Goal: Communication & Community: Participate in discussion

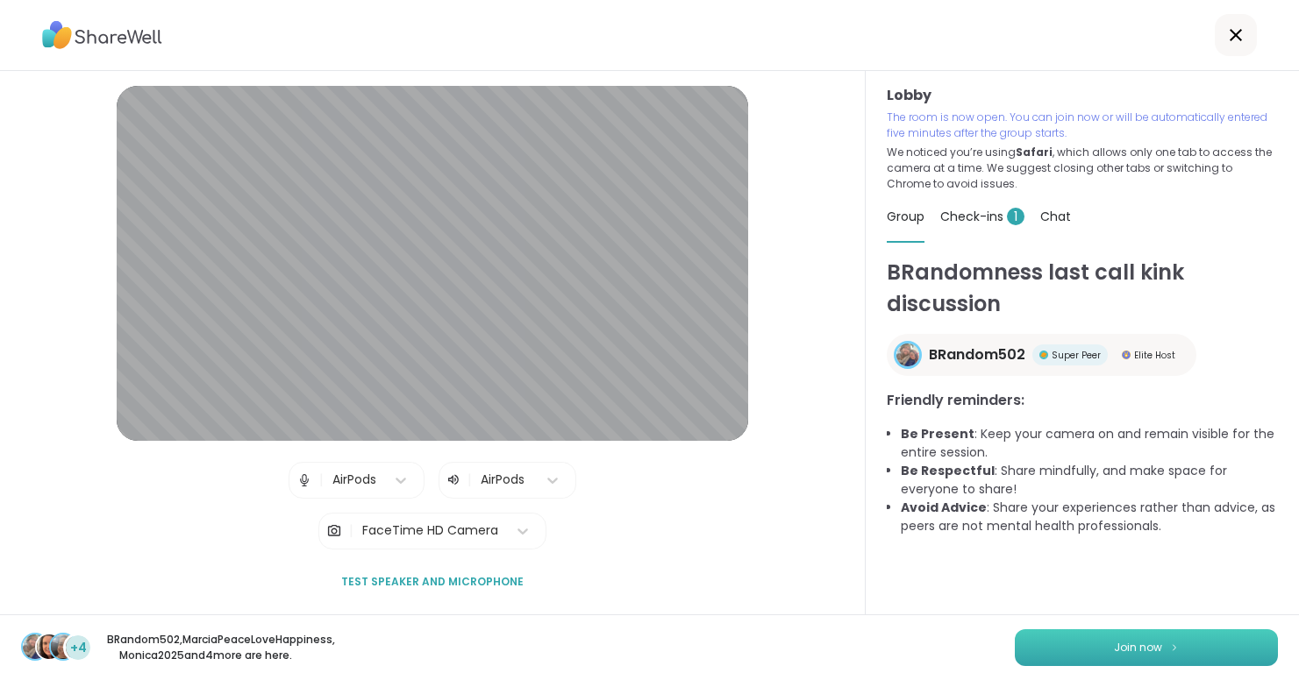
click at [1145, 646] on span "Join now" at bounding box center [1138, 648] width 48 height 16
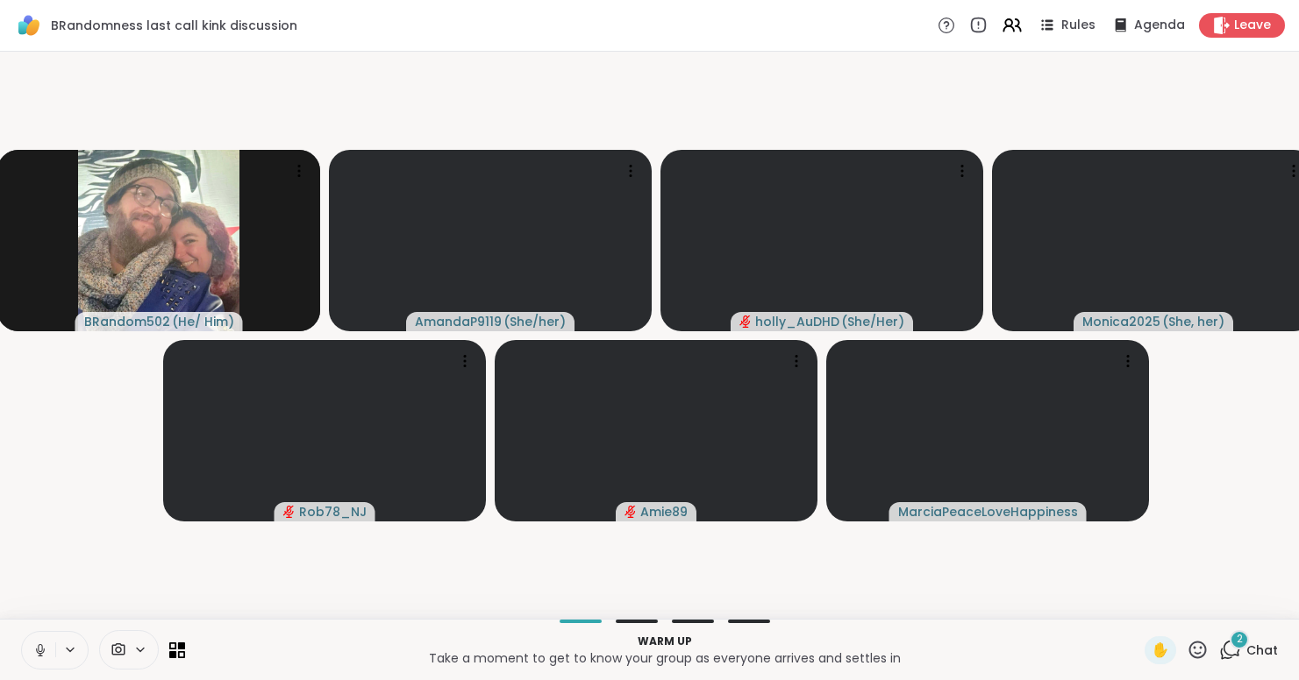
click at [43, 641] on button at bounding box center [38, 650] width 33 height 37
click at [42, 652] on icon at bounding box center [40, 651] width 16 height 16
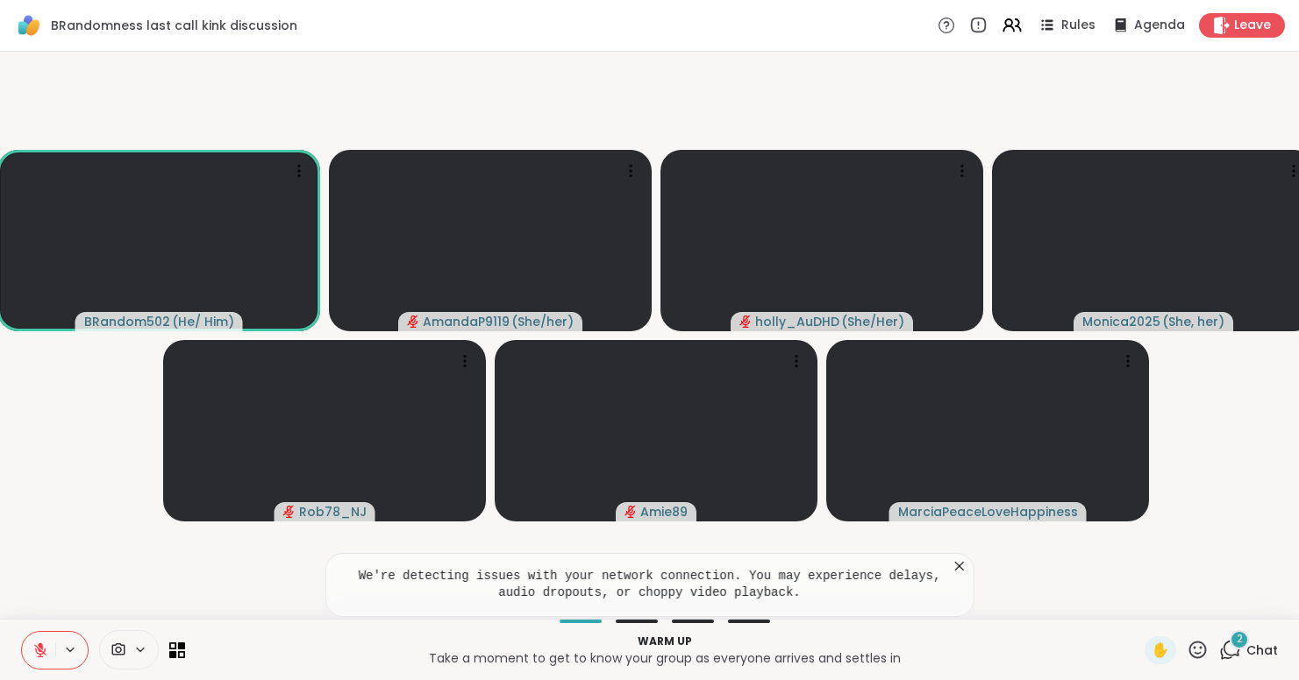
click at [1237, 652] on icon at bounding box center [1230, 650] width 22 height 22
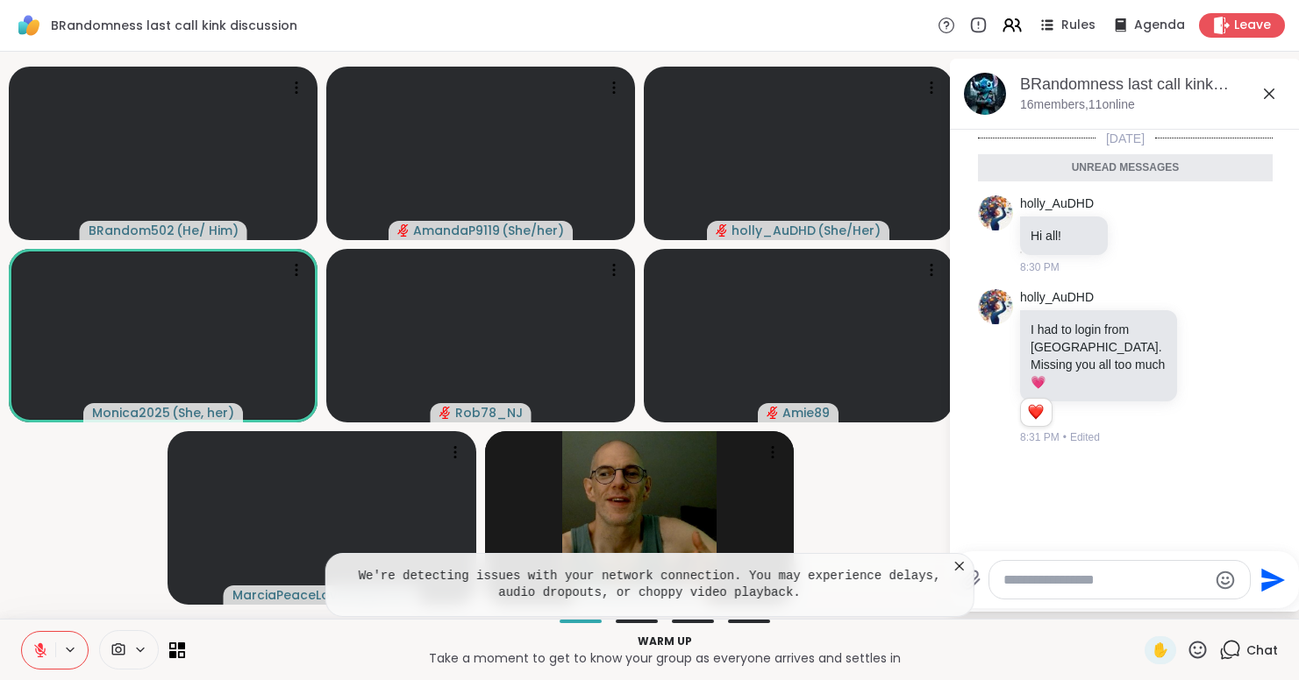
click at [1279, 93] on icon at bounding box center [1268, 93] width 21 height 21
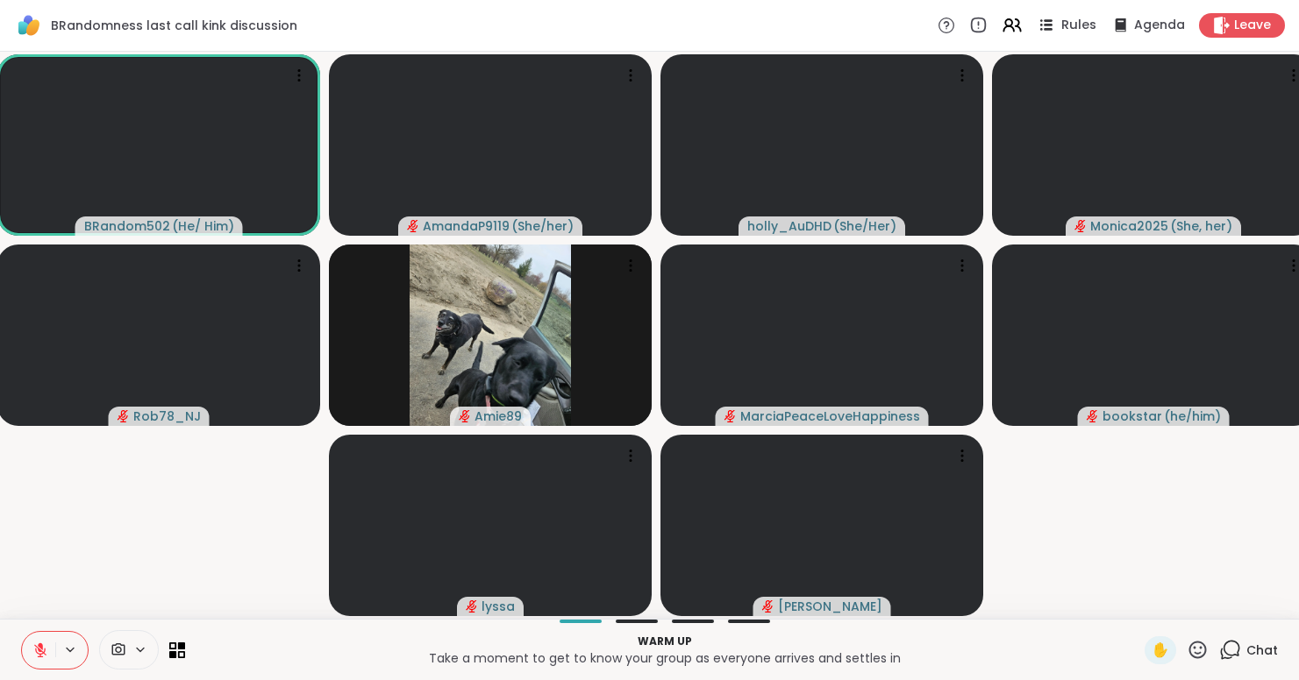
click at [1061, 27] on div "Rules" at bounding box center [1065, 25] width 61 height 22
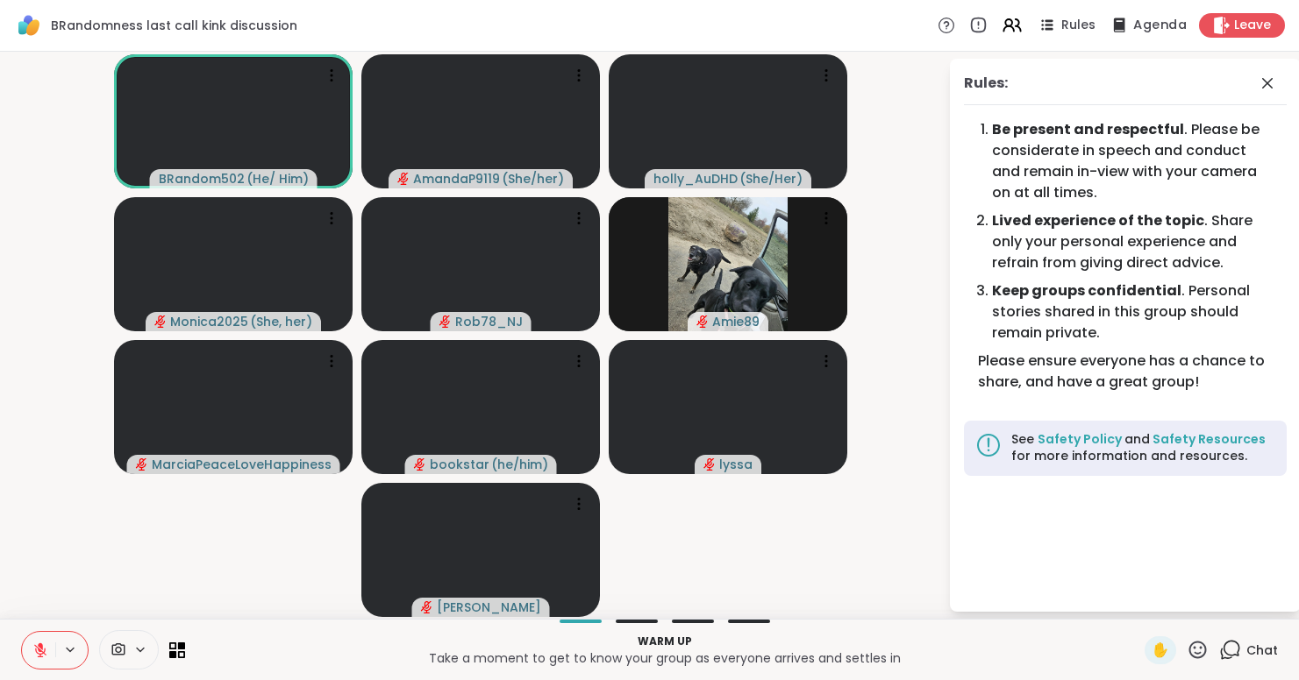
click at [1129, 29] on icon at bounding box center [1119, 25] width 22 height 22
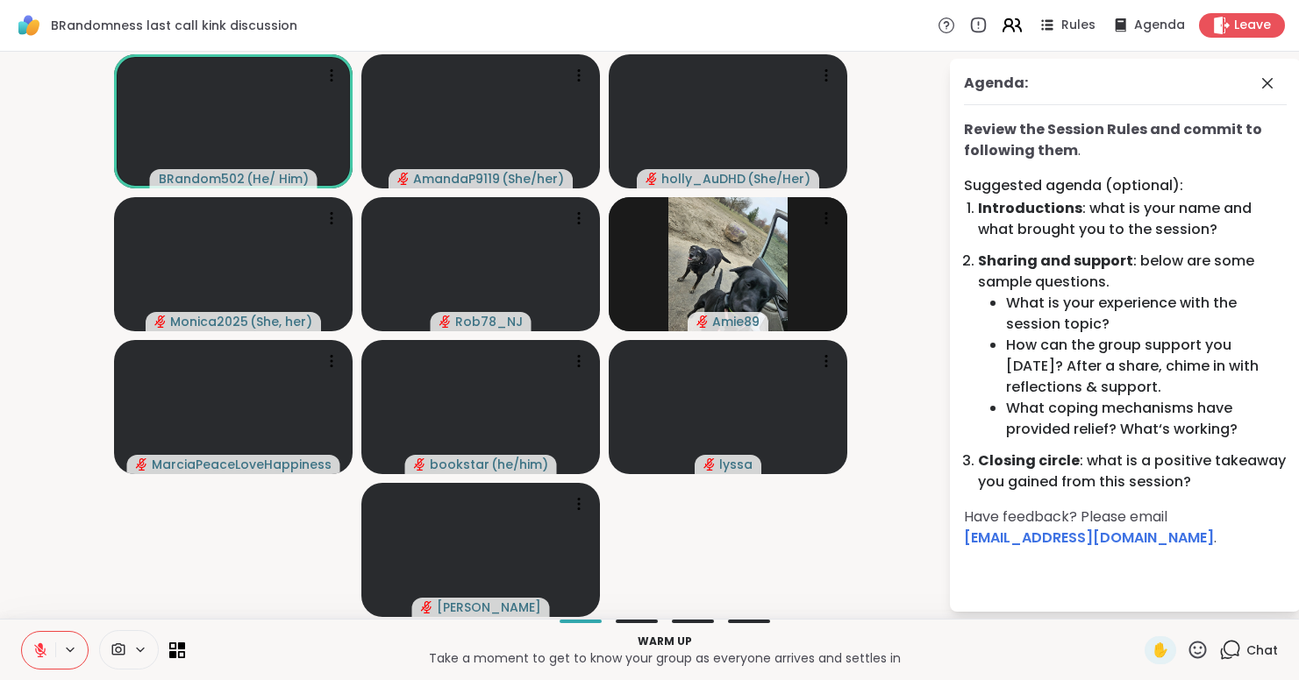
click at [1022, 20] on icon at bounding box center [1012, 25] width 22 height 22
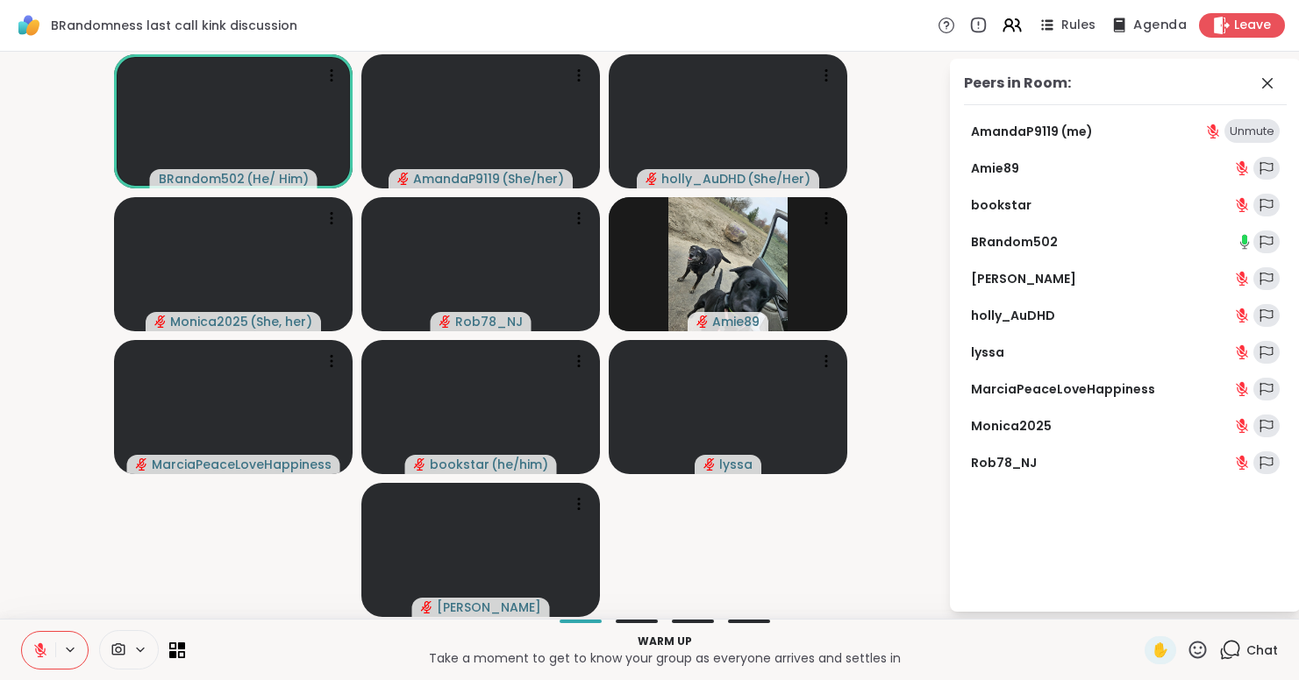
click at [1136, 31] on div "Agenda" at bounding box center [1147, 25] width 79 height 22
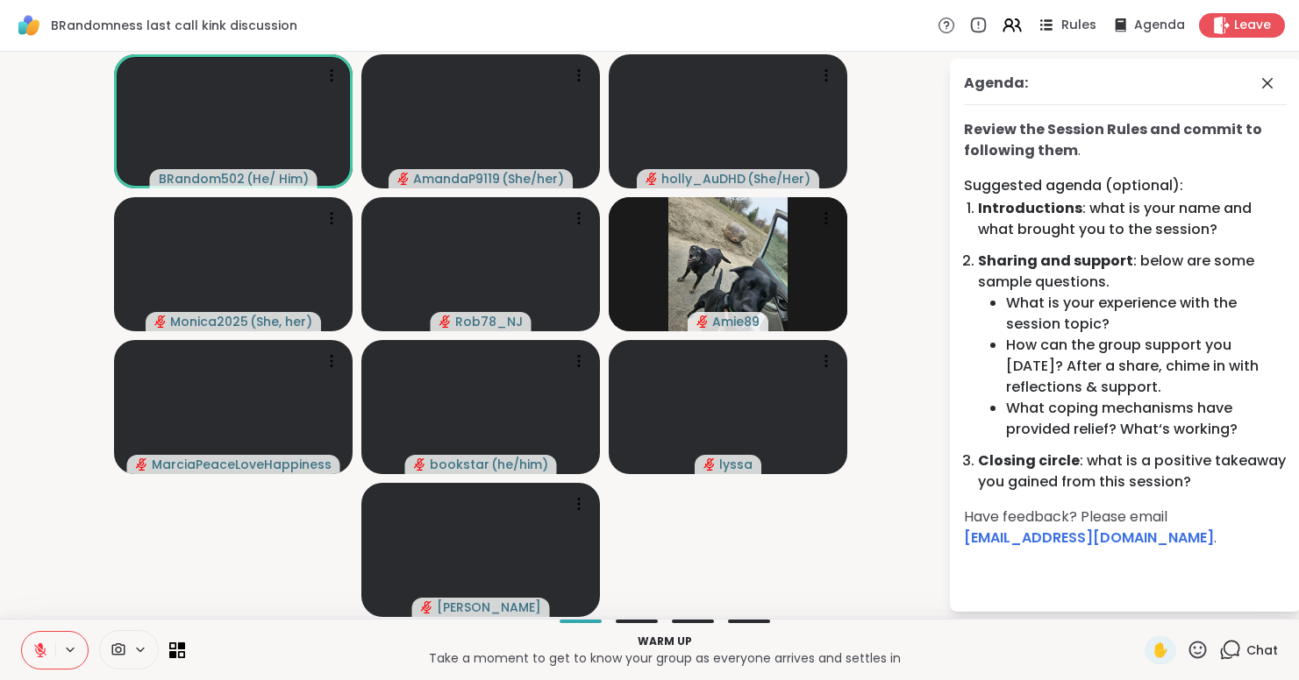
click at [1086, 24] on span "Rules" at bounding box center [1079, 26] width 36 height 18
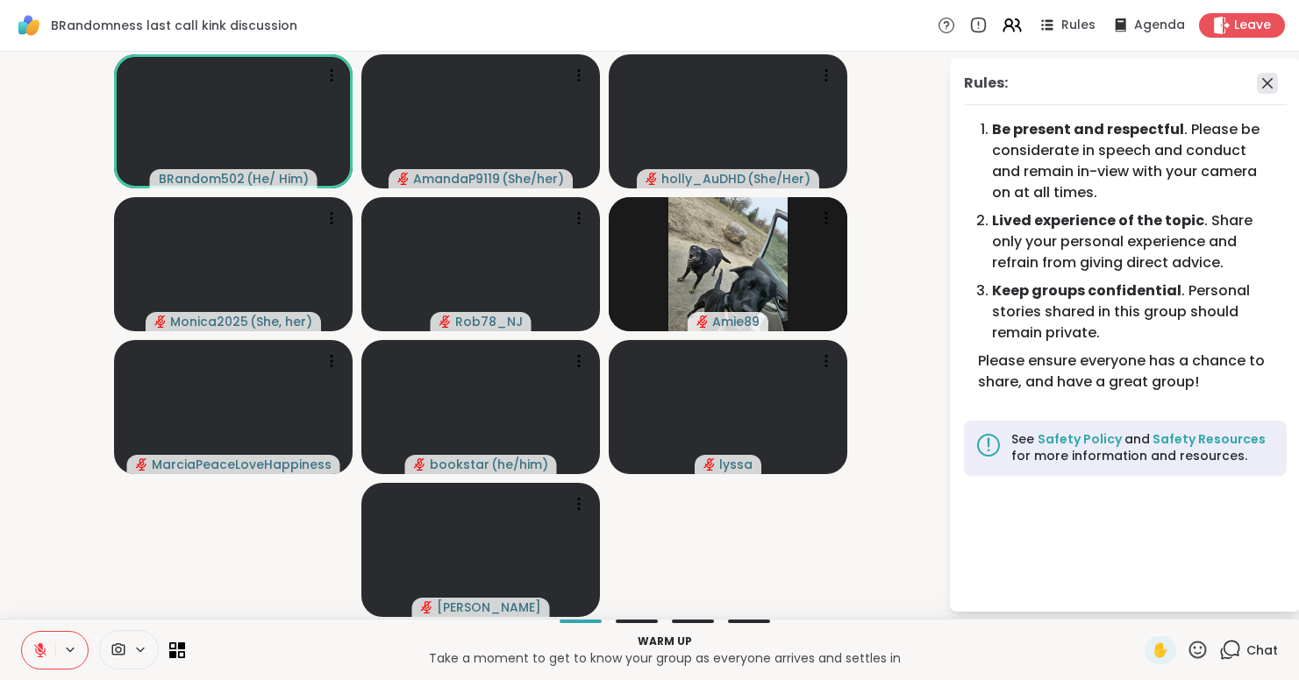
click at [1278, 78] on icon at bounding box center [1267, 83] width 21 height 21
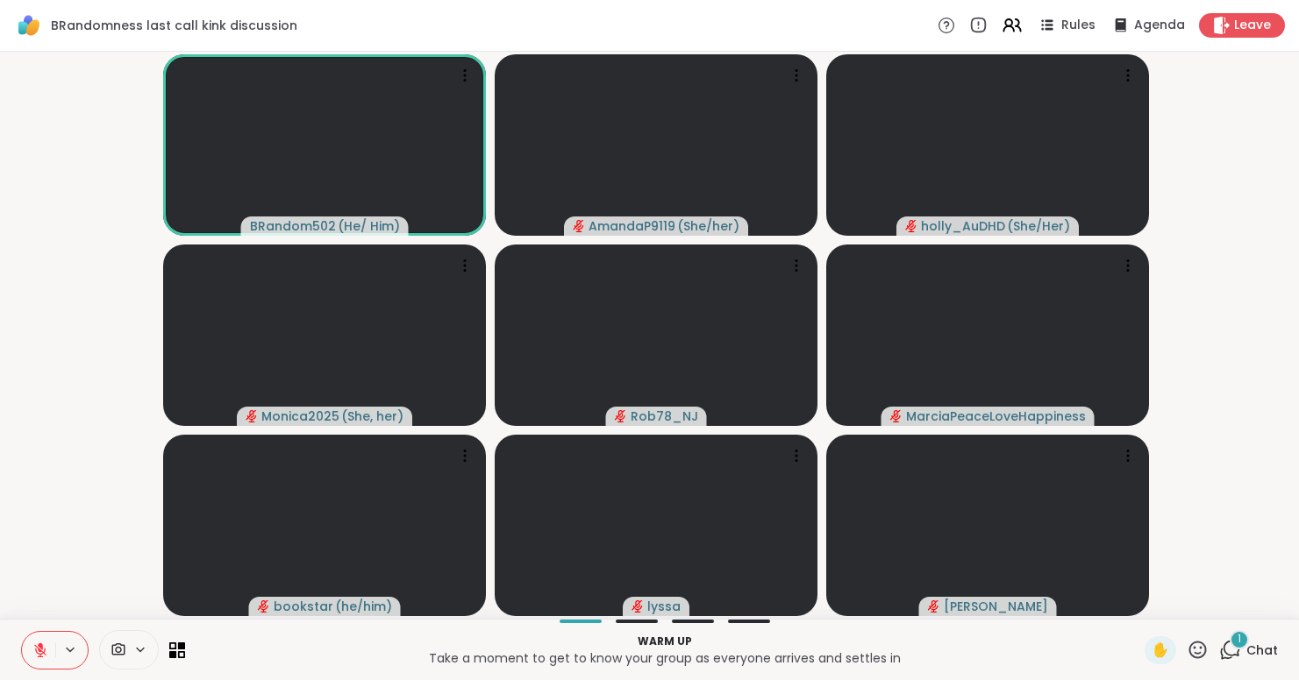
click at [1235, 635] on div "1" at bounding box center [1238, 639] width 19 height 19
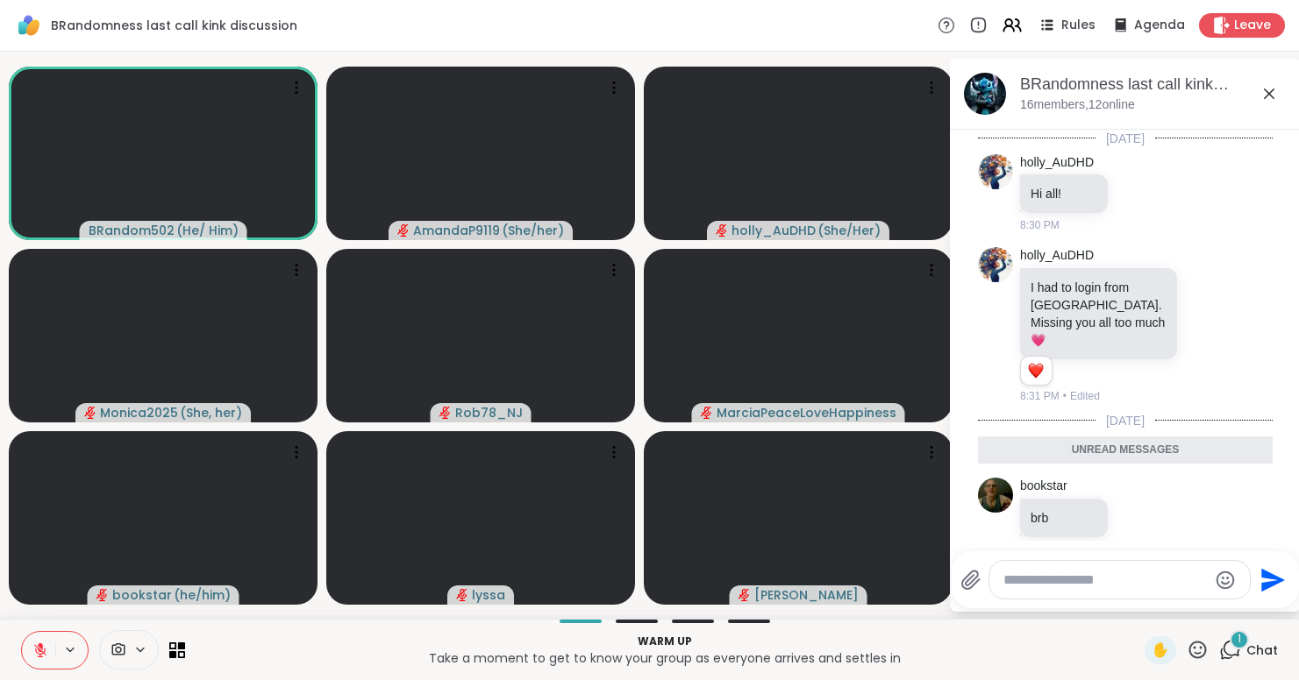
scroll to position [4, 0]
click at [1235, 637] on div "Chat" at bounding box center [1248, 651] width 59 height 28
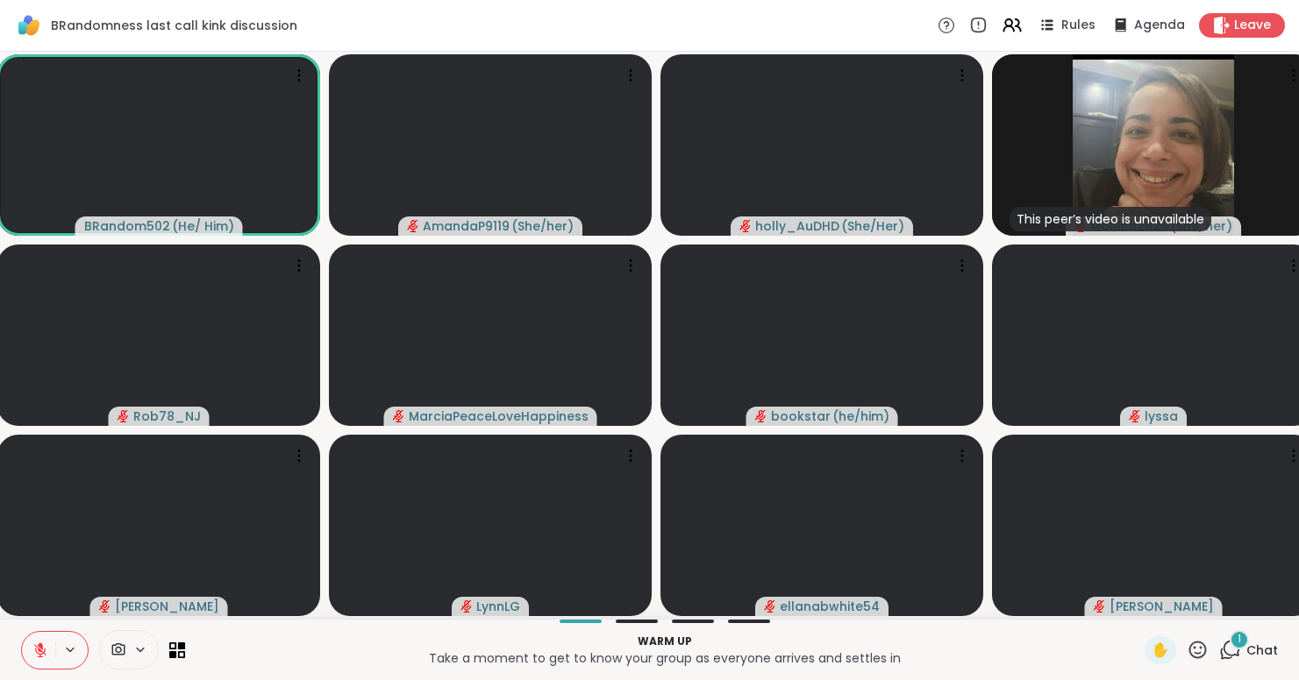
click at [1235, 637] on div "1" at bounding box center [1238, 639] width 19 height 19
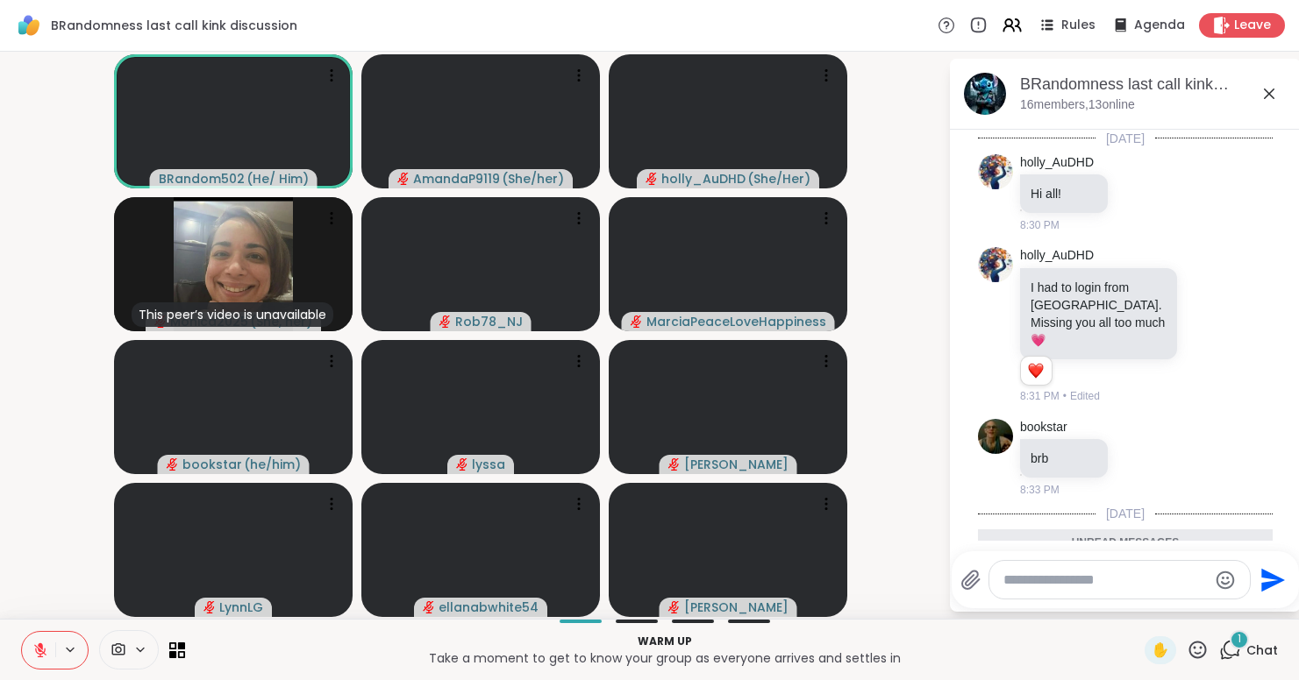
scroll to position [132, 0]
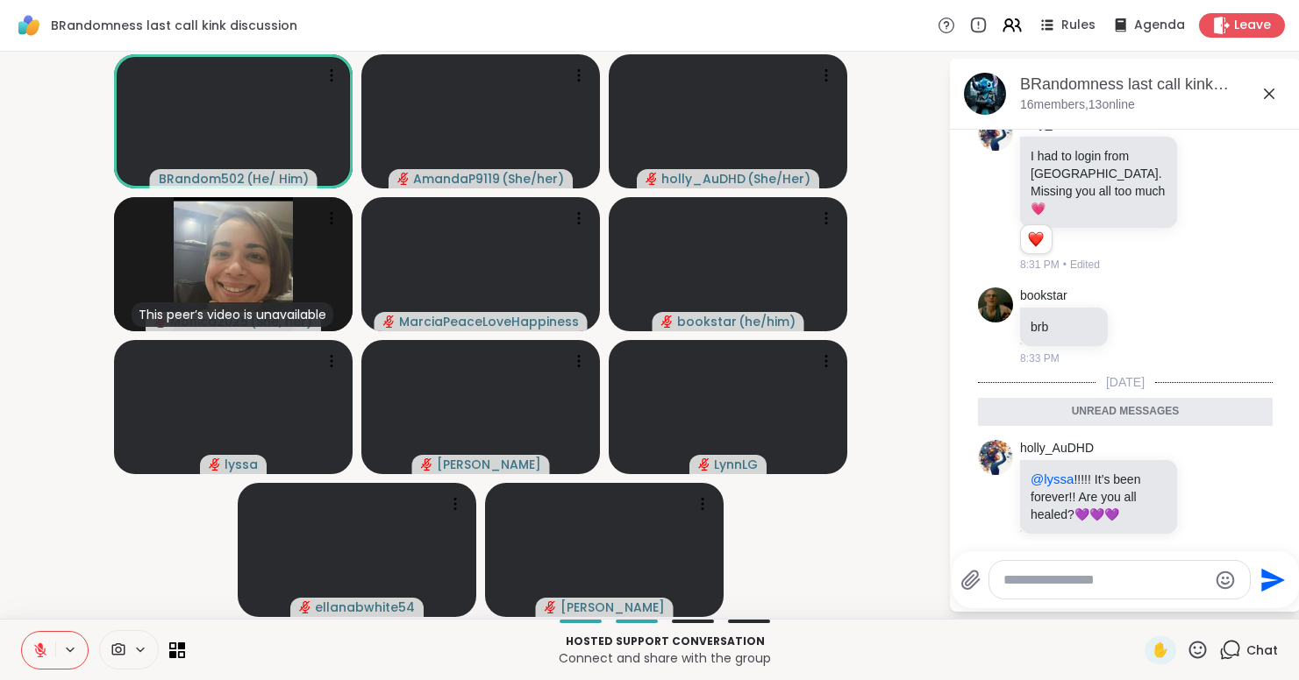
click at [1235, 637] on div "Chat" at bounding box center [1248, 651] width 59 height 28
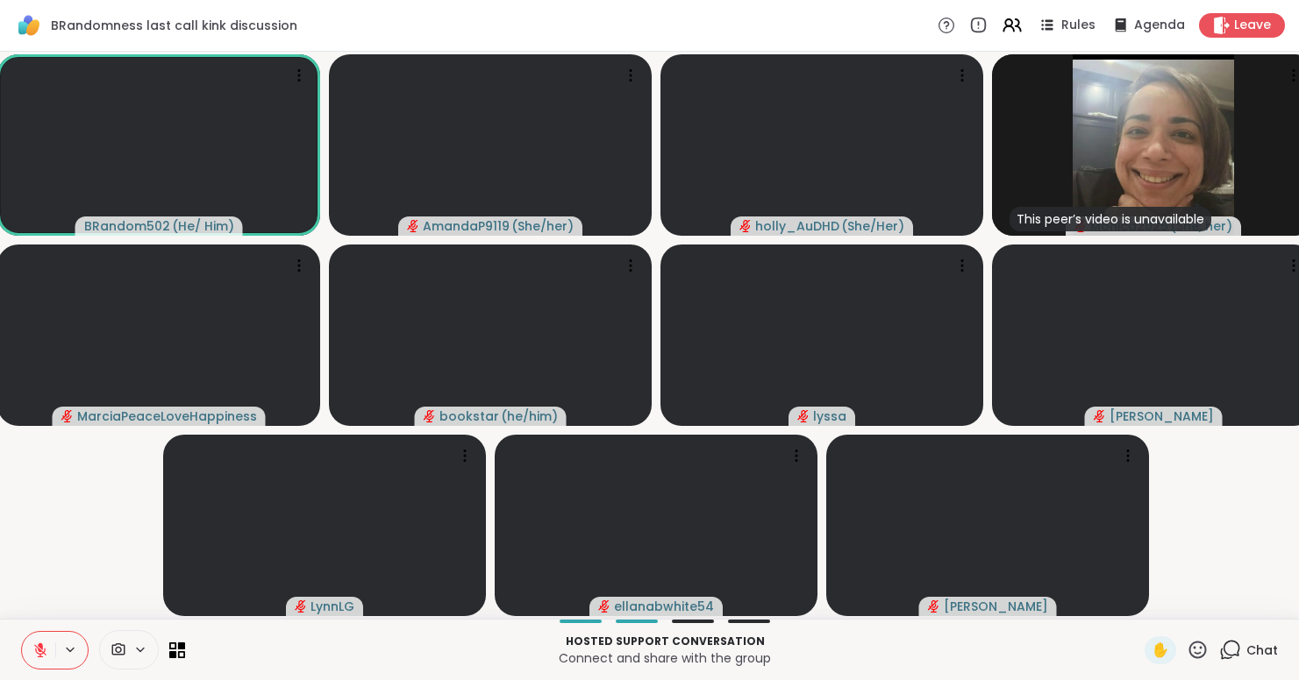
click at [1235, 637] on div "Chat" at bounding box center [1248, 651] width 59 height 28
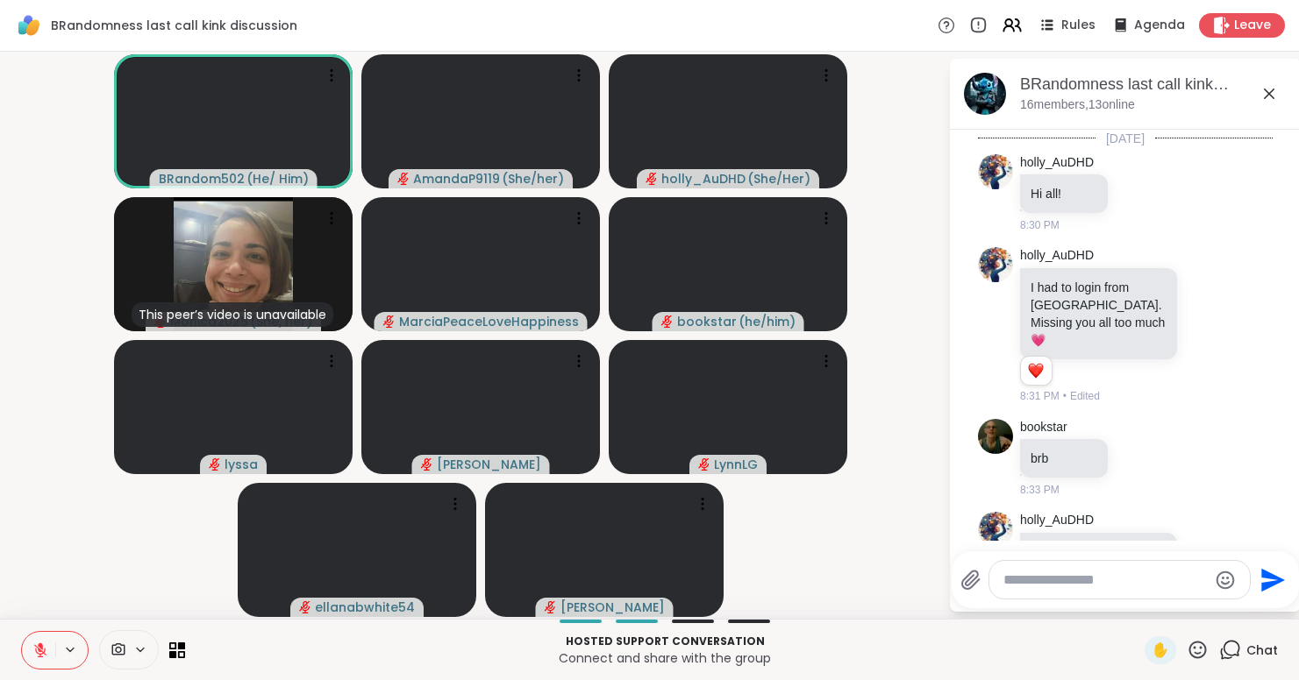
scroll to position [73, 0]
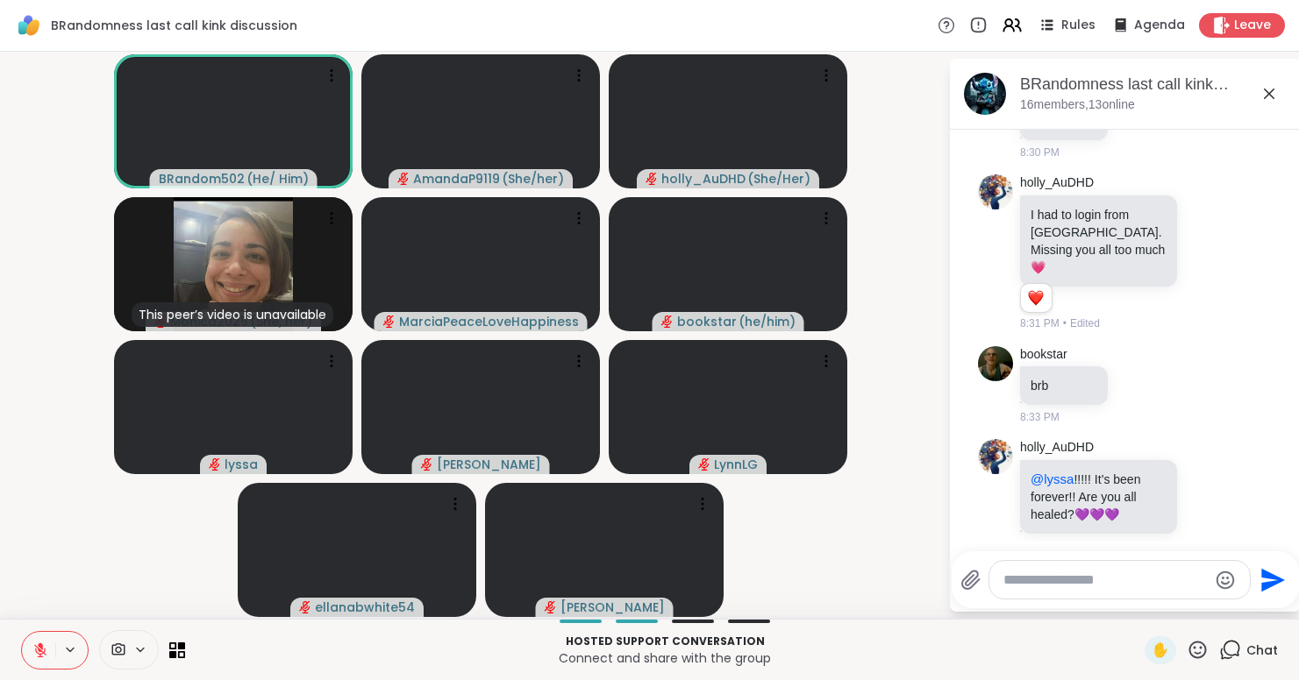
click at [1158, 588] on textarea "Type your message" at bounding box center [1105, 581] width 204 height 18
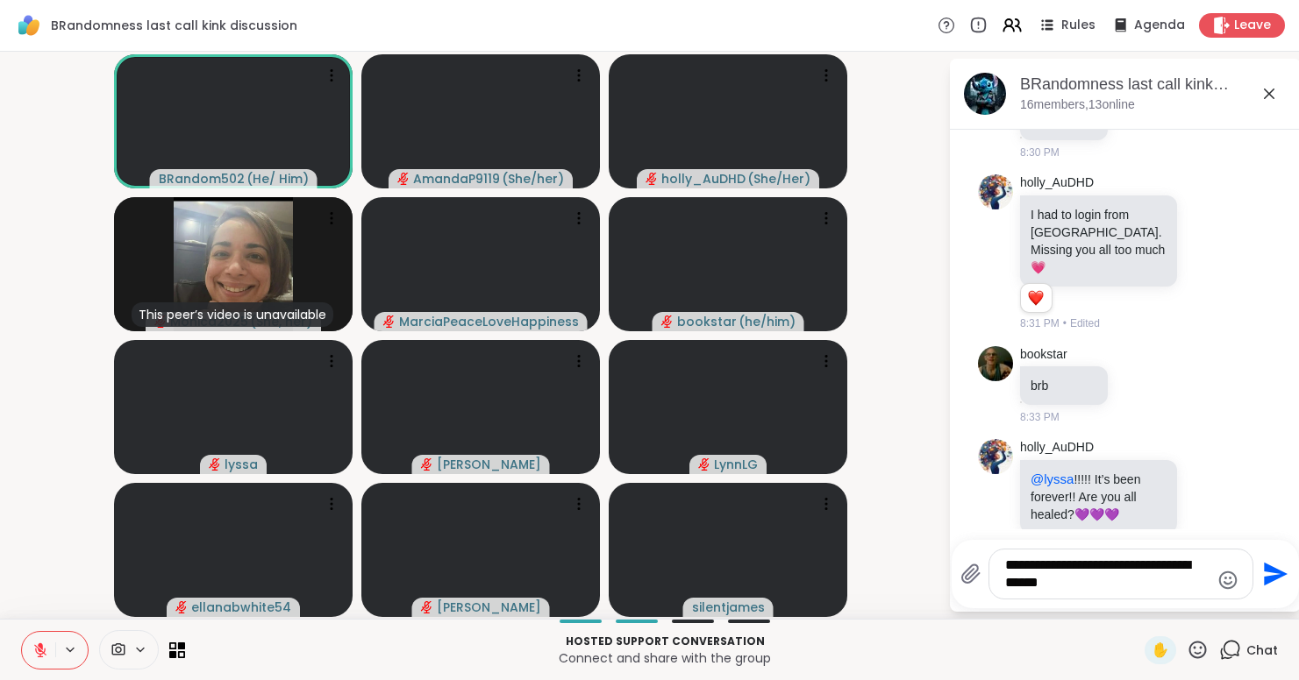
type textarea "**********"
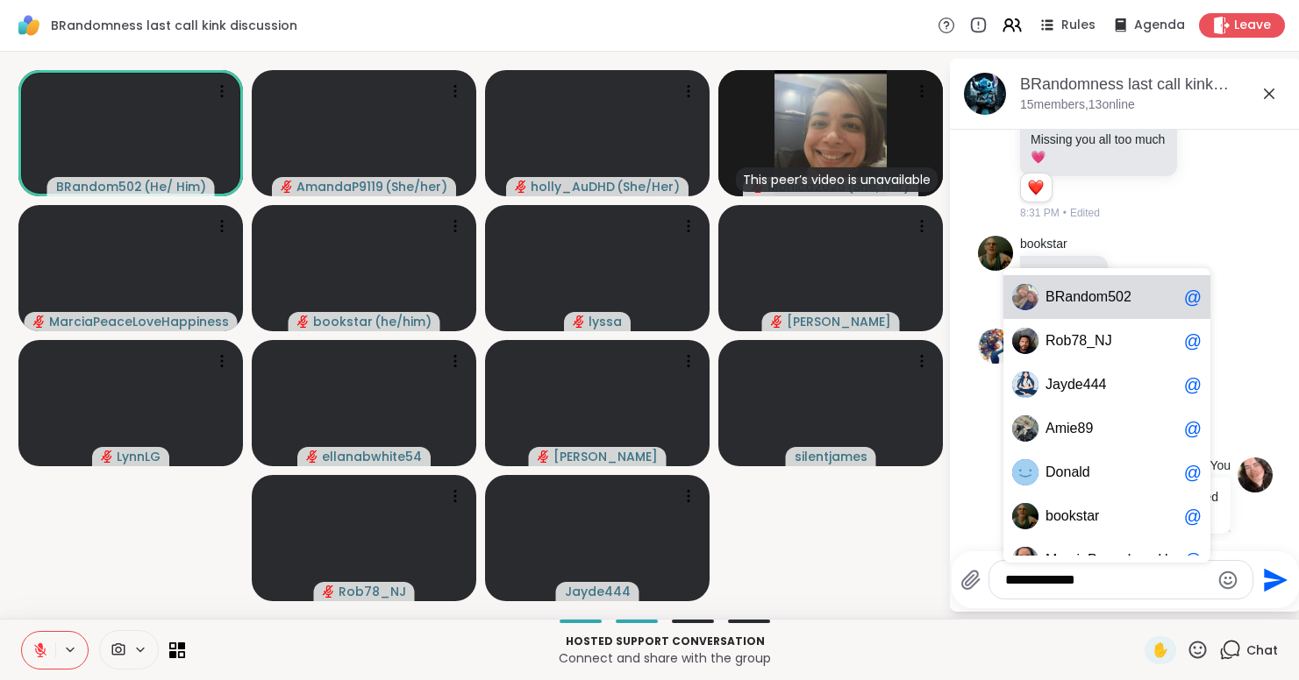
click at [1115, 577] on textarea "**********" at bounding box center [1107, 581] width 204 height 18
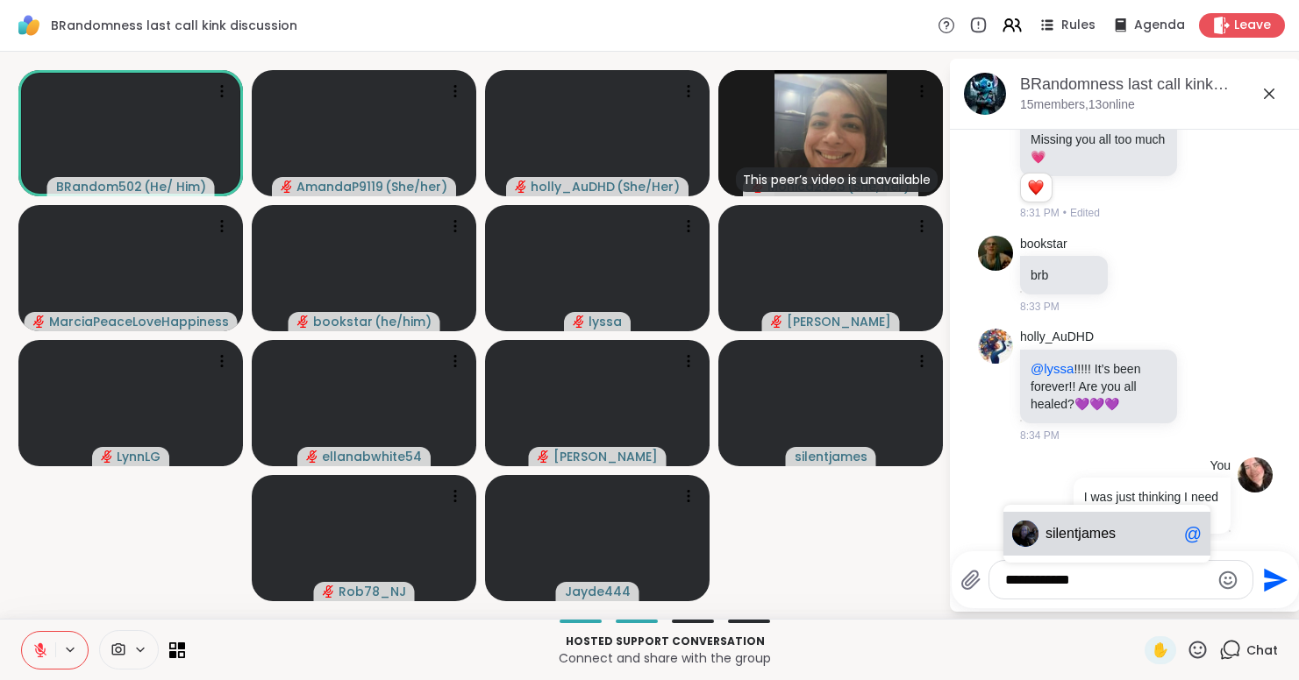
click at [1094, 541] on span "silentjames" at bounding box center [1080, 534] width 70 height 18
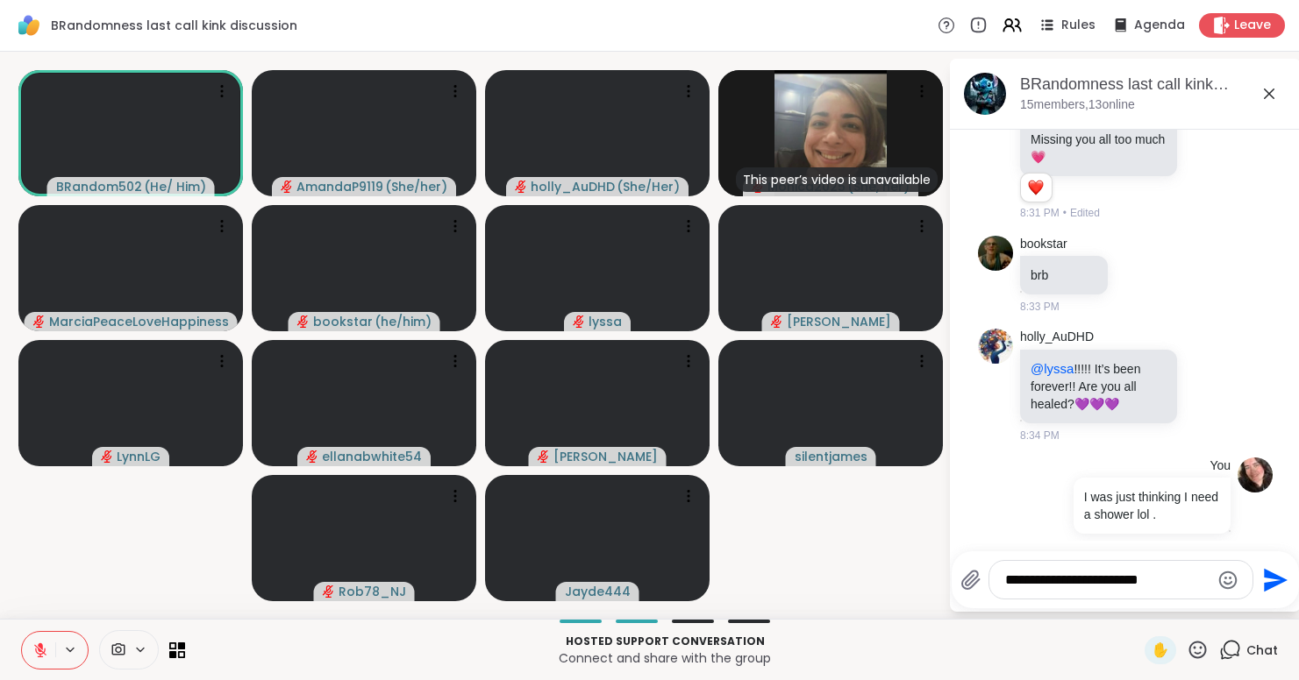
type textarea "**********"
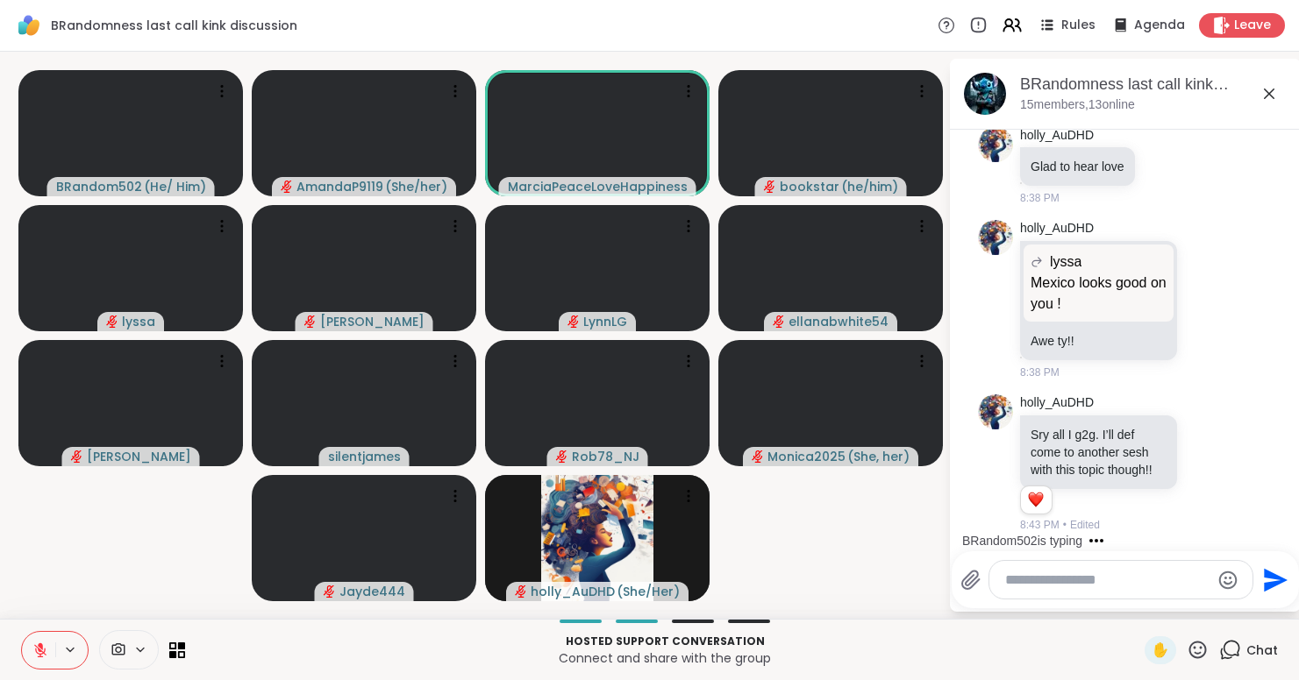
scroll to position [1704, 0]
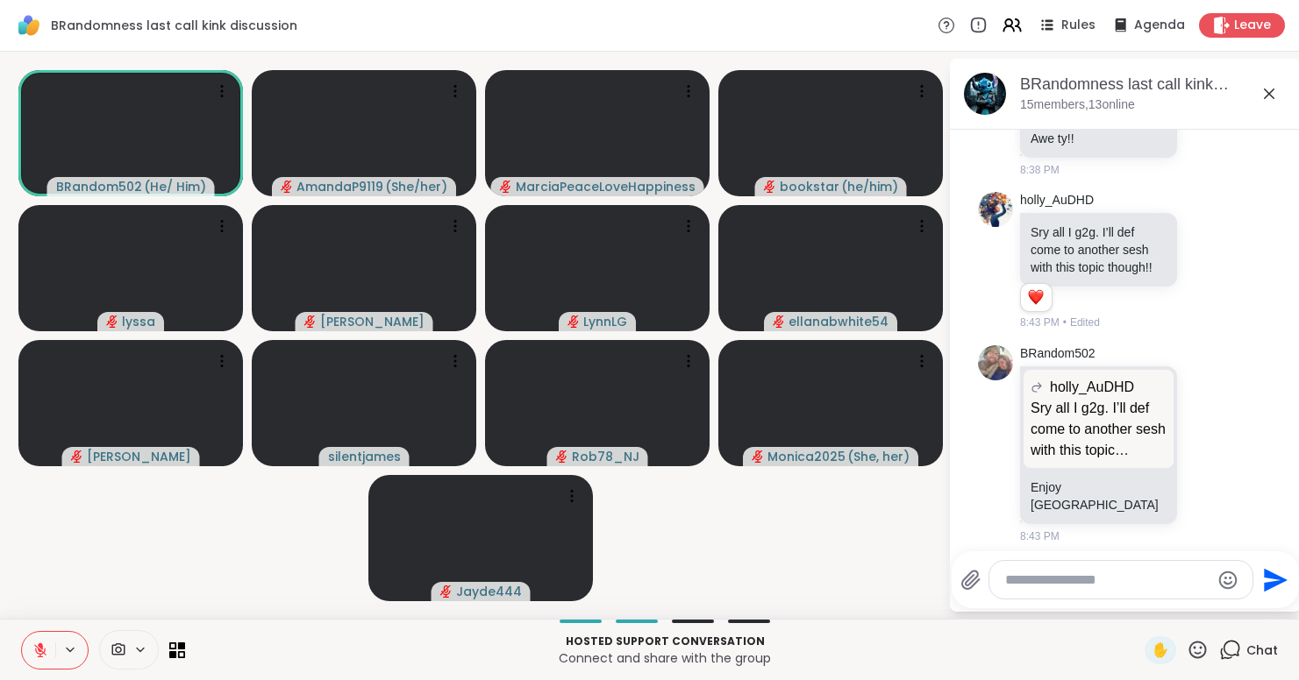
click at [40, 665] on button at bounding box center [38, 650] width 33 height 37
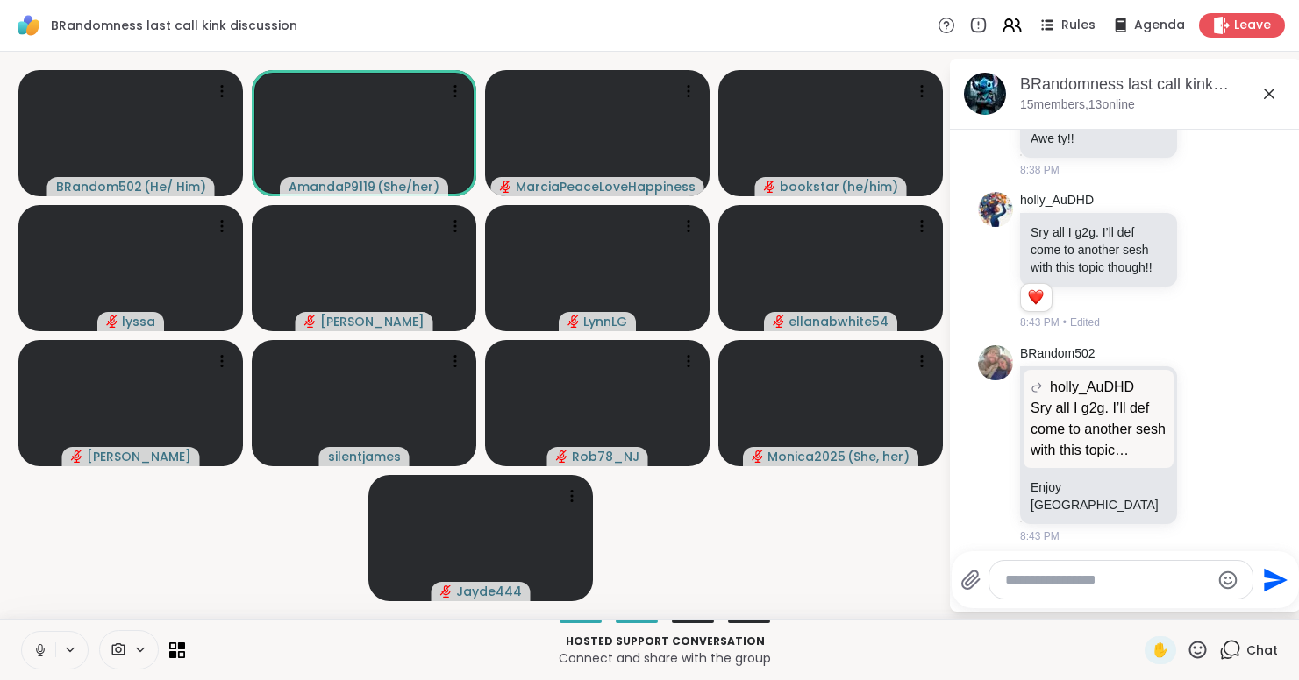
click at [40, 665] on button at bounding box center [38, 650] width 33 height 37
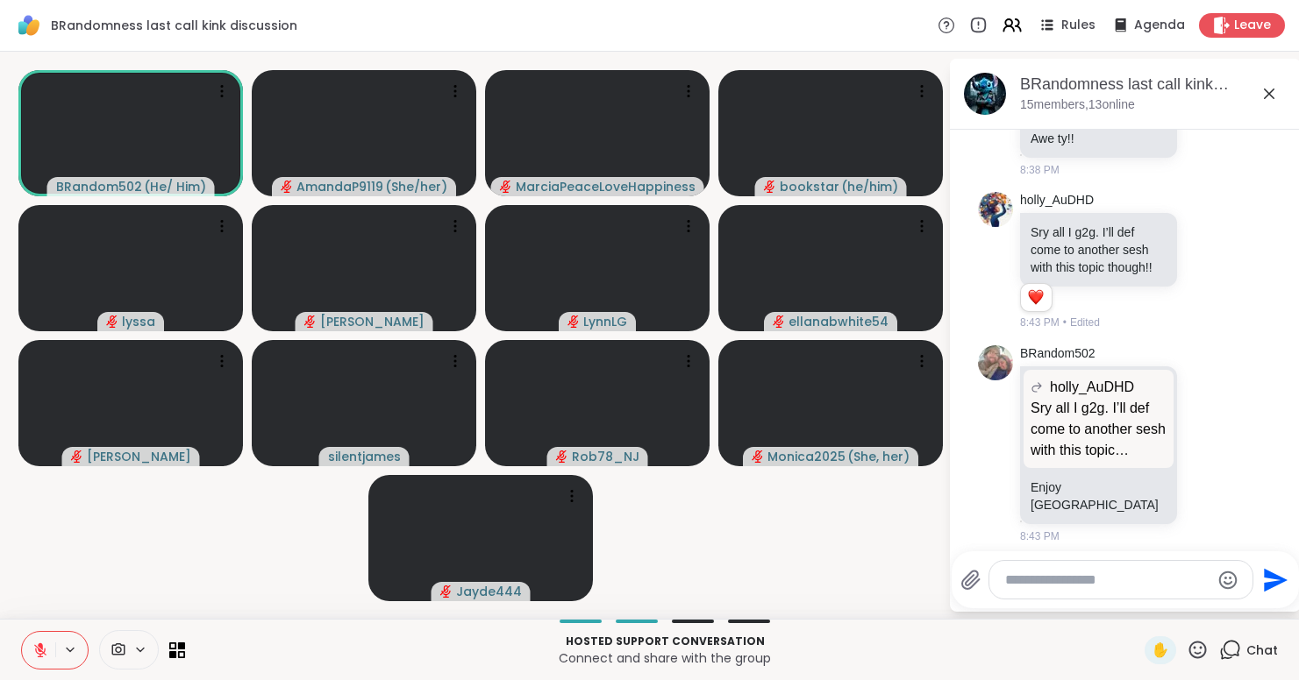
click at [37, 652] on icon at bounding box center [40, 651] width 12 height 12
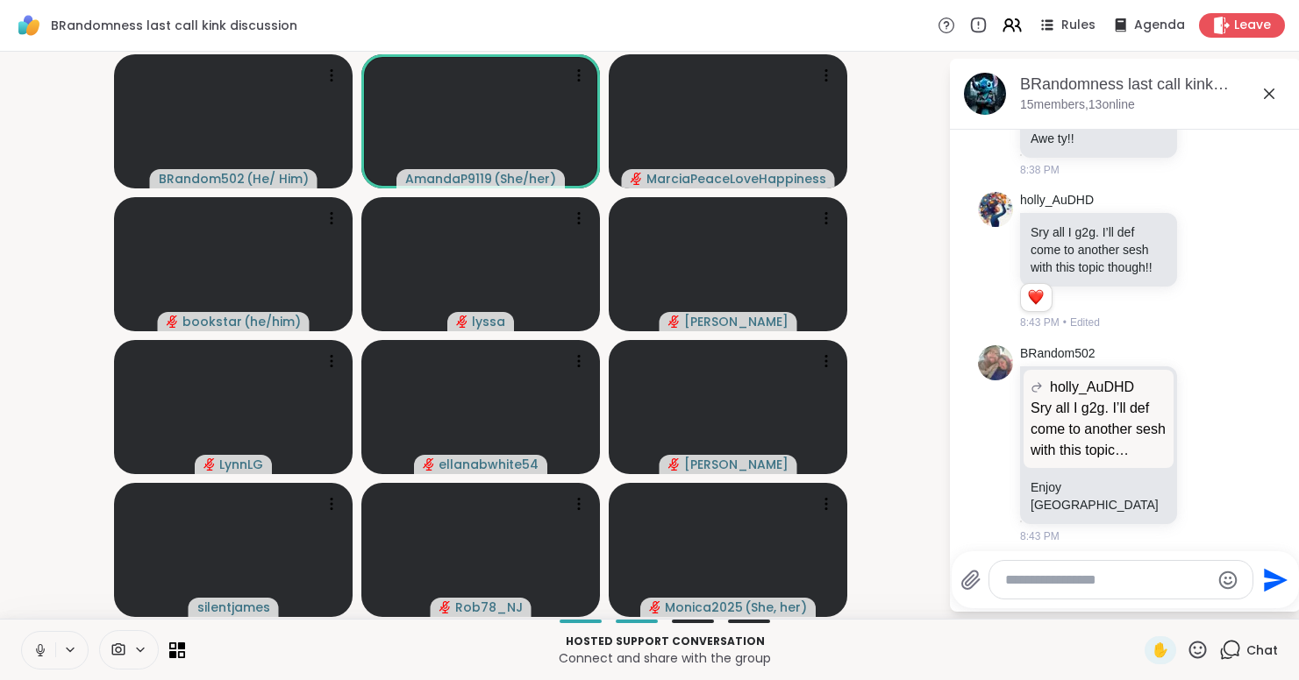
click at [37, 652] on icon at bounding box center [40, 651] width 16 height 16
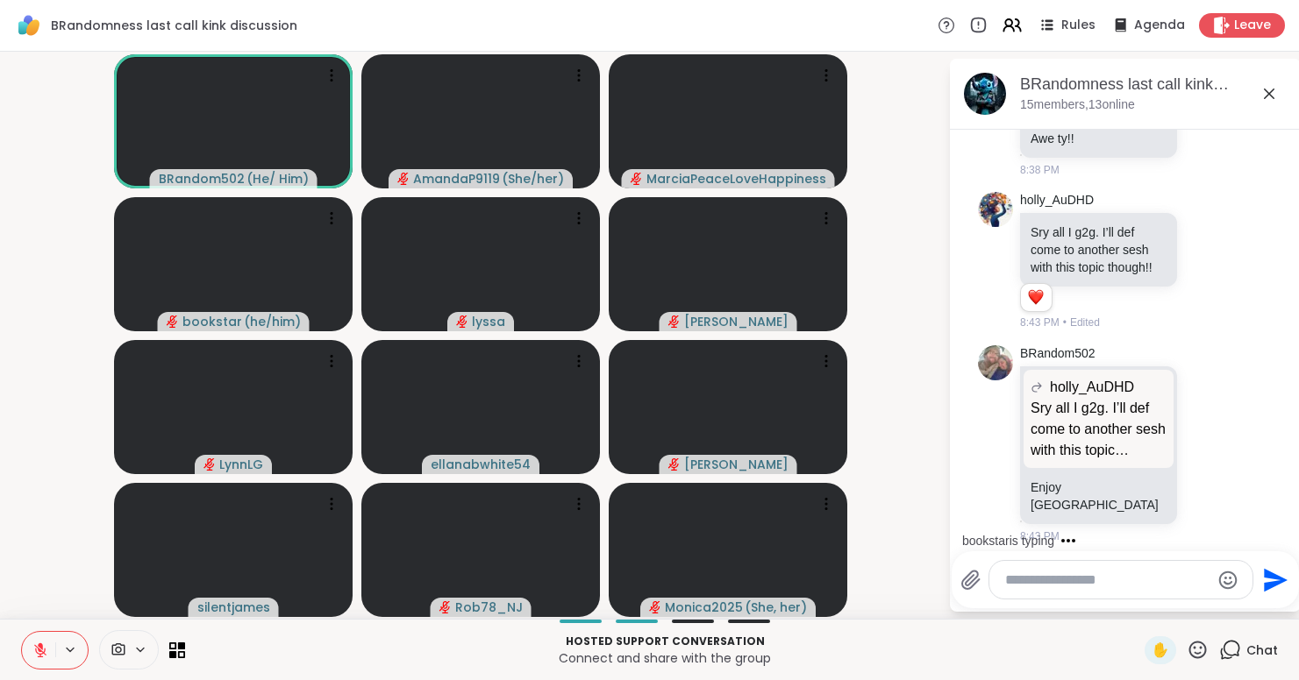
click at [1279, 91] on icon at bounding box center [1268, 93] width 21 height 21
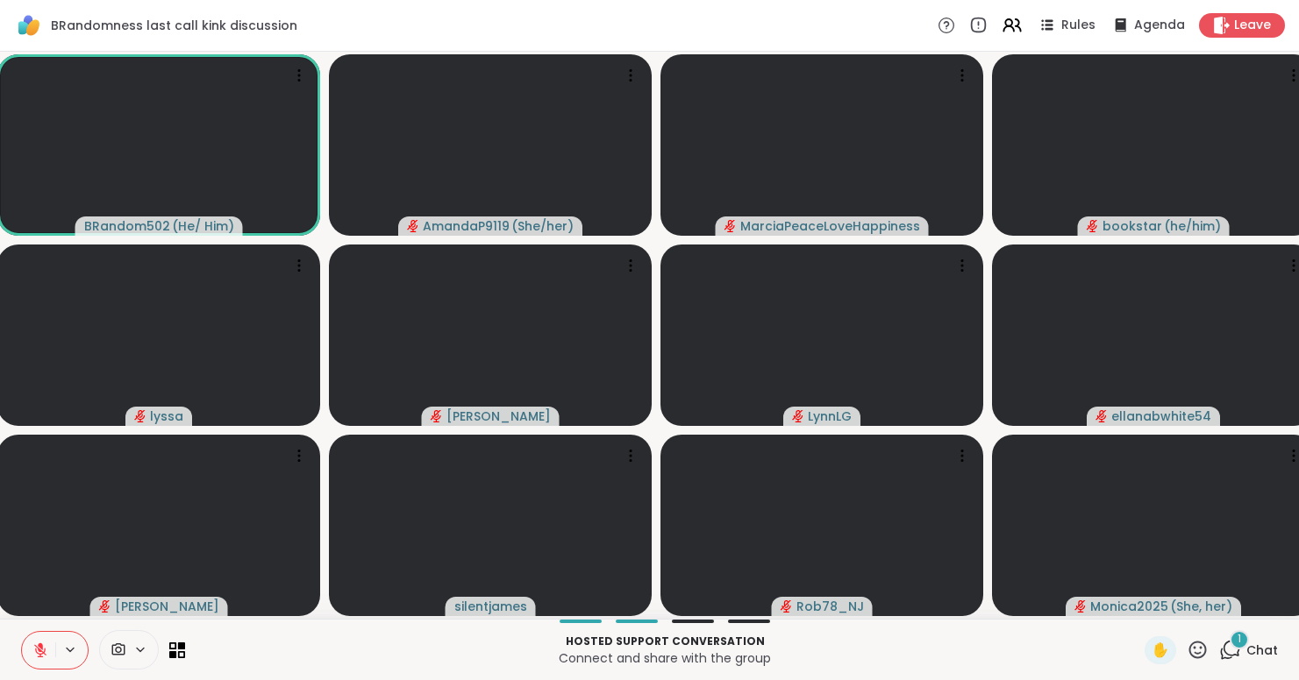
click at [1234, 644] on div "1" at bounding box center [1238, 639] width 19 height 19
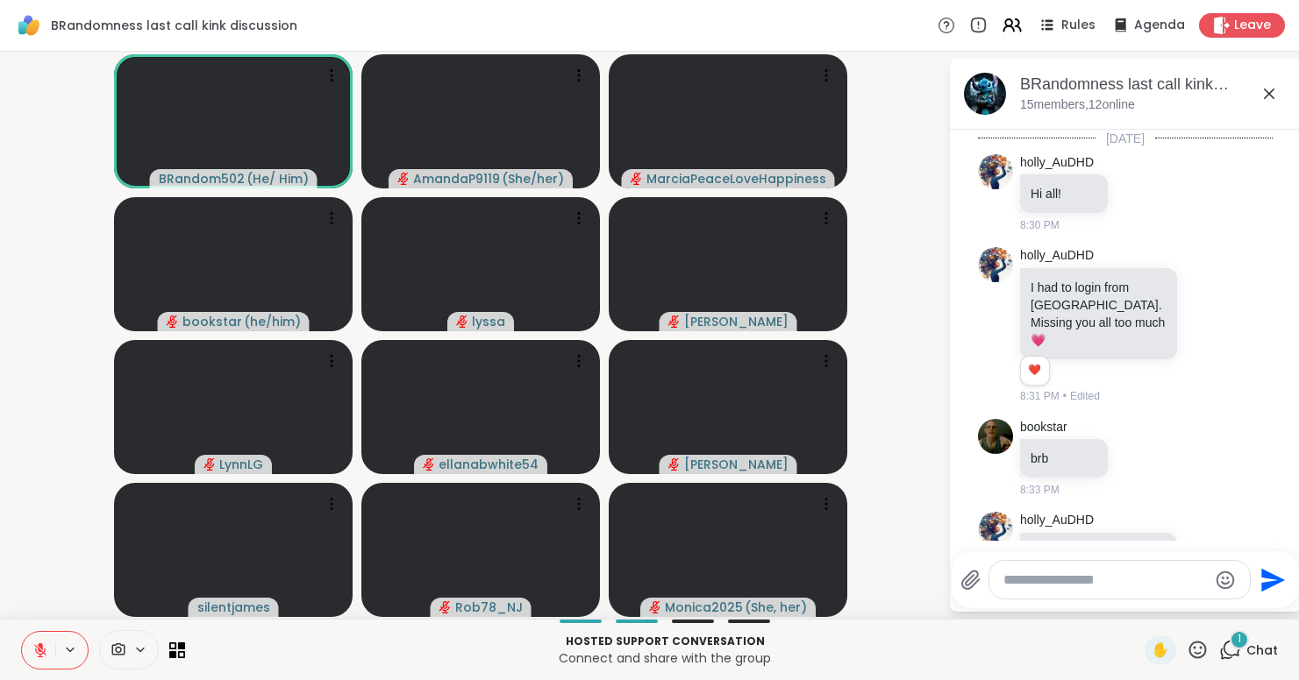
scroll to position [1978, 0]
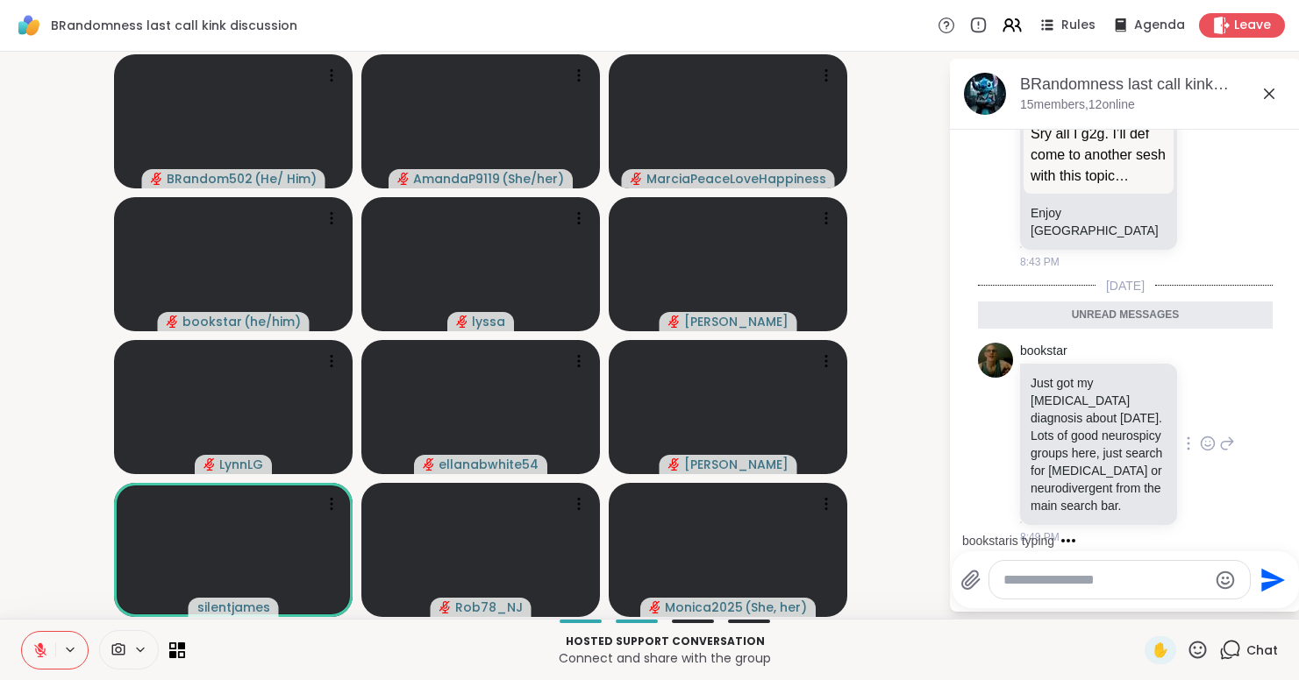
click at [1219, 433] on icon at bounding box center [1227, 443] width 16 height 21
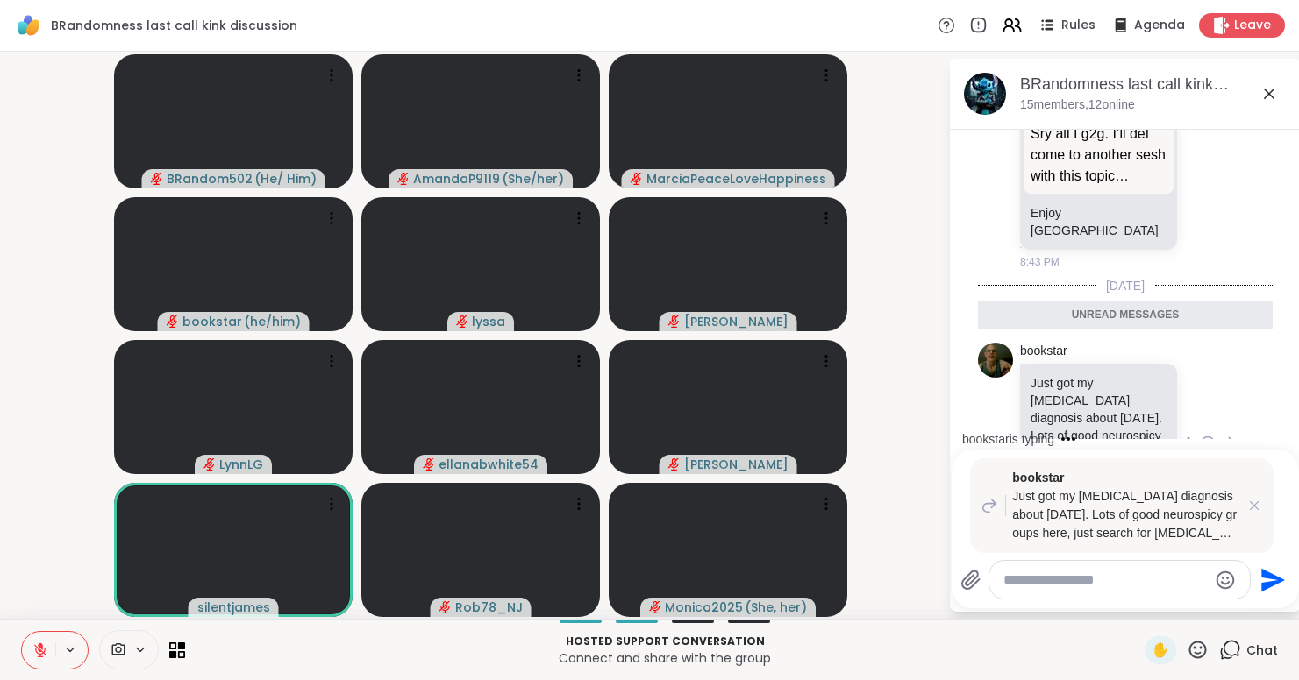
click at [1201, 405] on div "bookstar Just got my [MEDICAL_DATA] diagnosis about [DATE]. Lots of good neuros…" at bounding box center [1127, 444] width 215 height 203
click at [1215, 397] on div "bookstar Just got my [MEDICAL_DATA] diagnosis about [DATE]. Lots of good neuros…" at bounding box center [1127, 444] width 215 height 203
click at [1263, 508] on icon at bounding box center [1254, 506] width 18 height 18
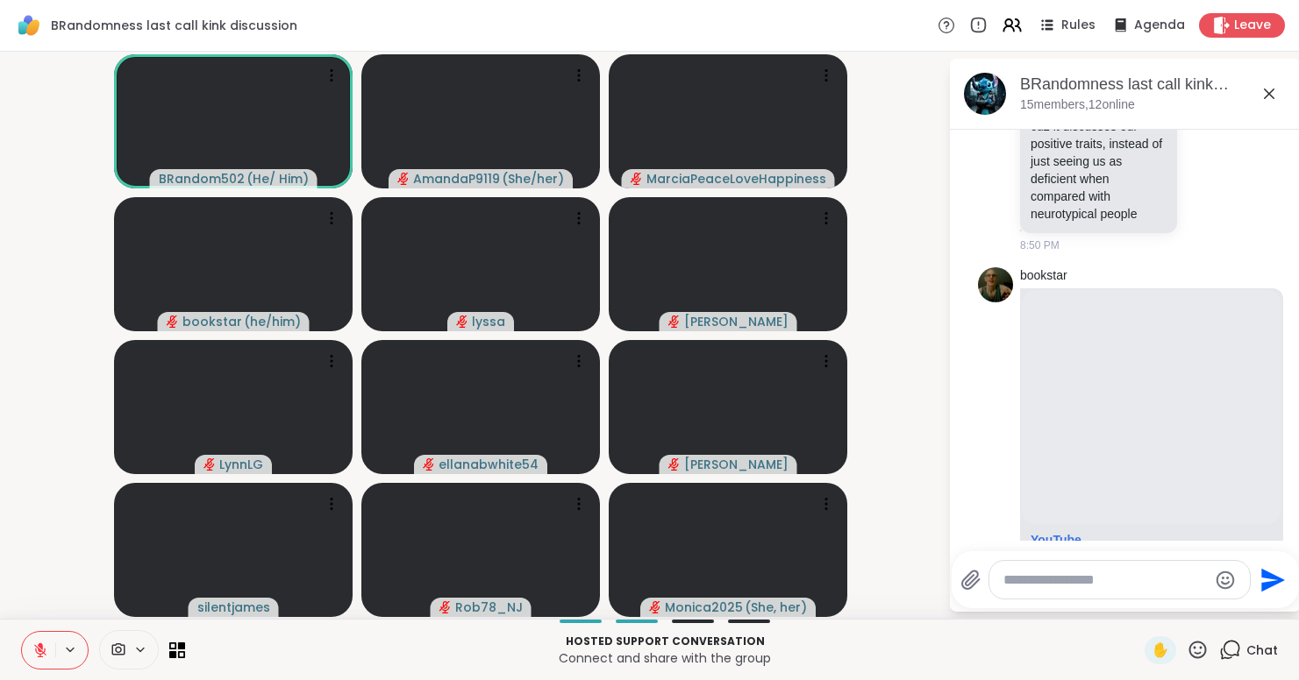
scroll to position [2599, 0]
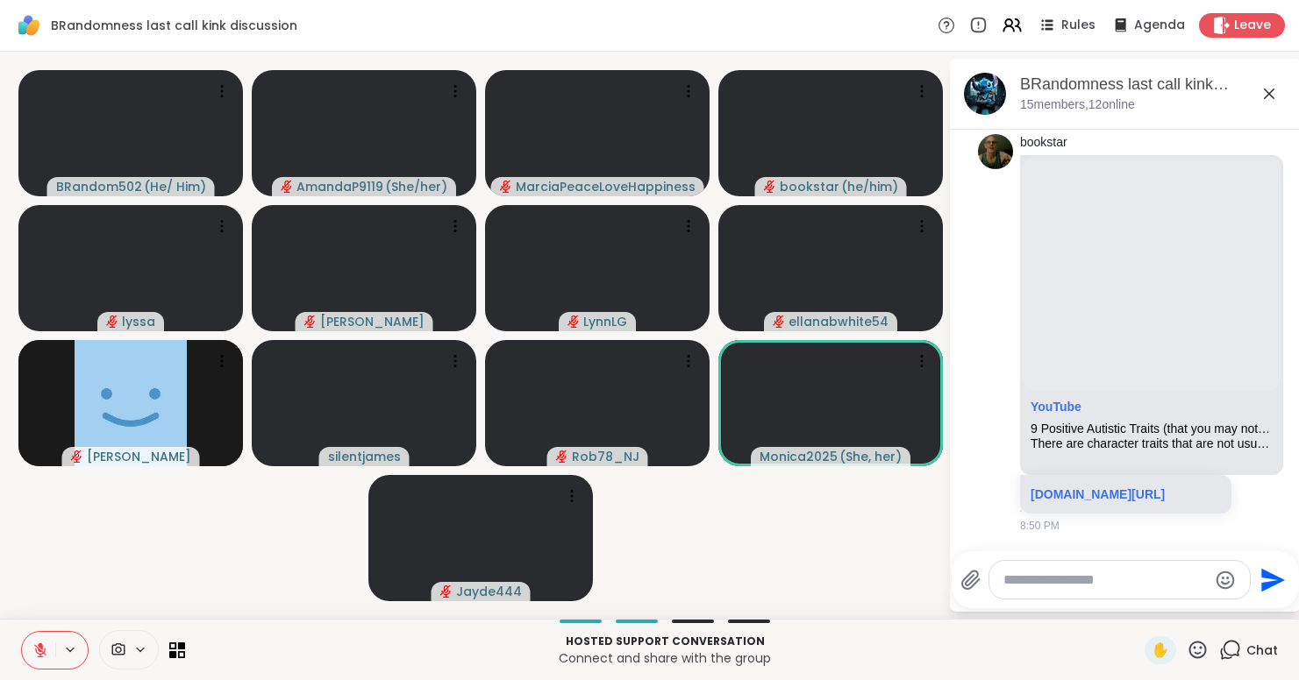
click at [1196, 652] on icon at bounding box center [1198, 650] width 18 height 18
click at [1151, 601] on span "❤️" at bounding box center [1146, 604] width 18 height 21
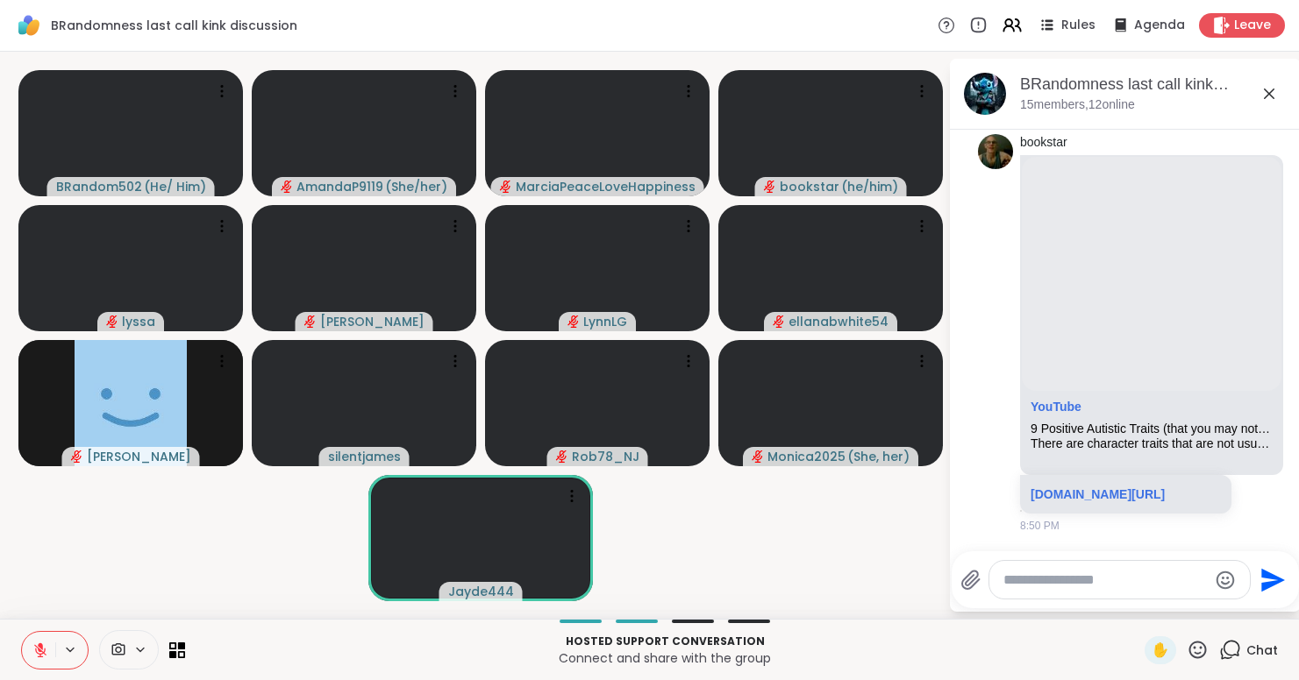
click at [1066, 579] on textarea "Type your message" at bounding box center [1105, 581] width 204 height 18
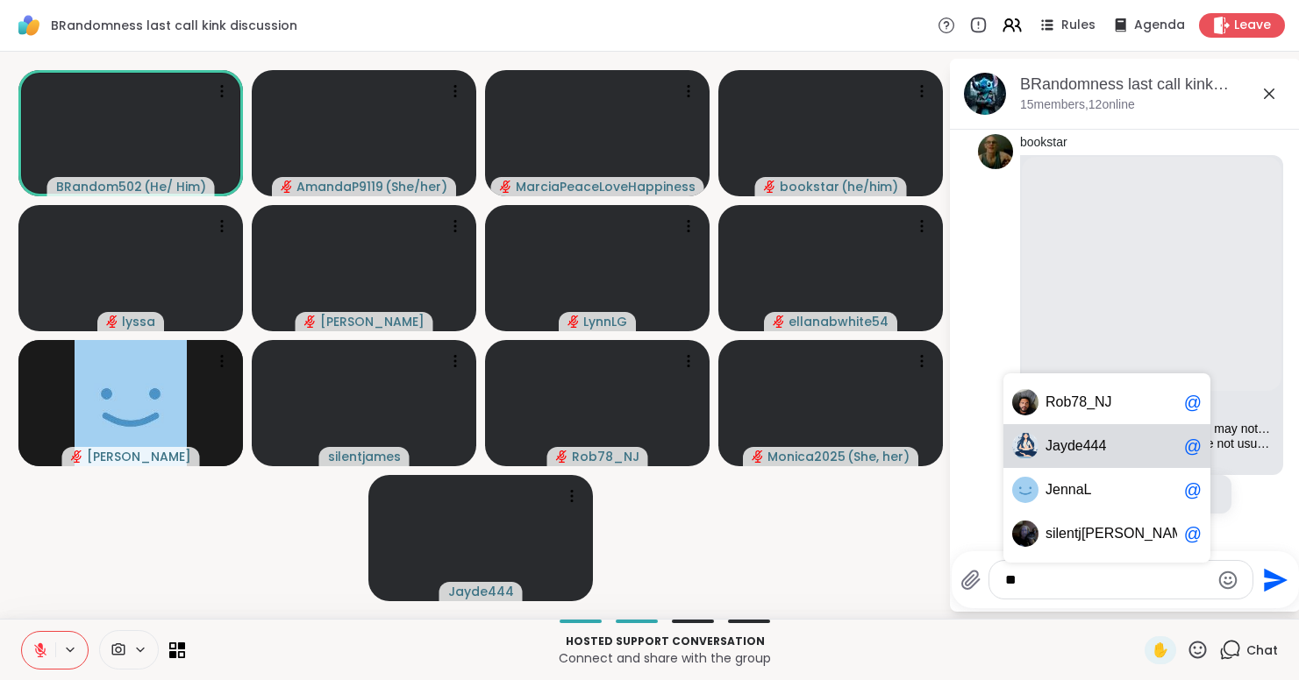
click at [1106, 447] on span "ayde444" at bounding box center [1078, 447] width 53 height 18
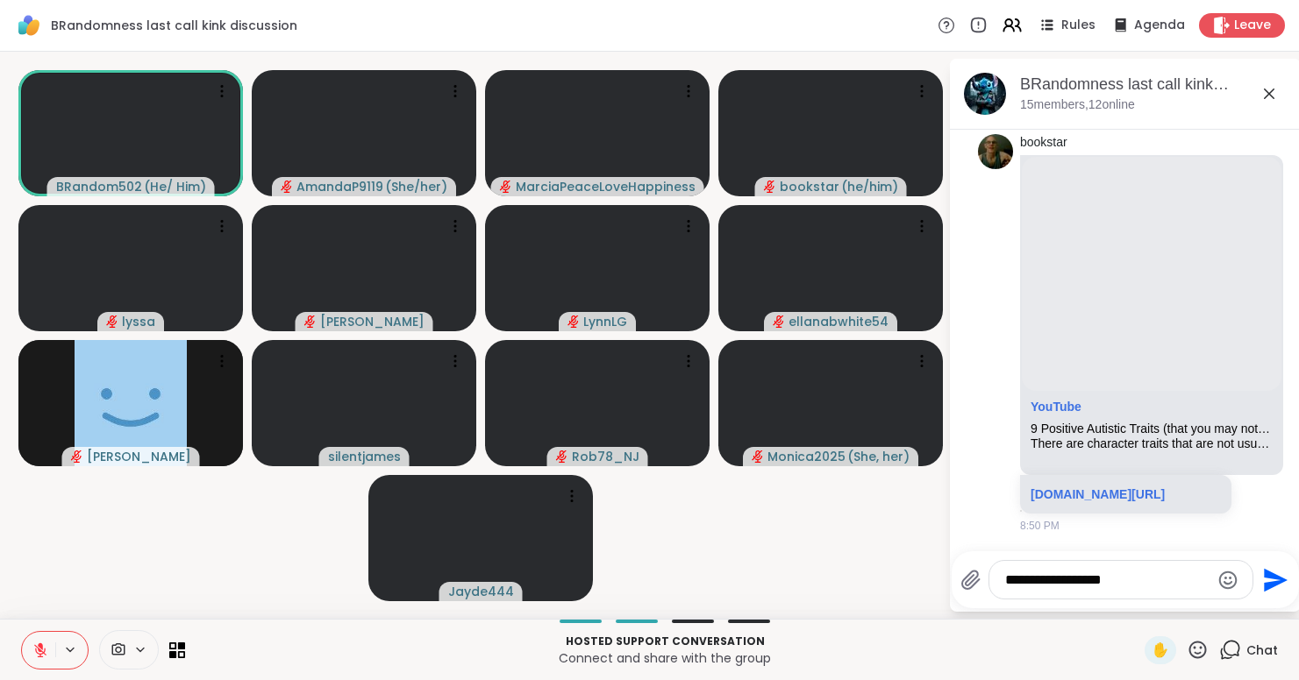
type textarea "**********"
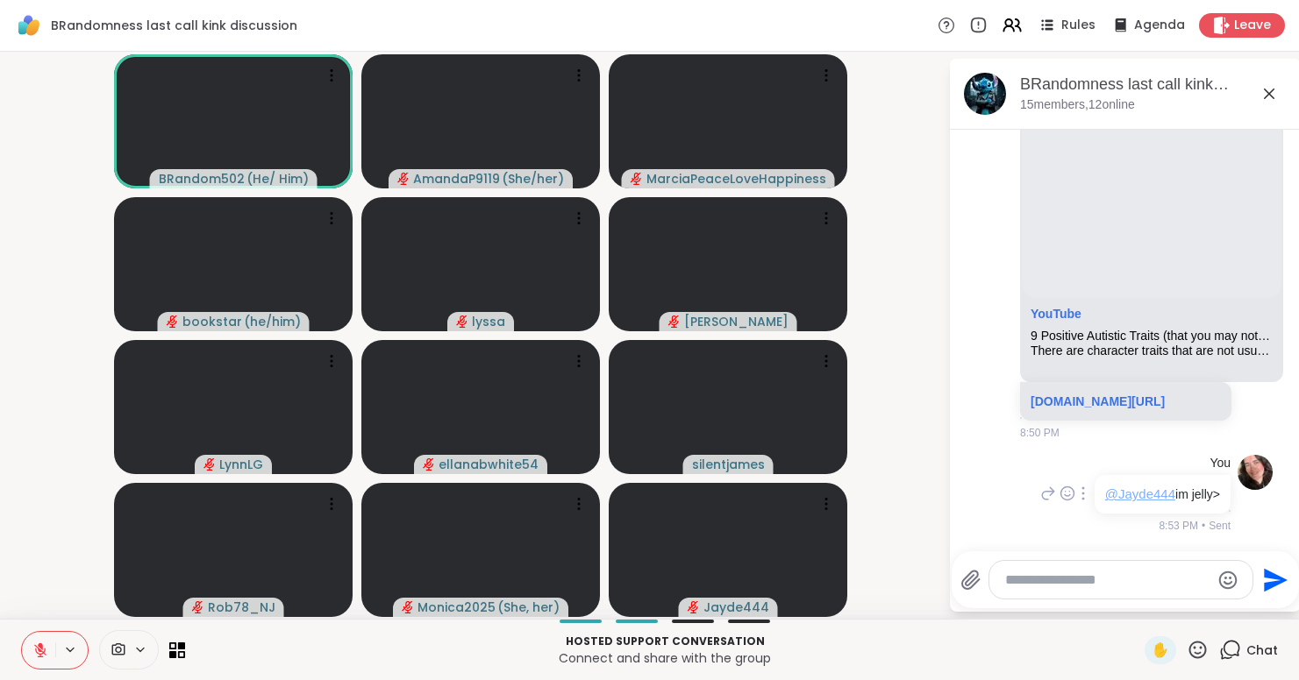
scroll to position [2734, 0]
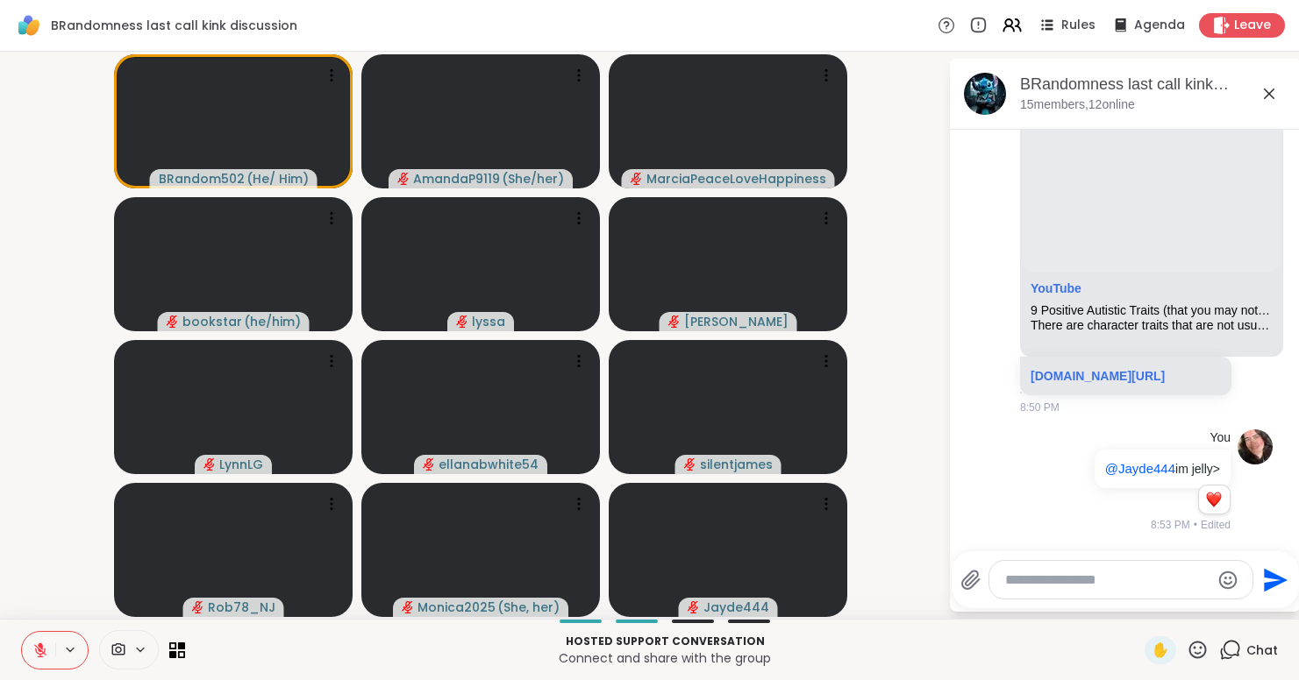
click at [1200, 649] on icon at bounding box center [1197, 650] width 22 height 22
click at [1215, 609] on span "🌟" at bounding box center [1223, 604] width 18 height 21
click at [1205, 648] on icon at bounding box center [1197, 650] width 22 height 22
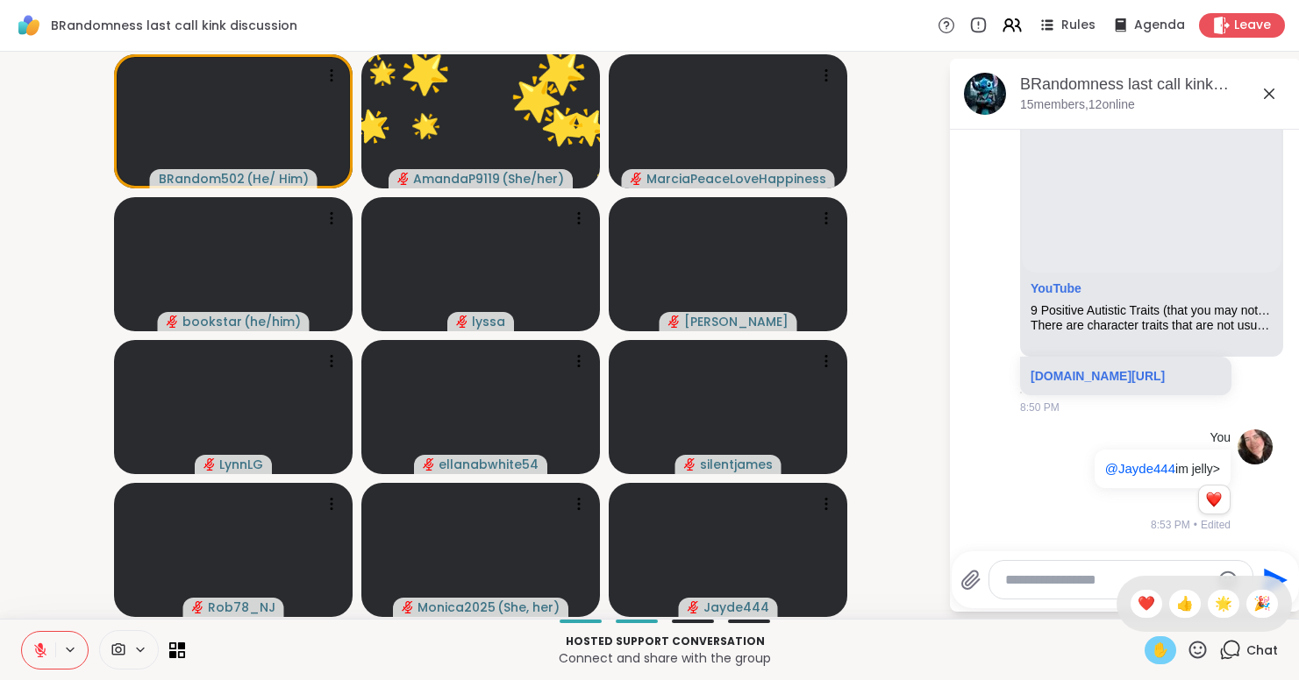
click at [1169, 645] on span "✋" at bounding box center [1160, 650] width 18 height 21
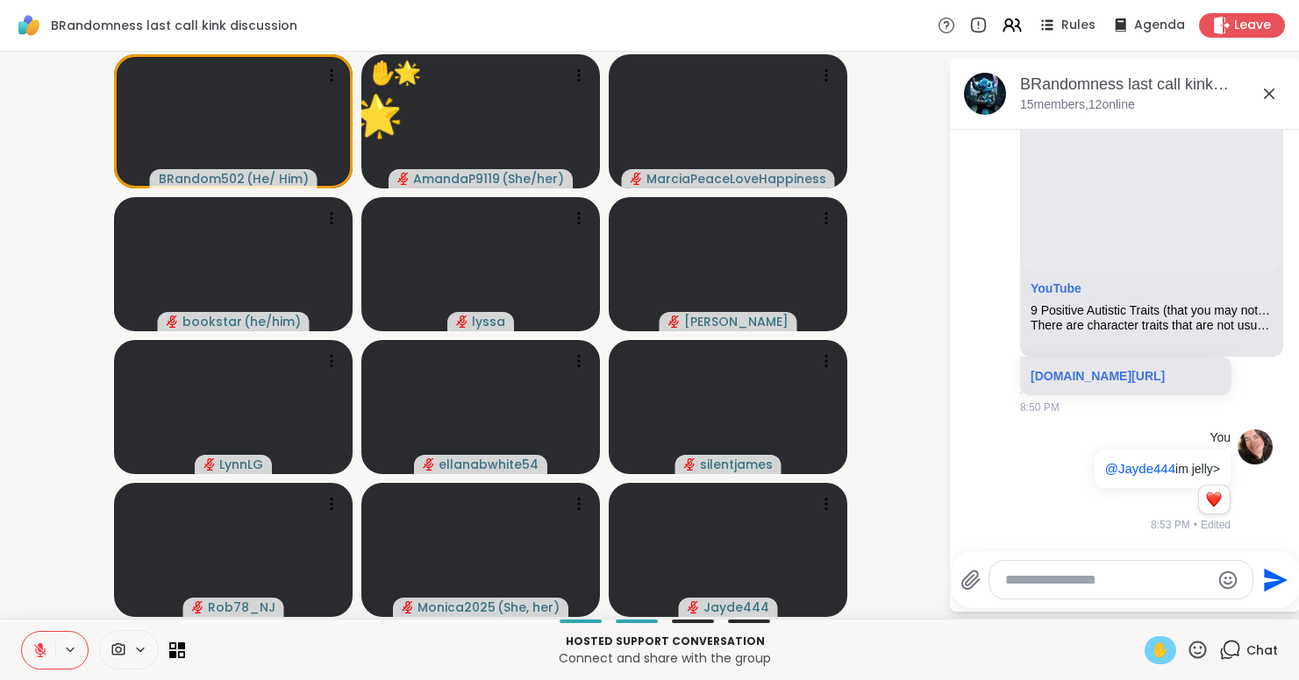
click at [1169, 645] on span "✋" at bounding box center [1160, 650] width 18 height 21
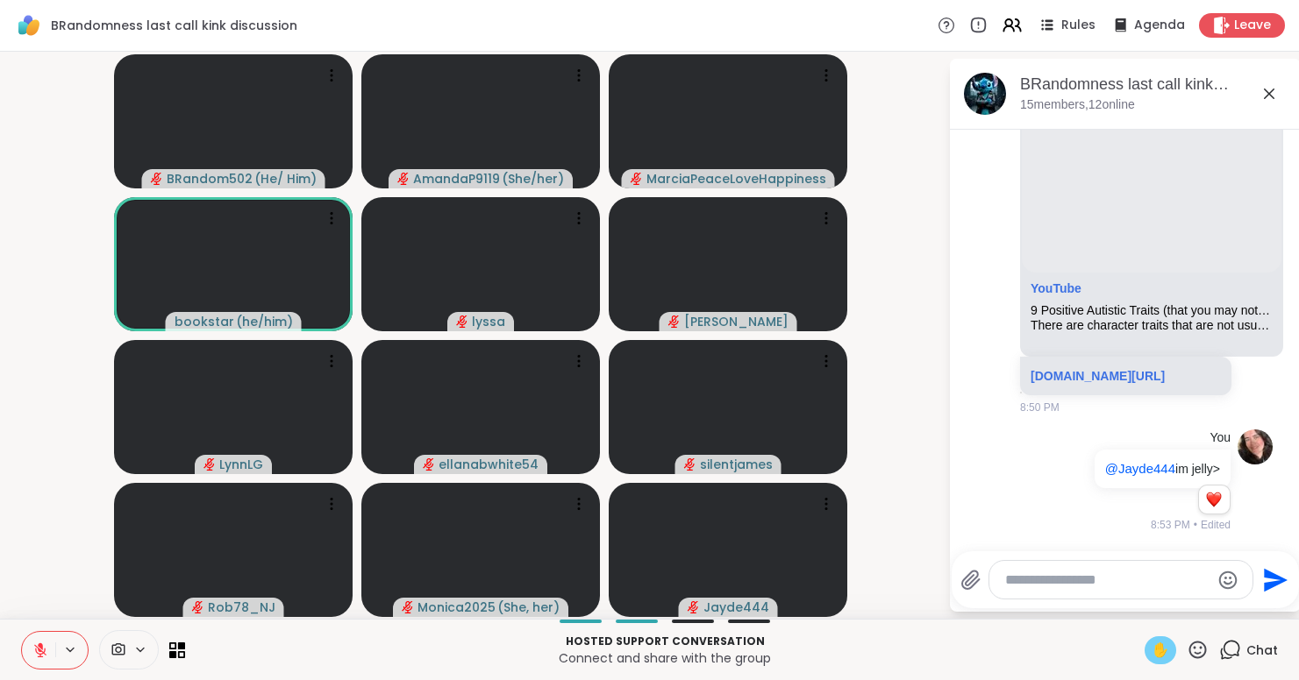
click at [1154, 644] on span "✋" at bounding box center [1160, 650] width 18 height 21
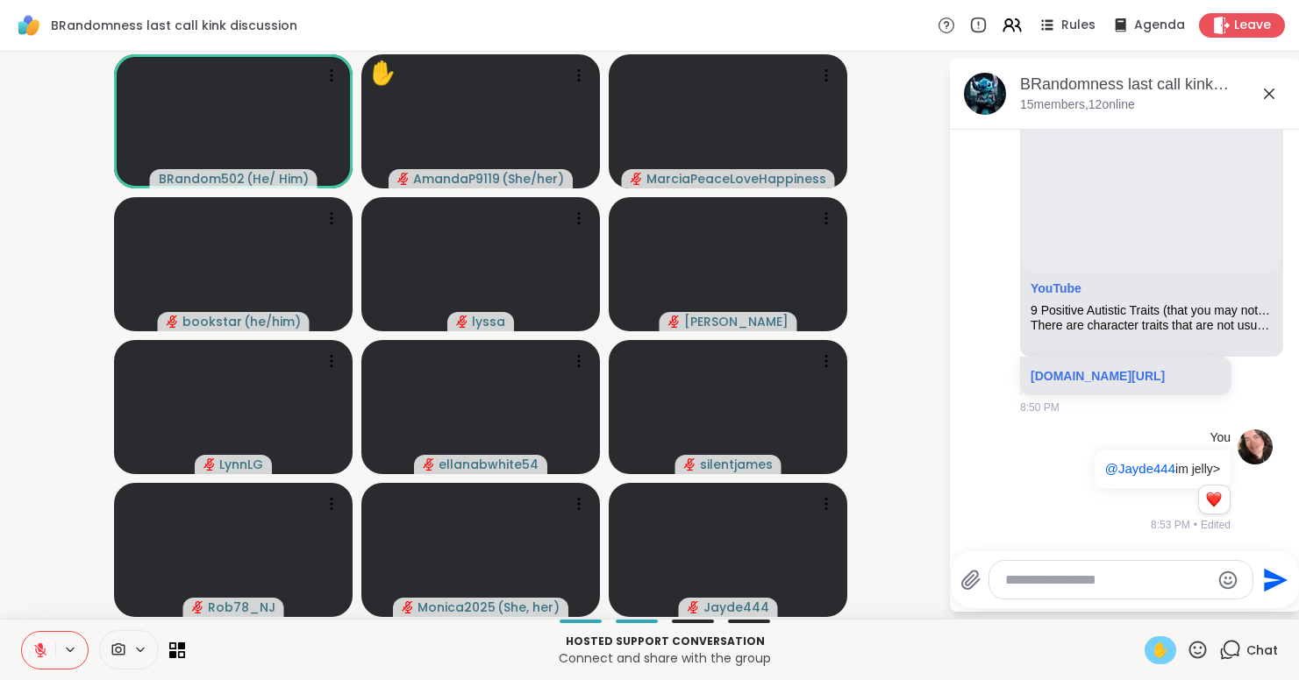
click at [28, 660] on button at bounding box center [38, 650] width 33 height 37
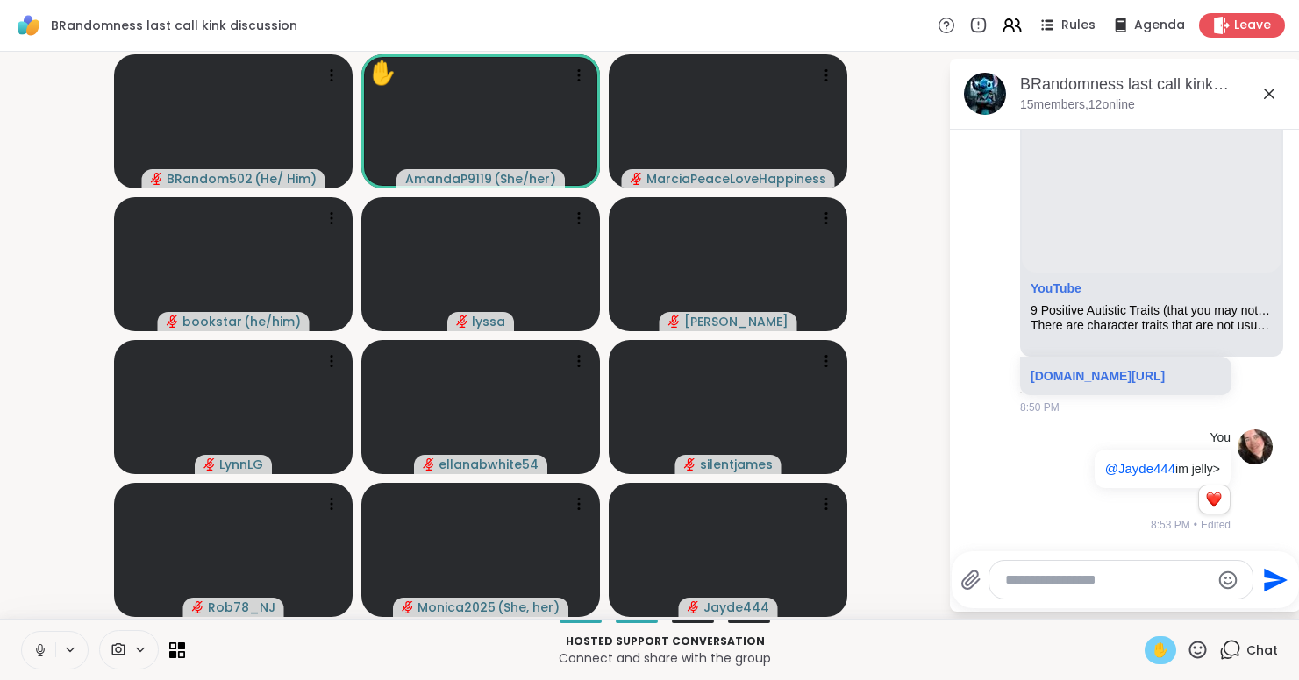
click at [1161, 651] on span "✋" at bounding box center [1160, 650] width 18 height 21
click at [36, 645] on icon at bounding box center [40, 651] width 16 height 16
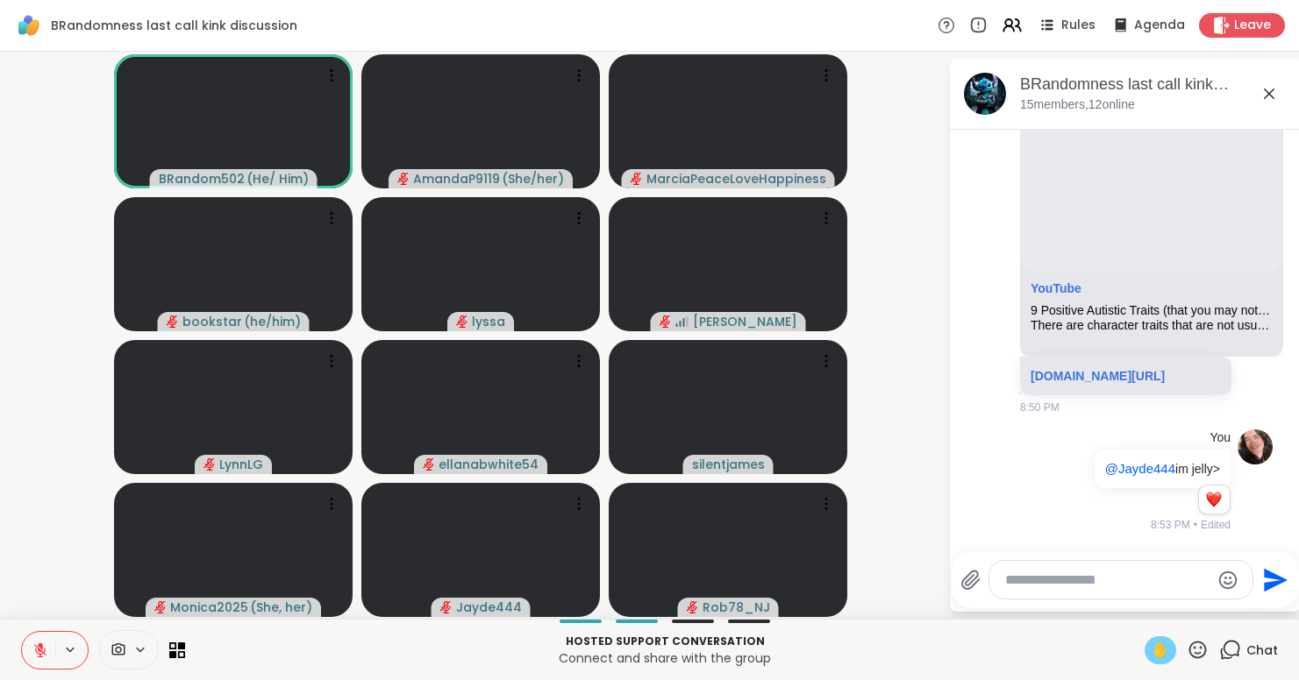
click at [1156, 645] on span "✋" at bounding box center [1160, 650] width 18 height 21
click at [46, 639] on button at bounding box center [38, 650] width 33 height 37
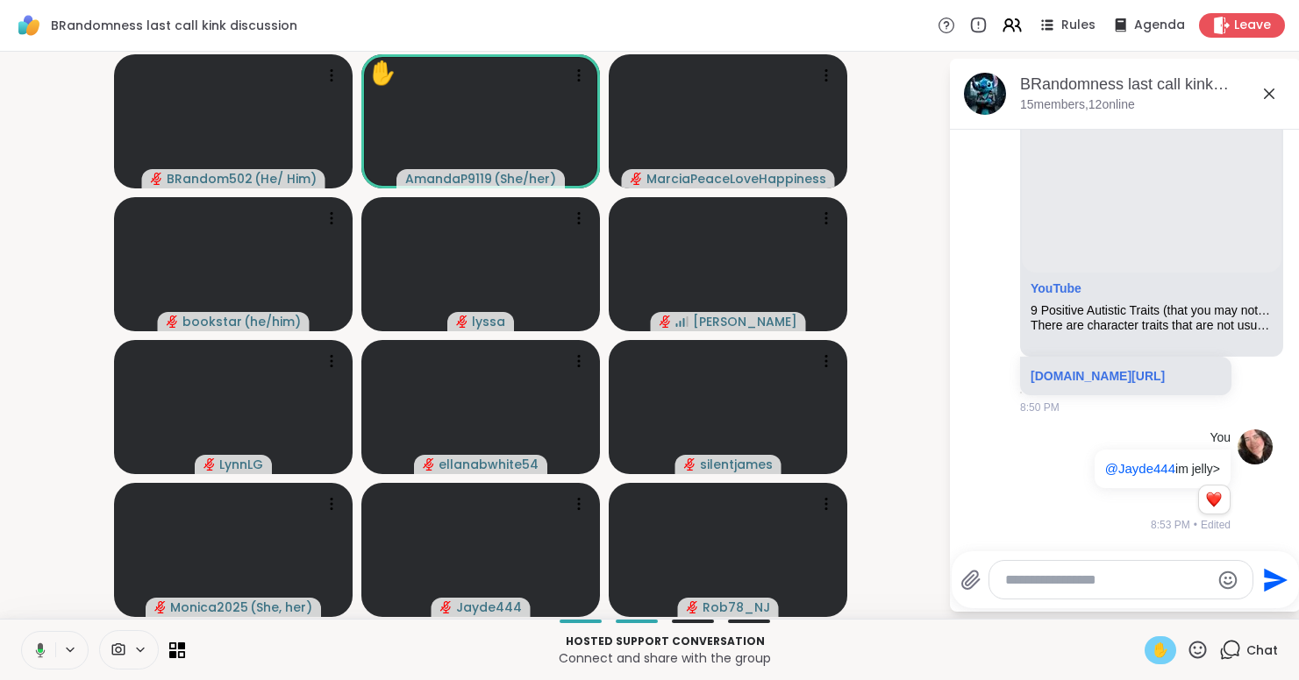
click at [46, 639] on button at bounding box center [37, 650] width 36 height 37
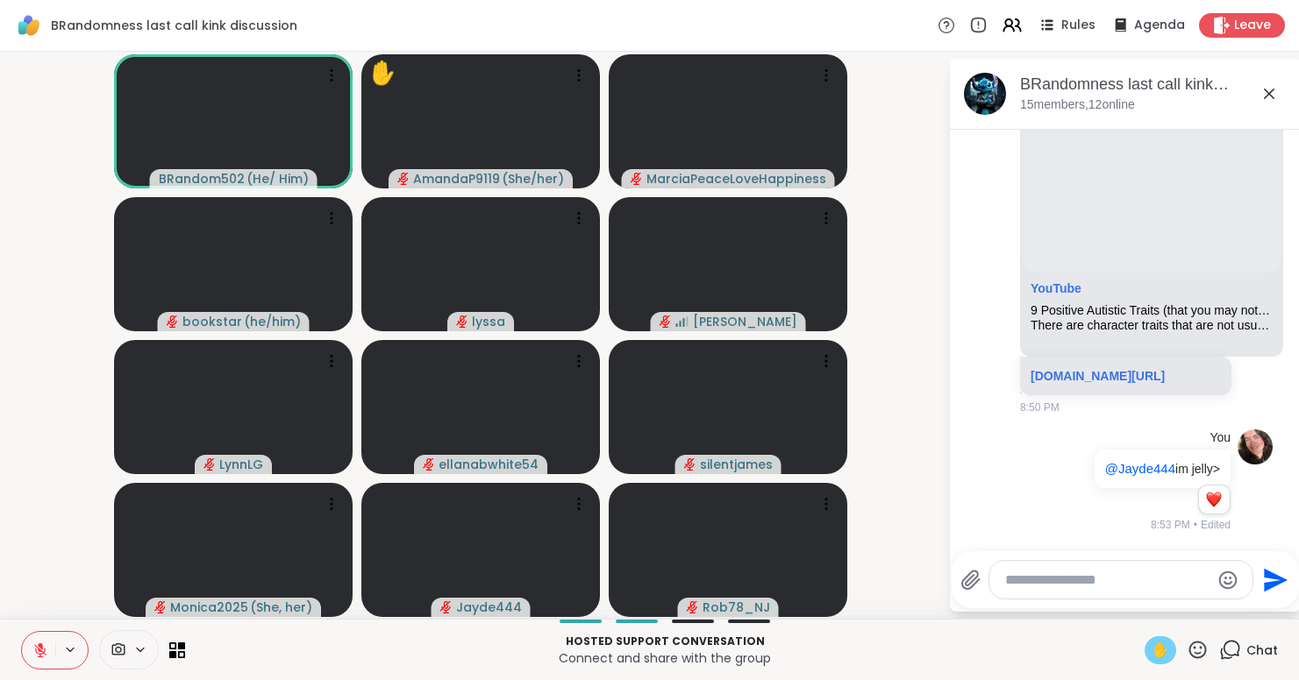
click at [1152, 650] on span "✋" at bounding box center [1160, 650] width 18 height 21
click at [1166, 648] on span "✋" at bounding box center [1160, 650] width 18 height 21
click at [39, 647] on icon at bounding box center [40, 646] width 5 height 7
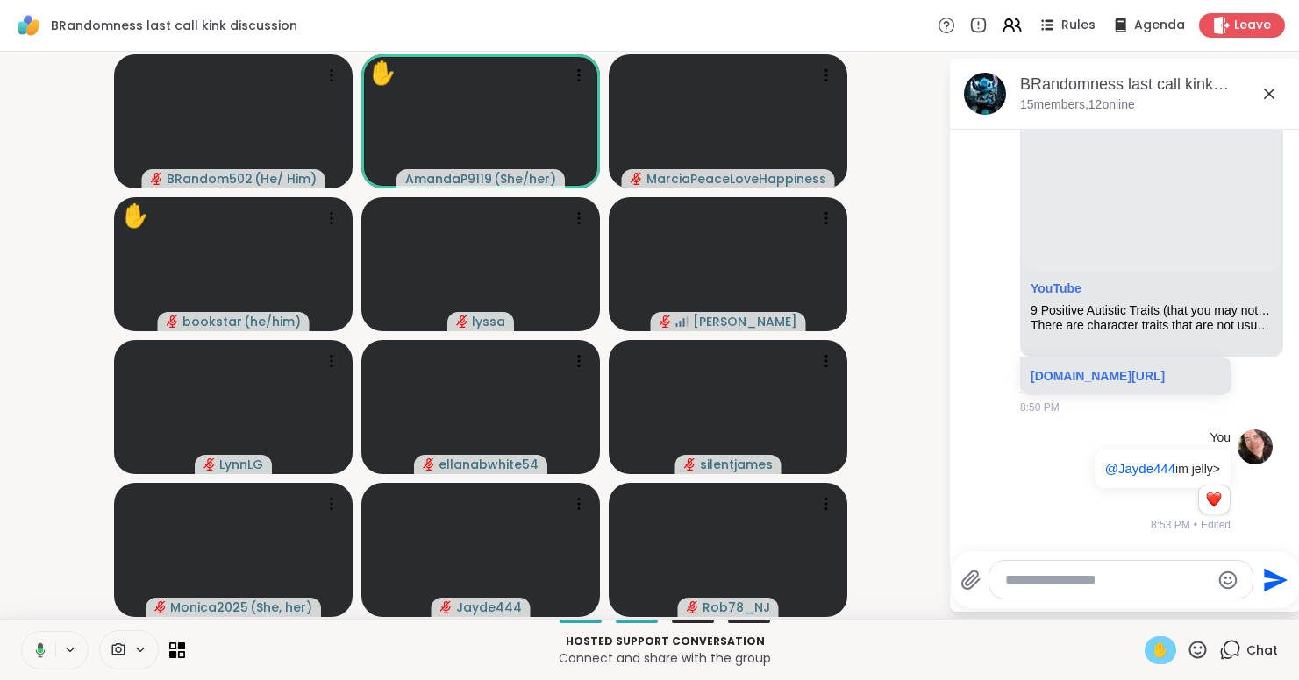
click at [1161, 659] on span "✋" at bounding box center [1160, 650] width 18 height 21
click at [35, 647] on icon at bounding box center [40, 651] width 16 height 16
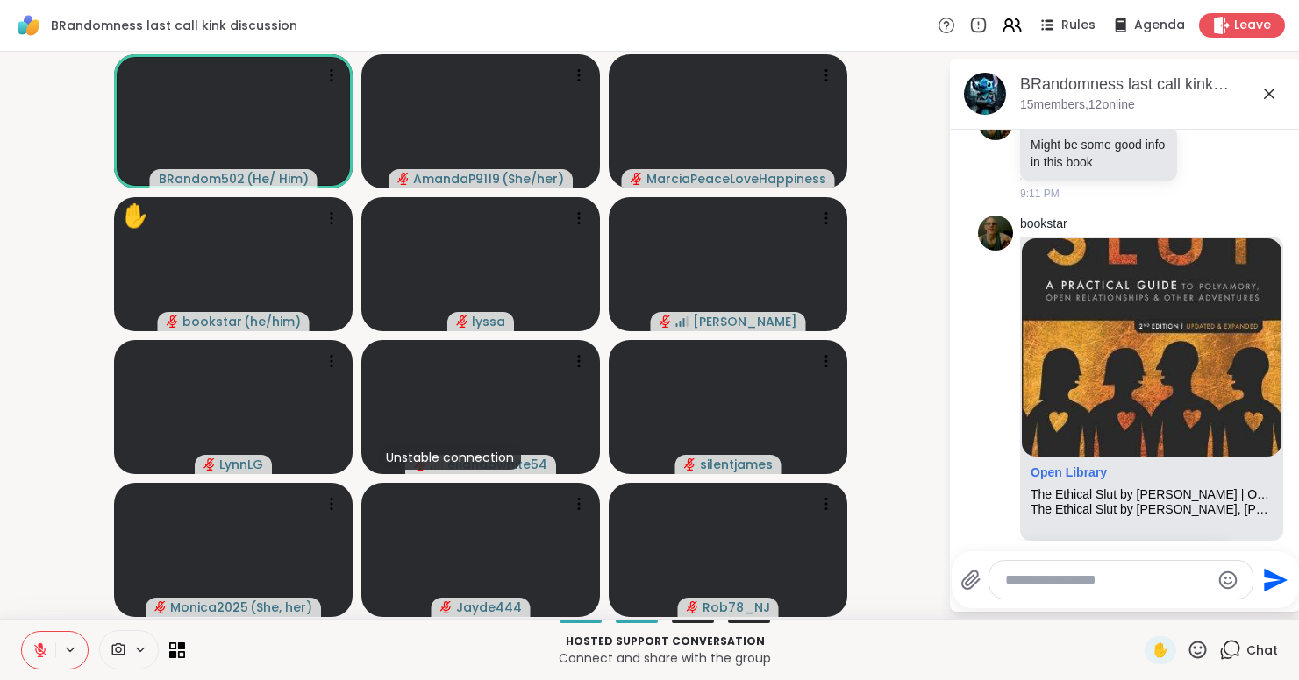
scroll to position [3257, 0]
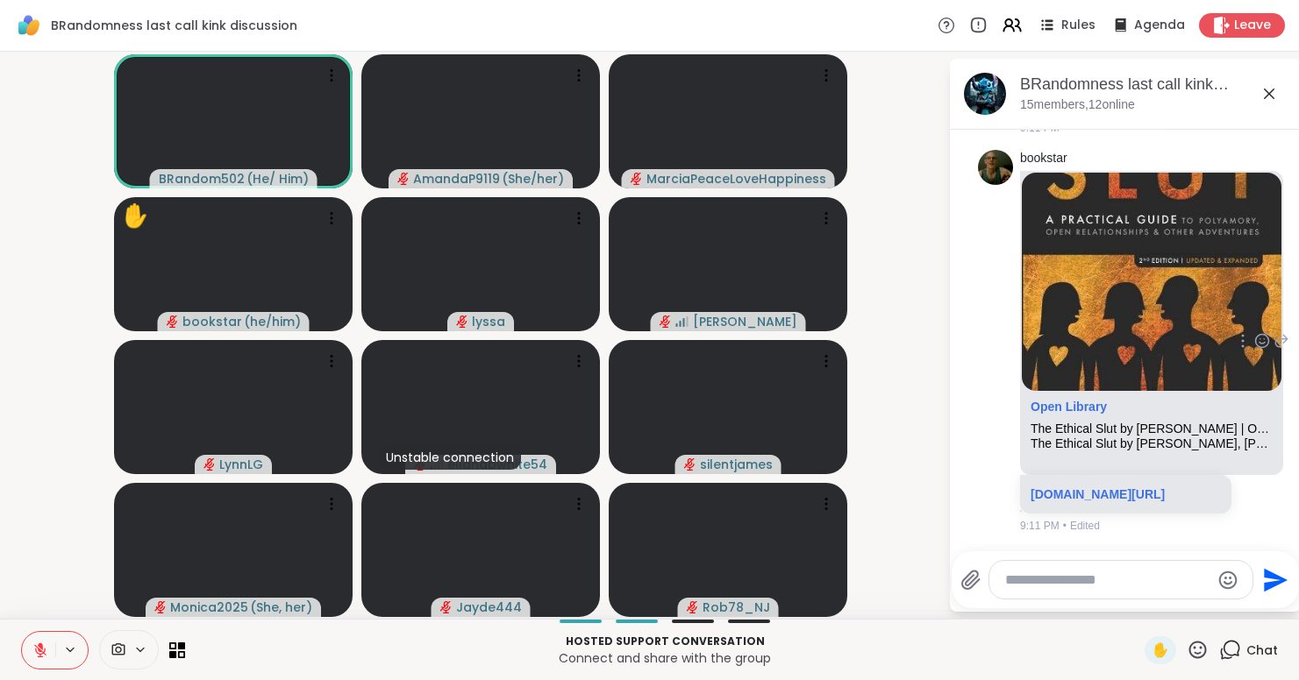
click at [1210, 400] on div "Open Library" at bounding box center [1151, 411] width 242 height 22
click at [1157, 488] on link "[DOMAIN_NAME][URL]" at bounding box center [1097, 495] width 134 height 14
click at [1276, 98] on icon at bounding box center [1268, 93] width 21 height 21
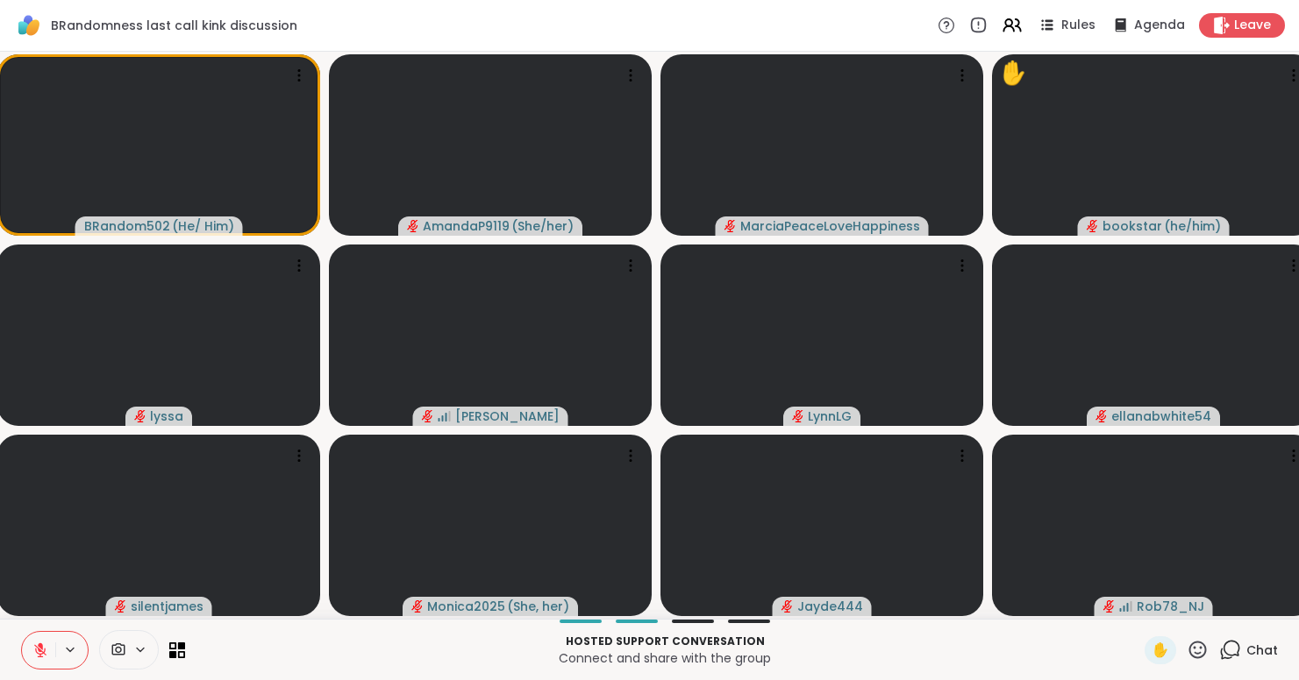
click at [41, 647] on icon at bounding box center [40, 646] width 5 height 7
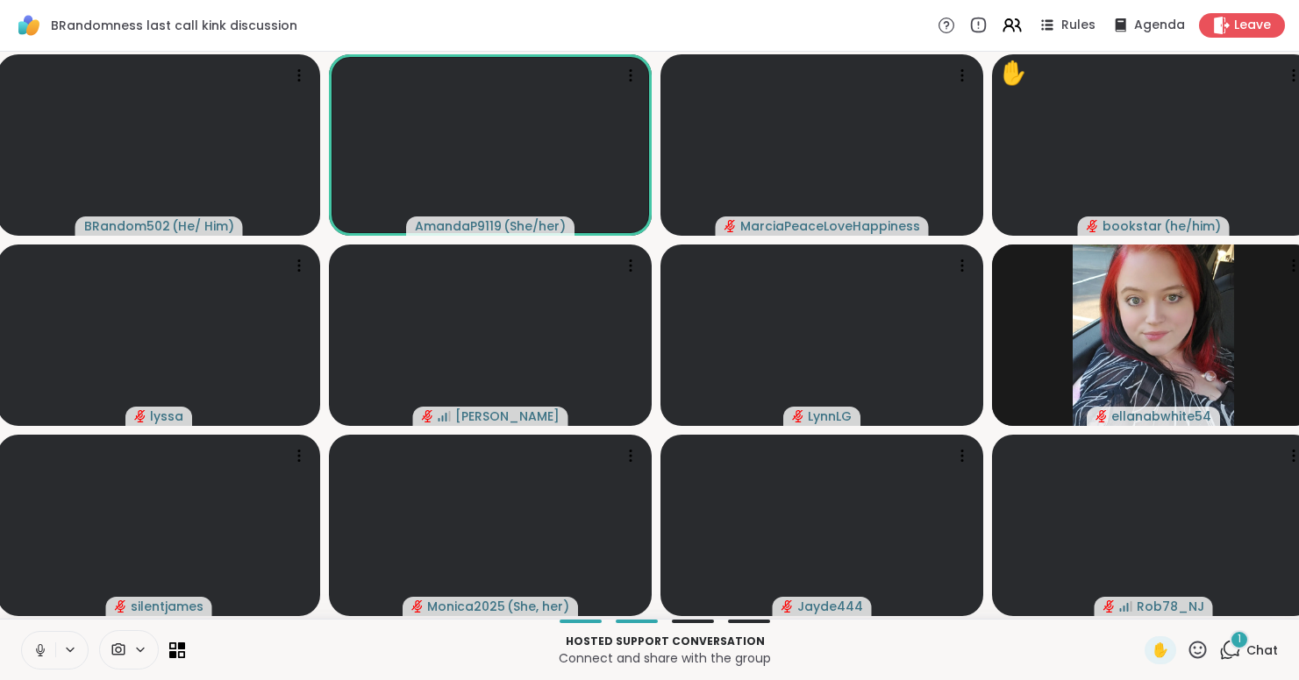
click at [41, 647] on icon at bounding box center [40, 651] width 16 height 16
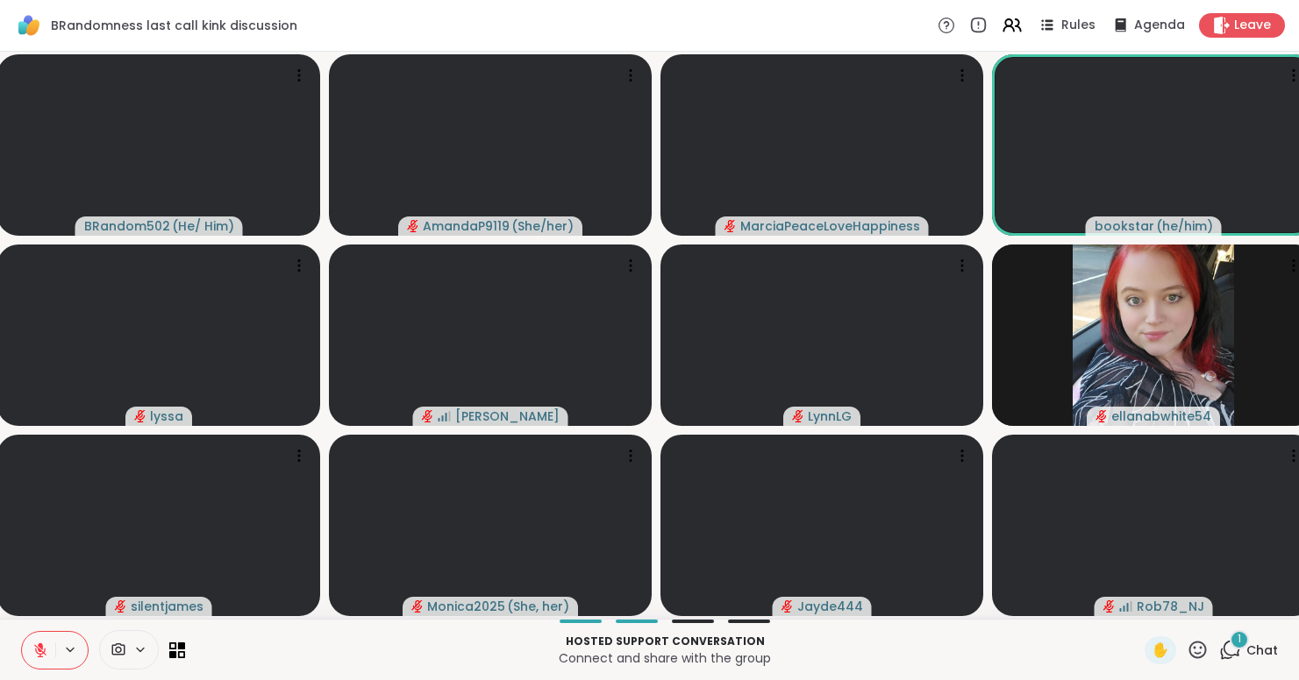
click at [1240, 649] on div "1" at bounding box center [1238, 639] width 19 height 19
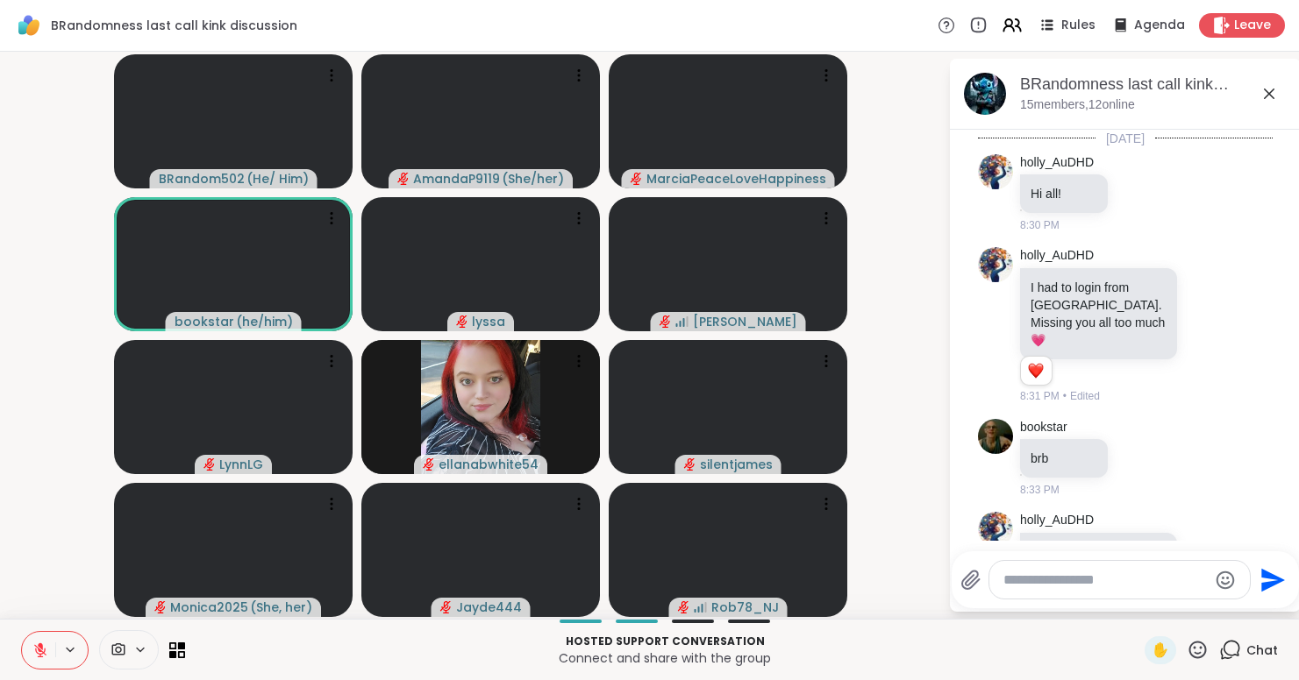
scroll to position [3391, 0]
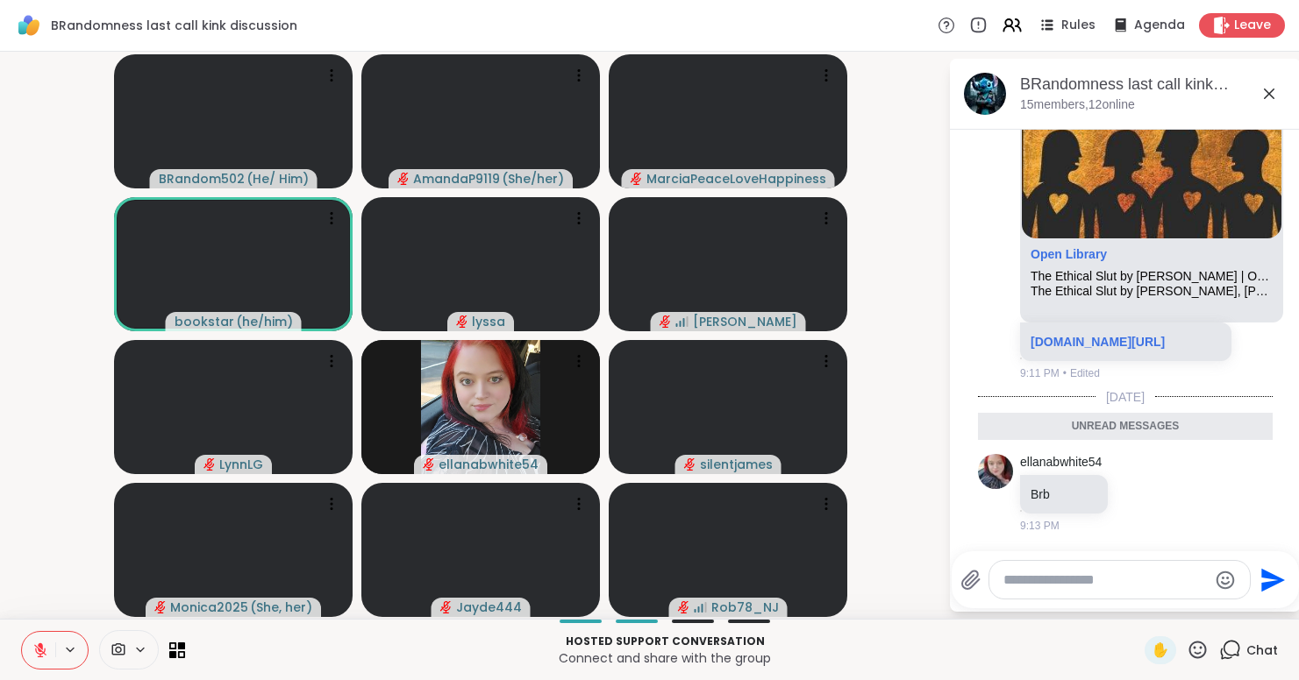
click at [1279, 97] on icon at bounding box center [1268, 93] width 21 height 21
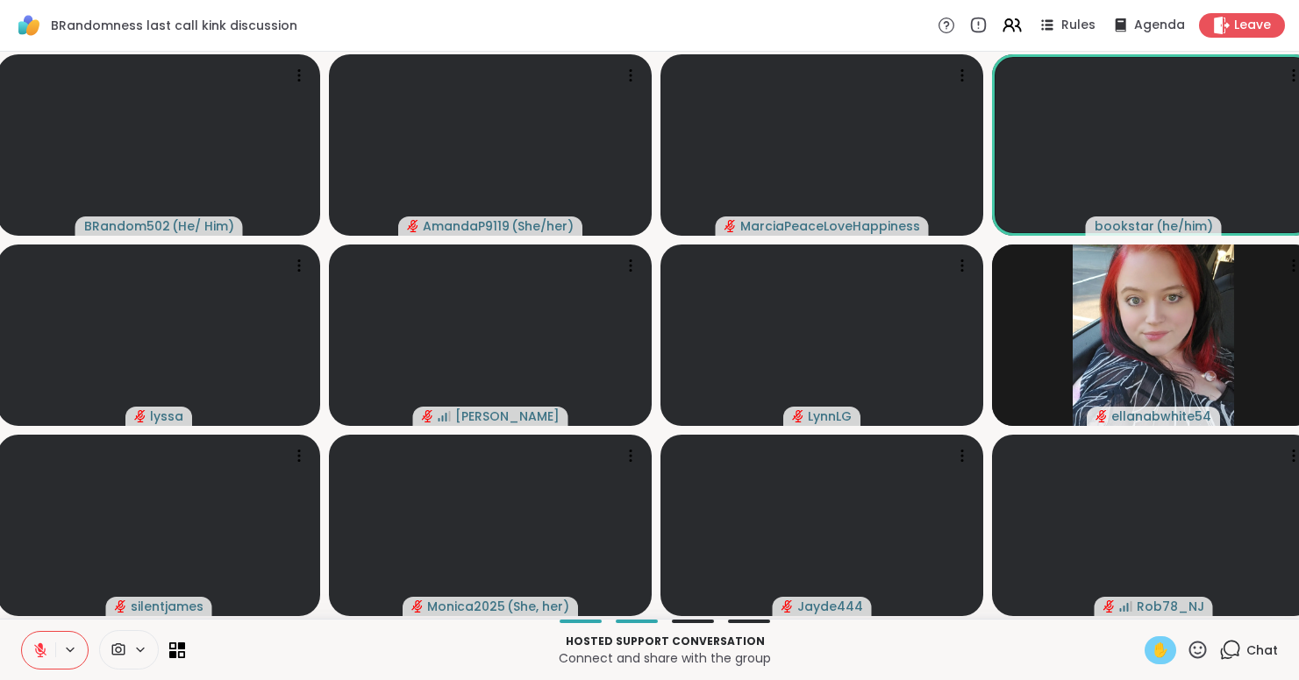
click at [1159, 654] on span "✋" at bounding box center [1160, 650] width 18 height 21
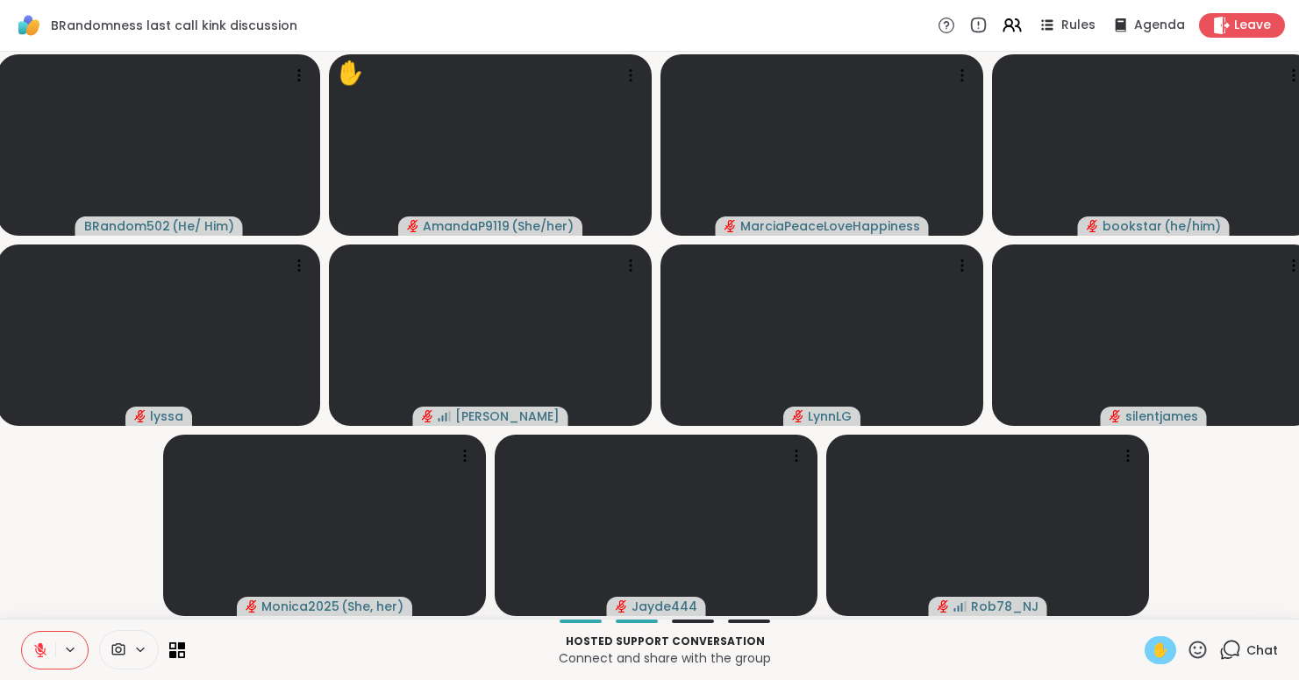
click at [39, 649] on icon at bounding box center [40, 651] width 12 height 12
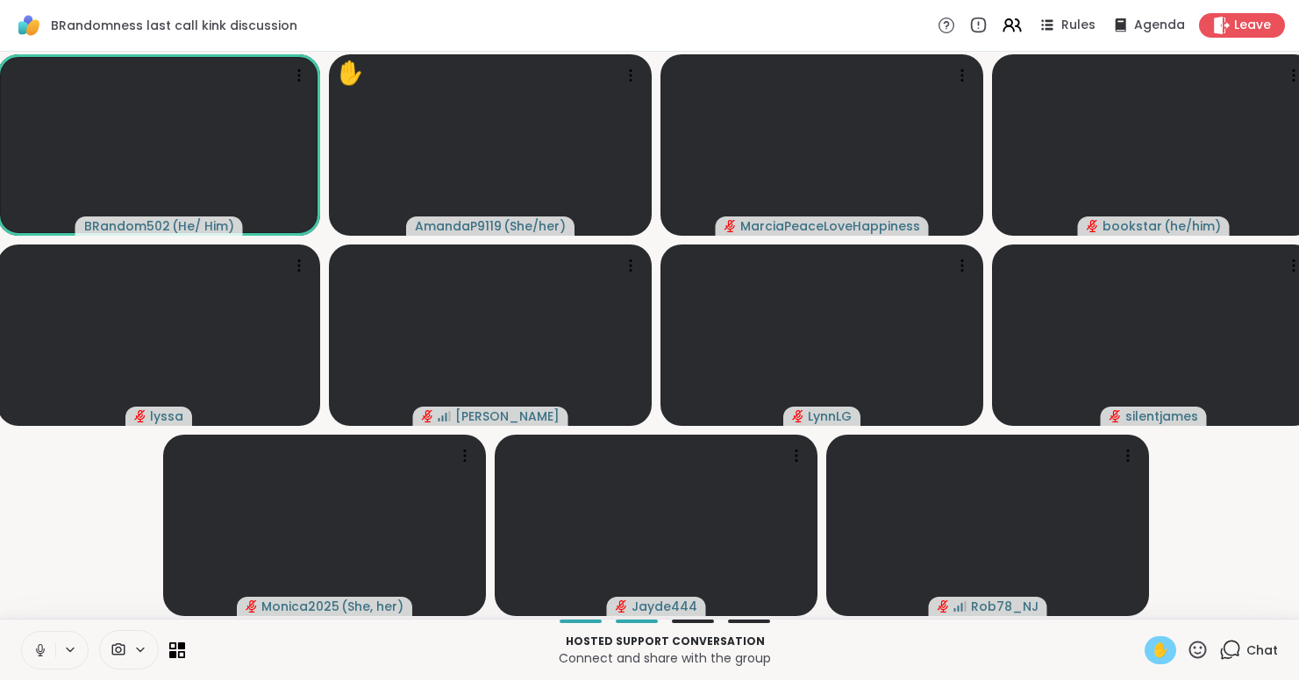
click at [1163, 648] on span "✋" at bounding box center [1160, 650] width 18 height 21
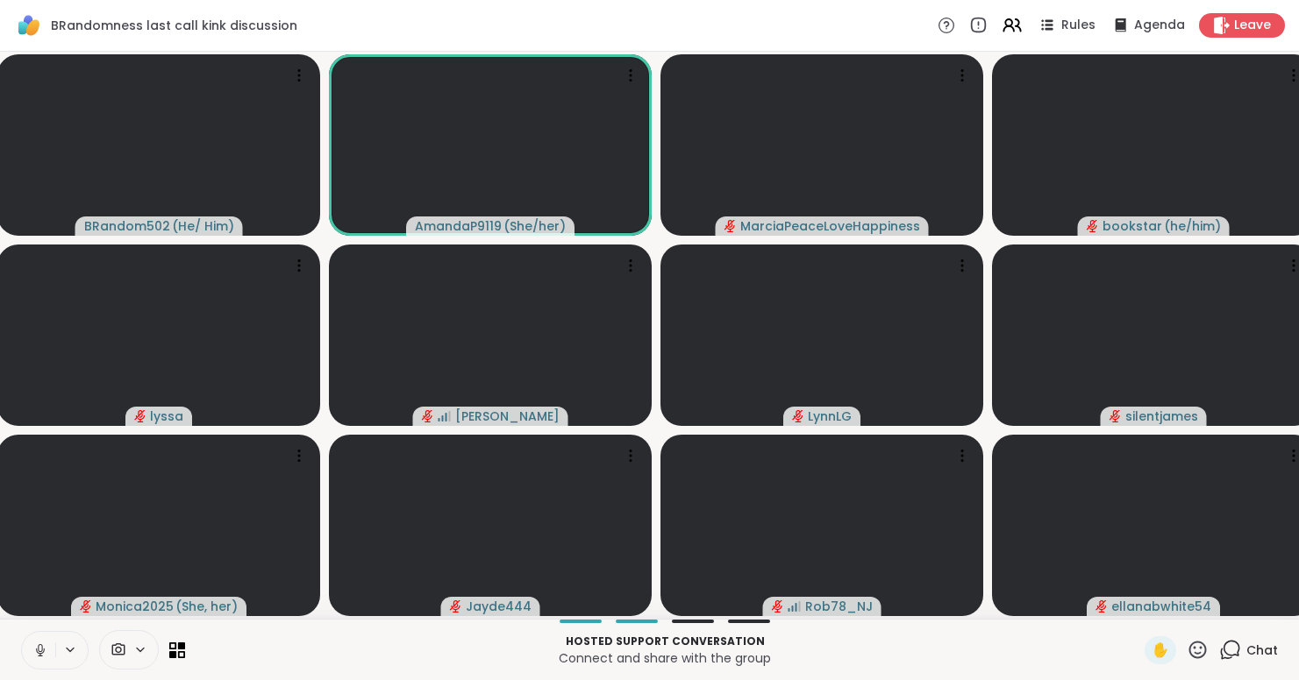
click at [34, 649] on icon at bounding box center [40, 651] width 16 height 16
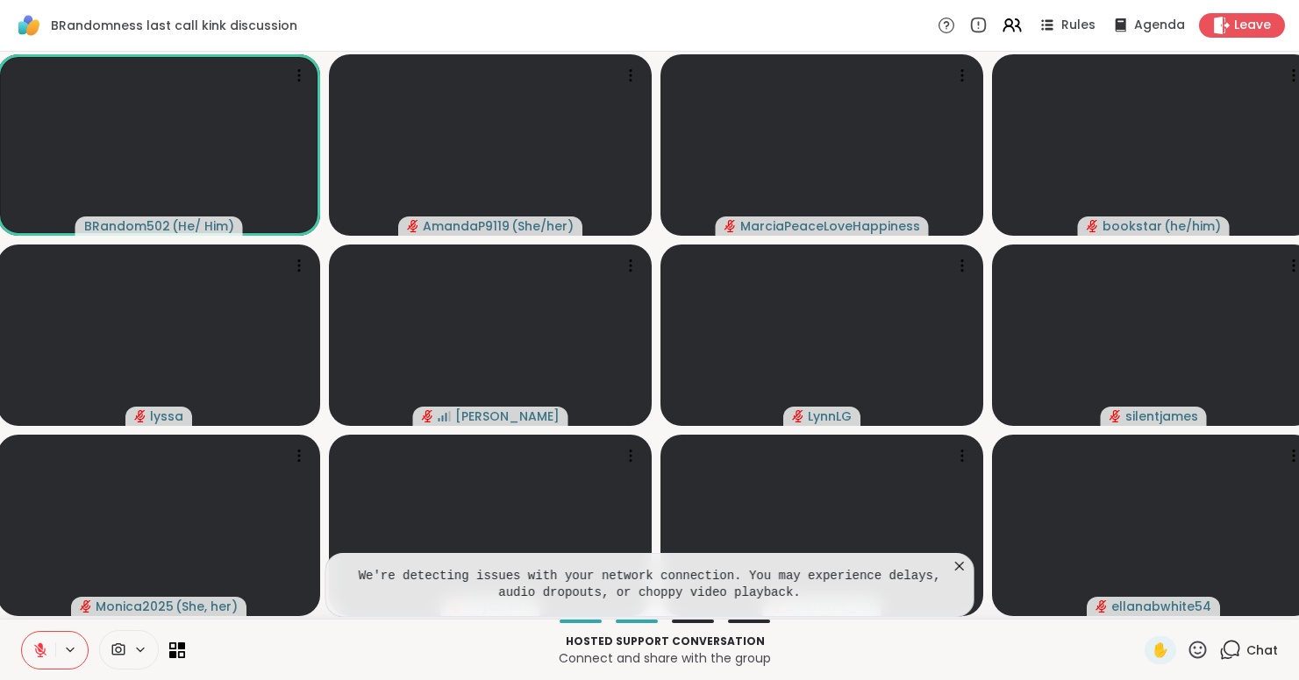
click at [968, 566] on icon at bounding box center [960, 567] width 18 height 18
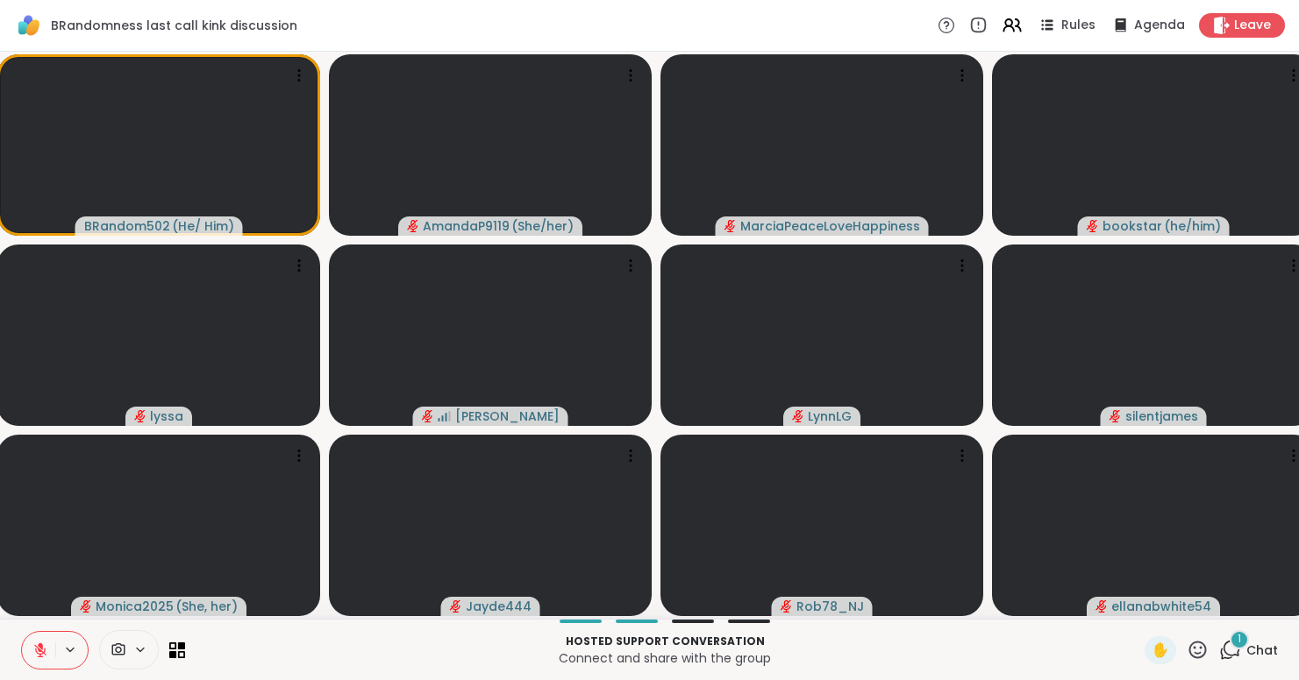
click at [39, 653] on icon at bounding box center [40, 651] width 12 height 12
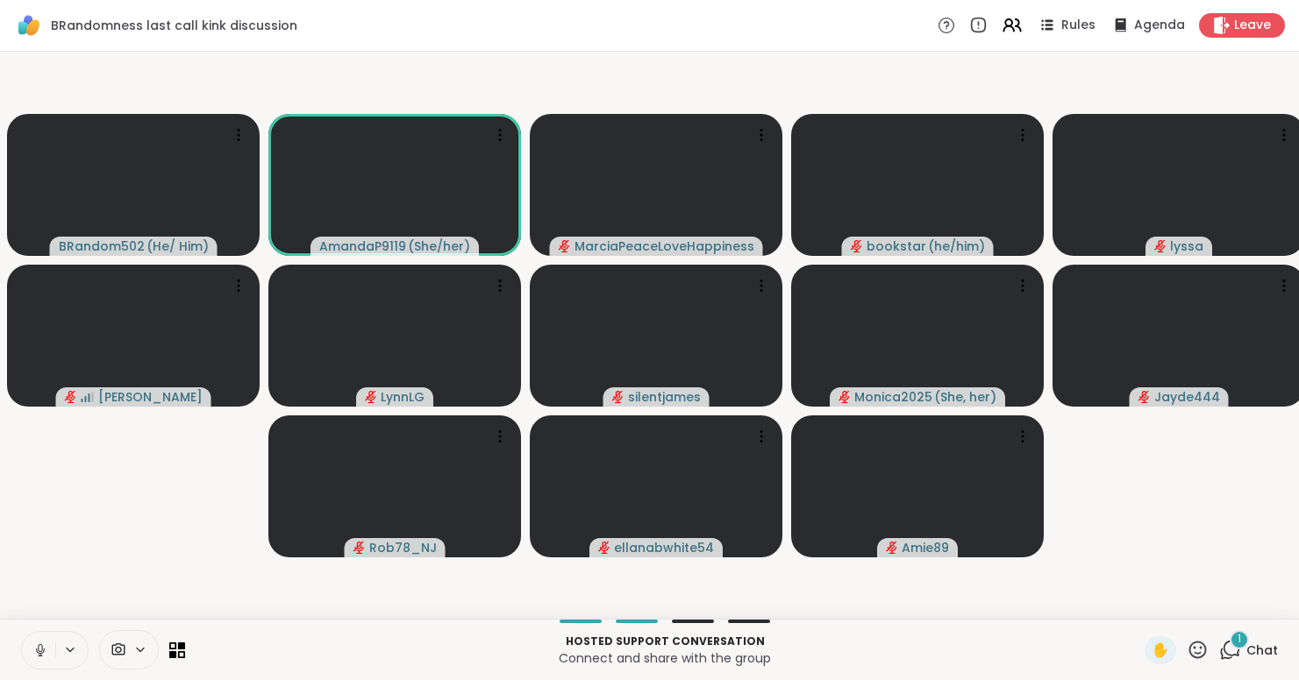
click at [39, 653] on icon at bounding box center [40, 650] width 9 height 5
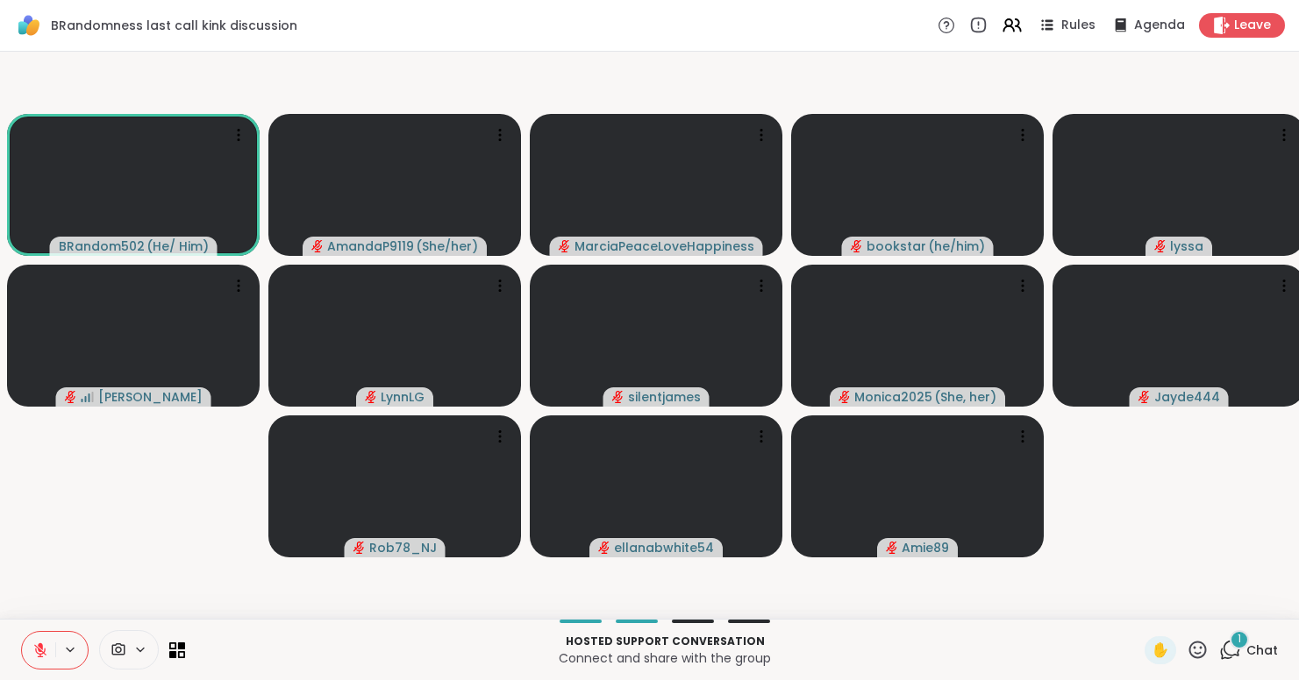
click at [1257, 652] on span "Chat" at bounding box center [1262, 651] width 32 height 18
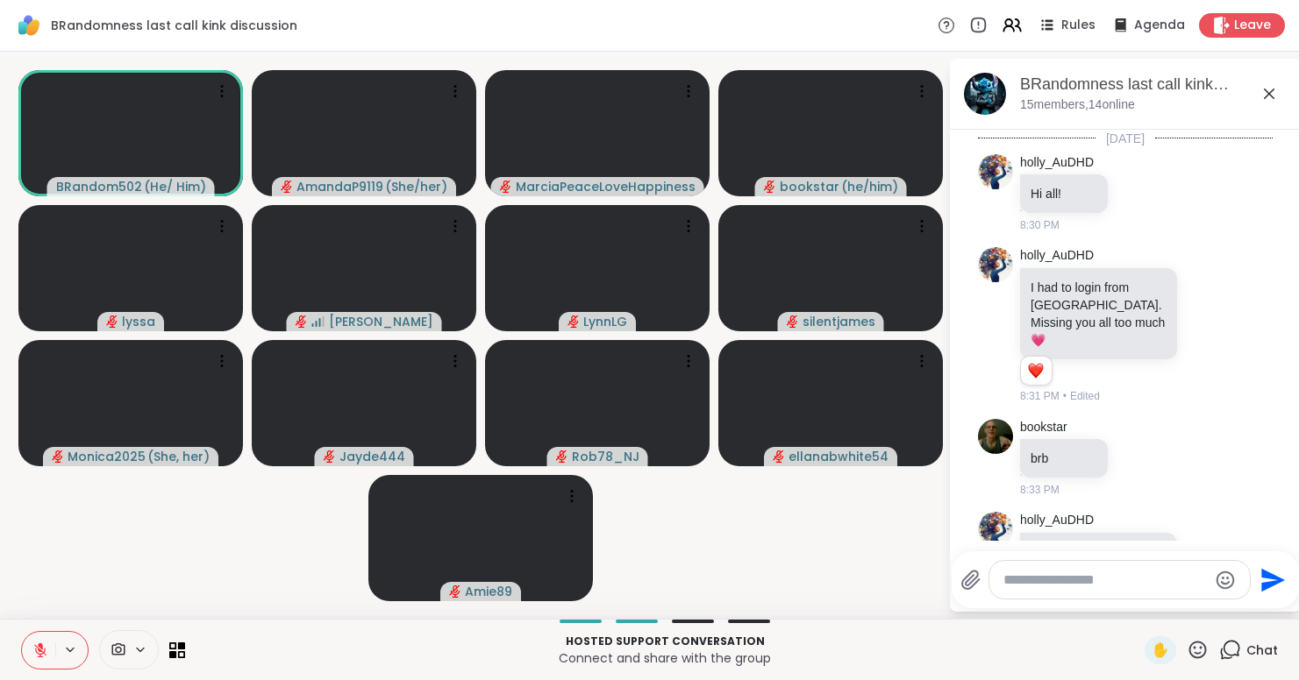
scroll to position [3508, 0]
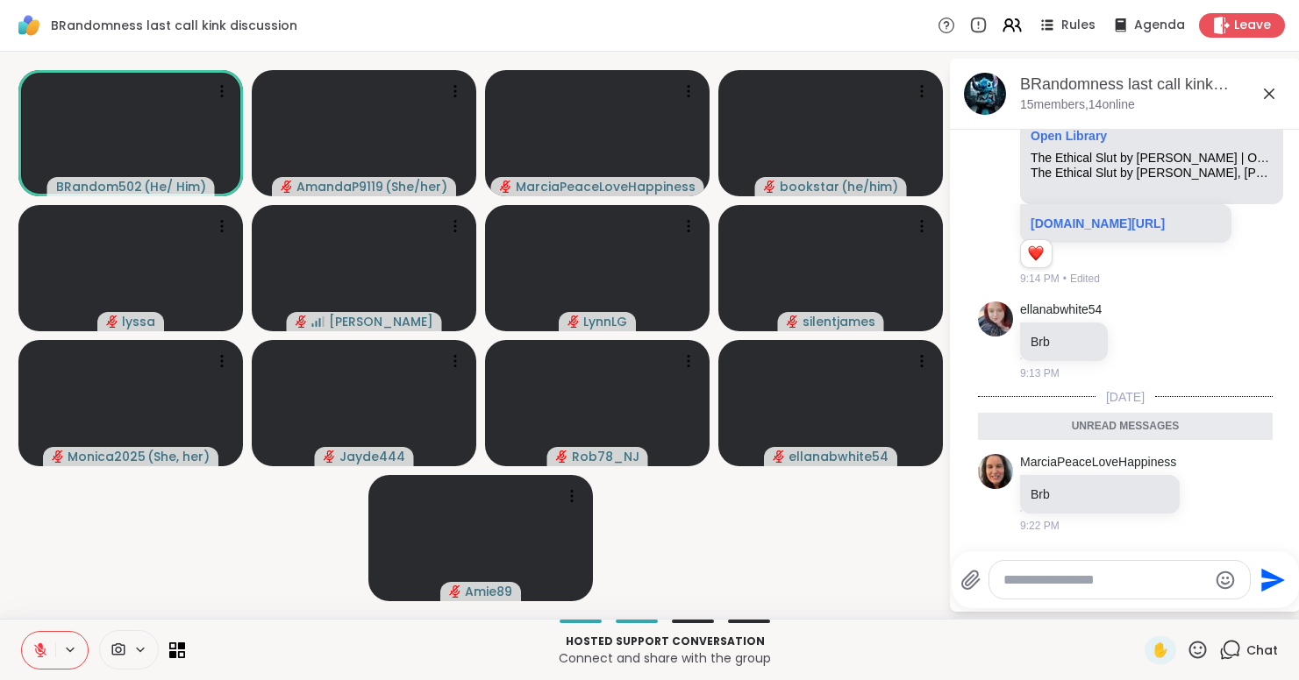
click at [1238, 651] on icon at bounding box center [1230, 650] width 22 height 22
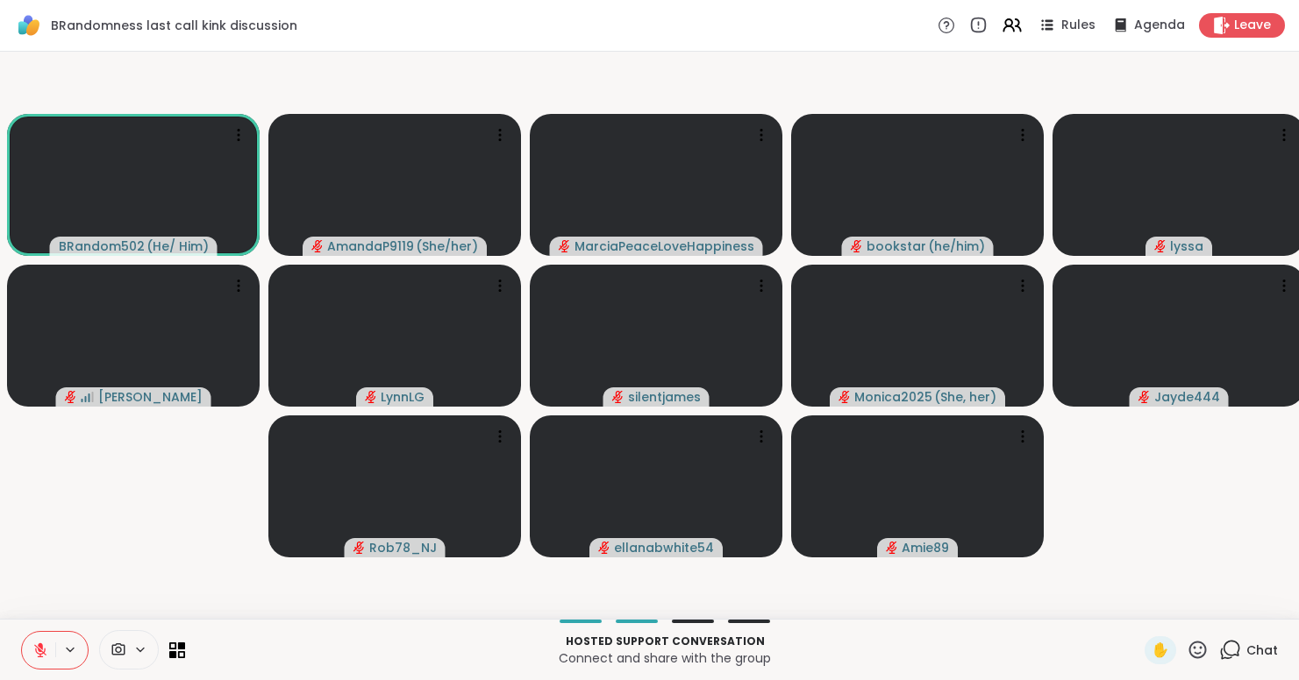
click at [46, 646] on icon at bounding box center [40, 651] width 16 height 16
click at [46, 645] on icon at bounding box center [40, 651] width 16 height 16
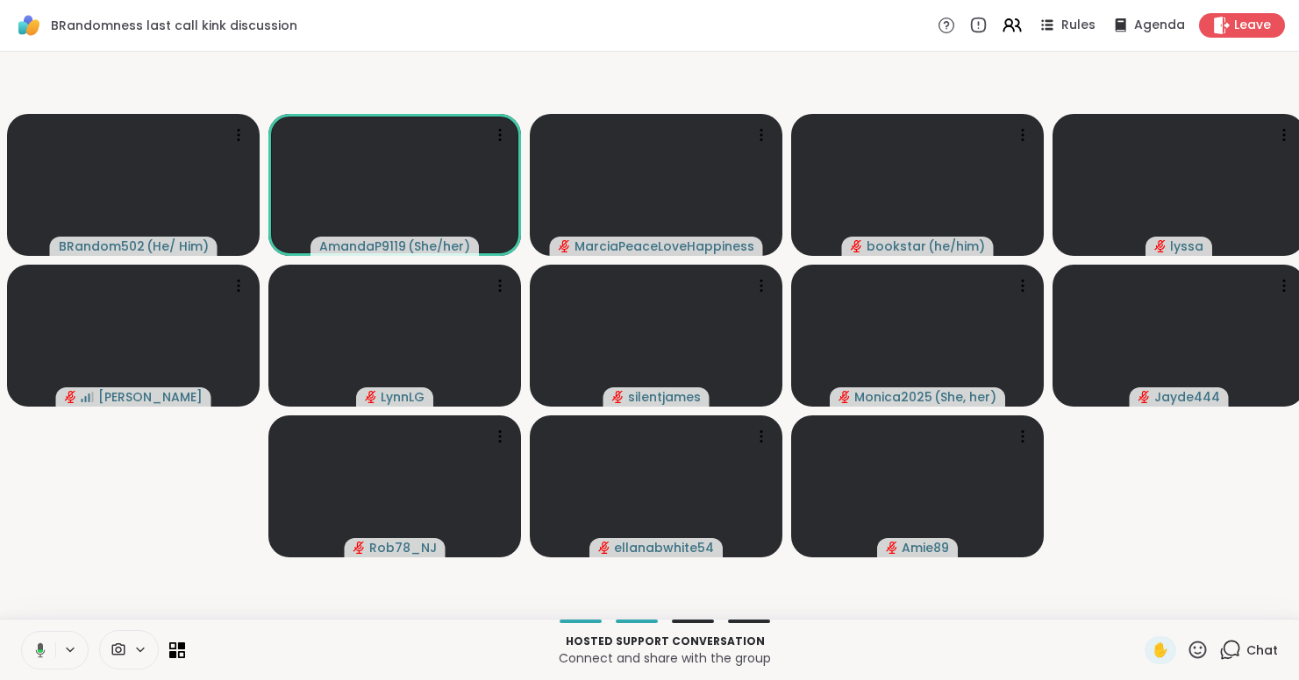
click at [46, 645] on button at bounding box center [37, 650] width 36 height 37
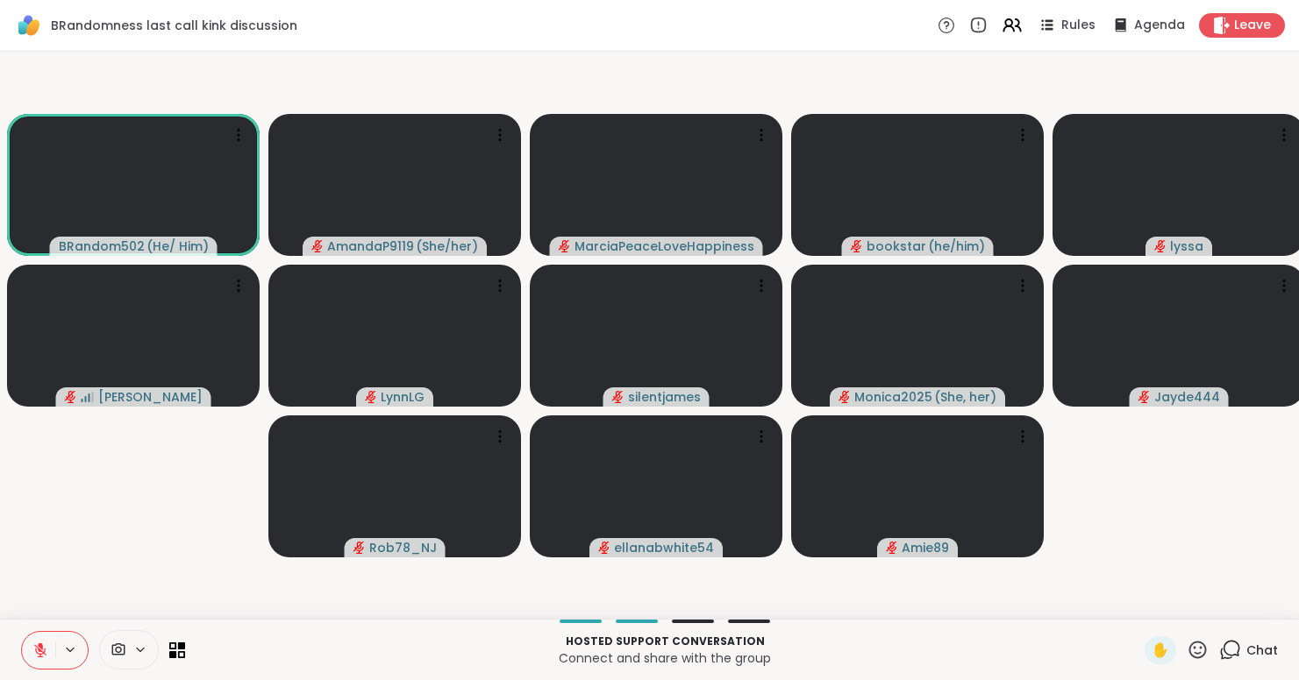
click at [46, 645] on icon at bounding box center [40, 651] width 16 height 16
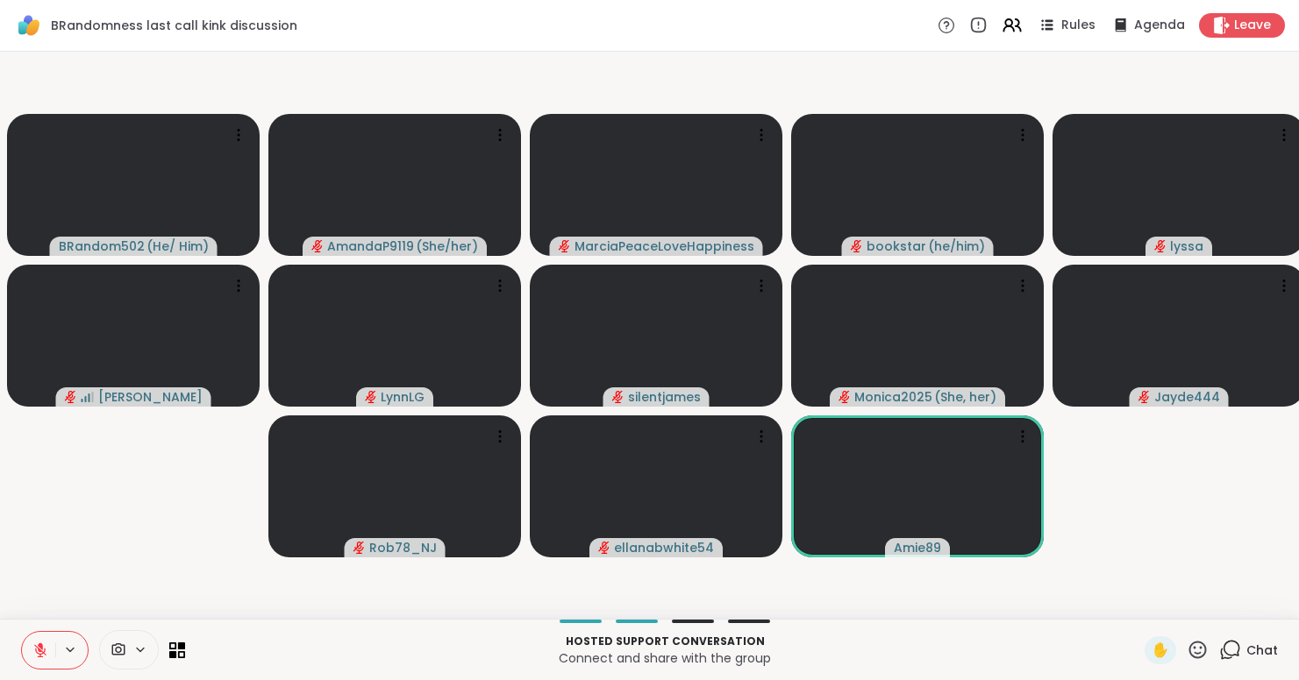
click at [1198, 652] on icon at bounding box center [1197, 650] width 22 height 22
click at [1153, 603] on div "❤️" at bounding box center [1146, 604] width 32 height 28
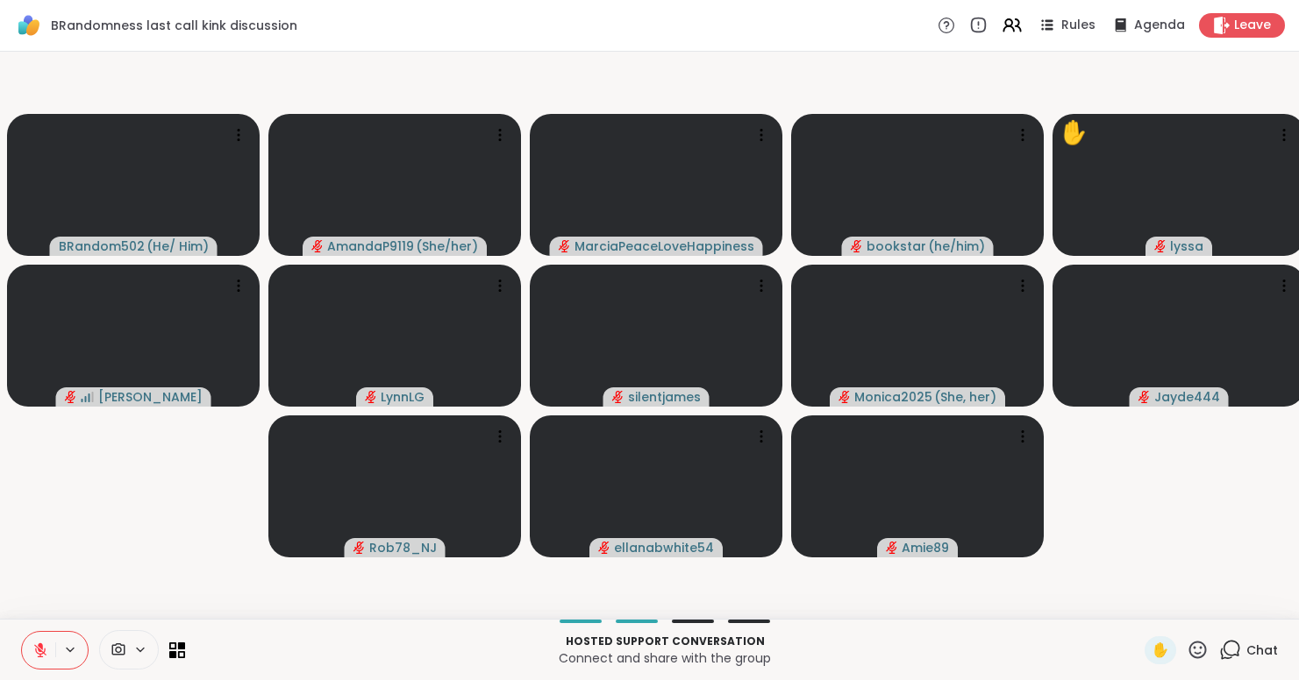
click at [48, 640] on button at bounding box center [38, 650] width 33 height 37
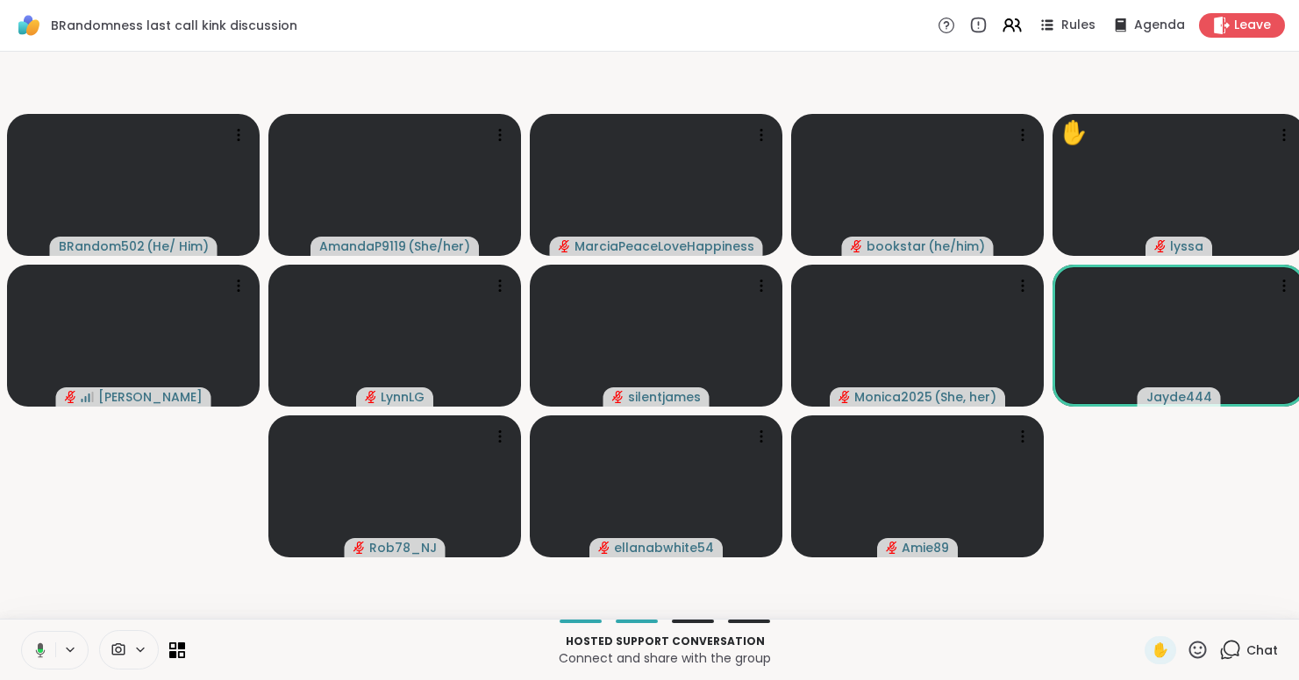
click at [50, 632] on button at bounding box center [37, 650] width 36 height 37
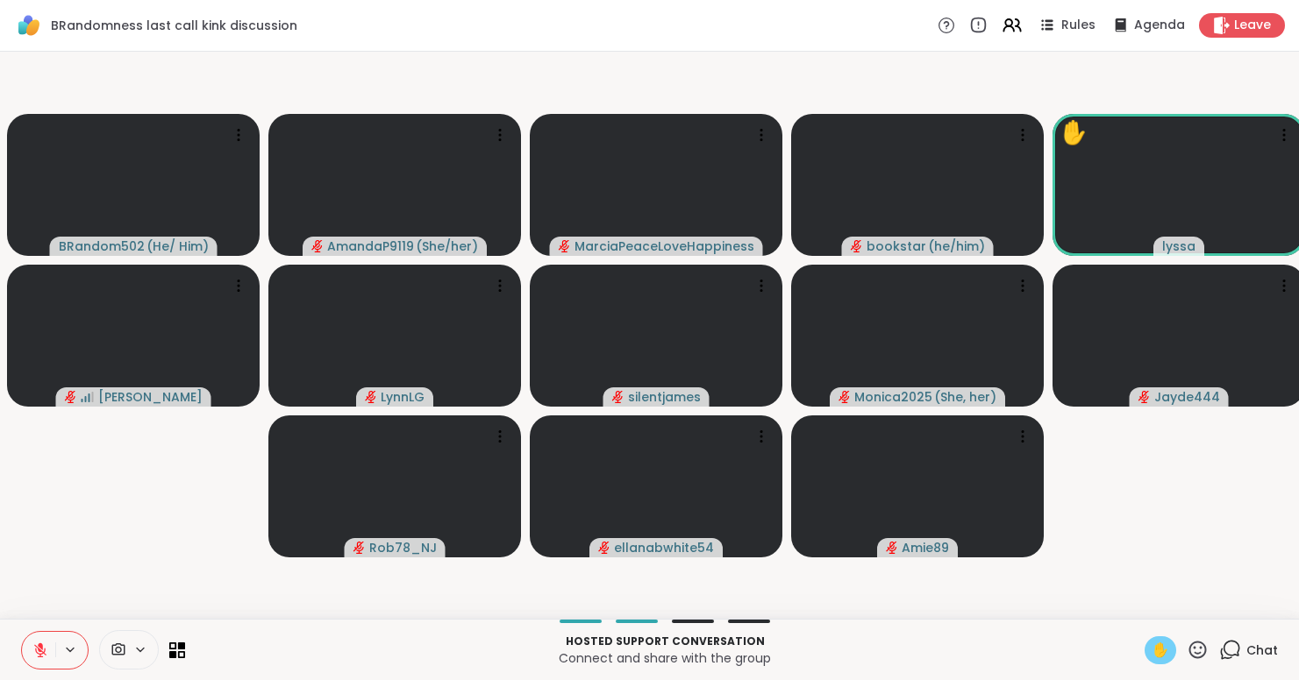
click at [1159, 645] on span "✋" at bounding box center [1160, 650] width 18 height 21
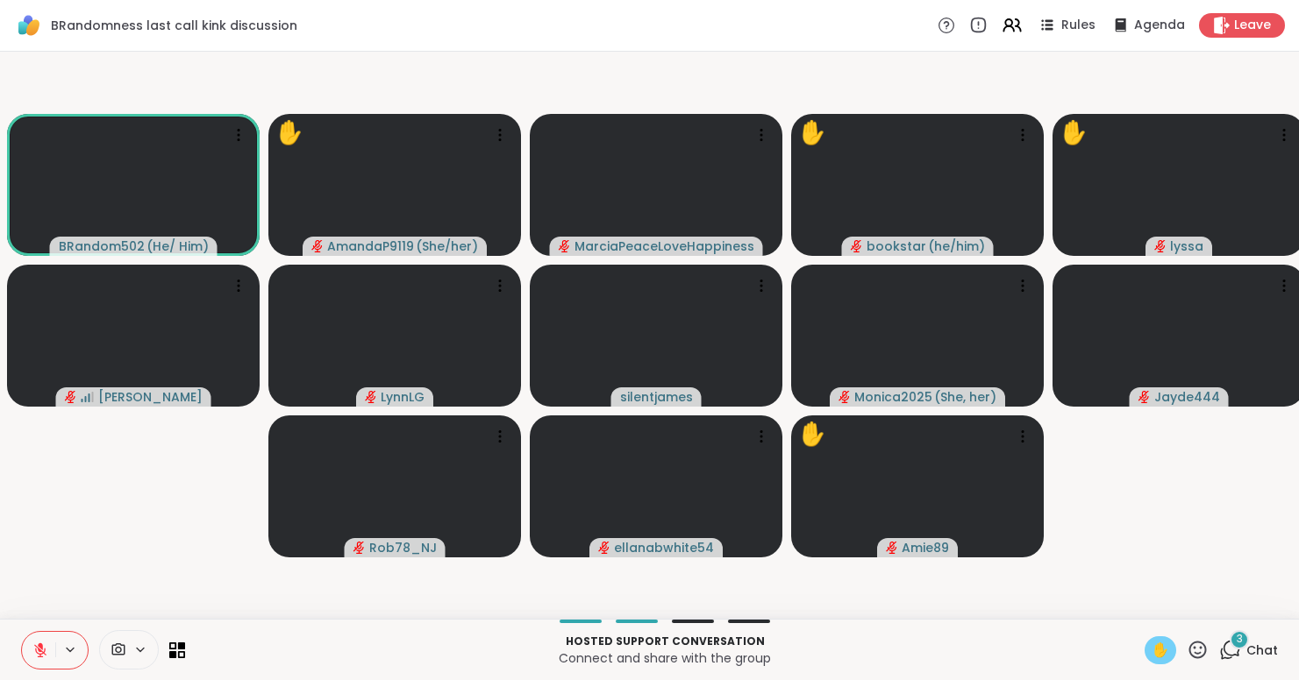
click at [29, 649] on button at bounding box center [38, 650] width 33 height 37
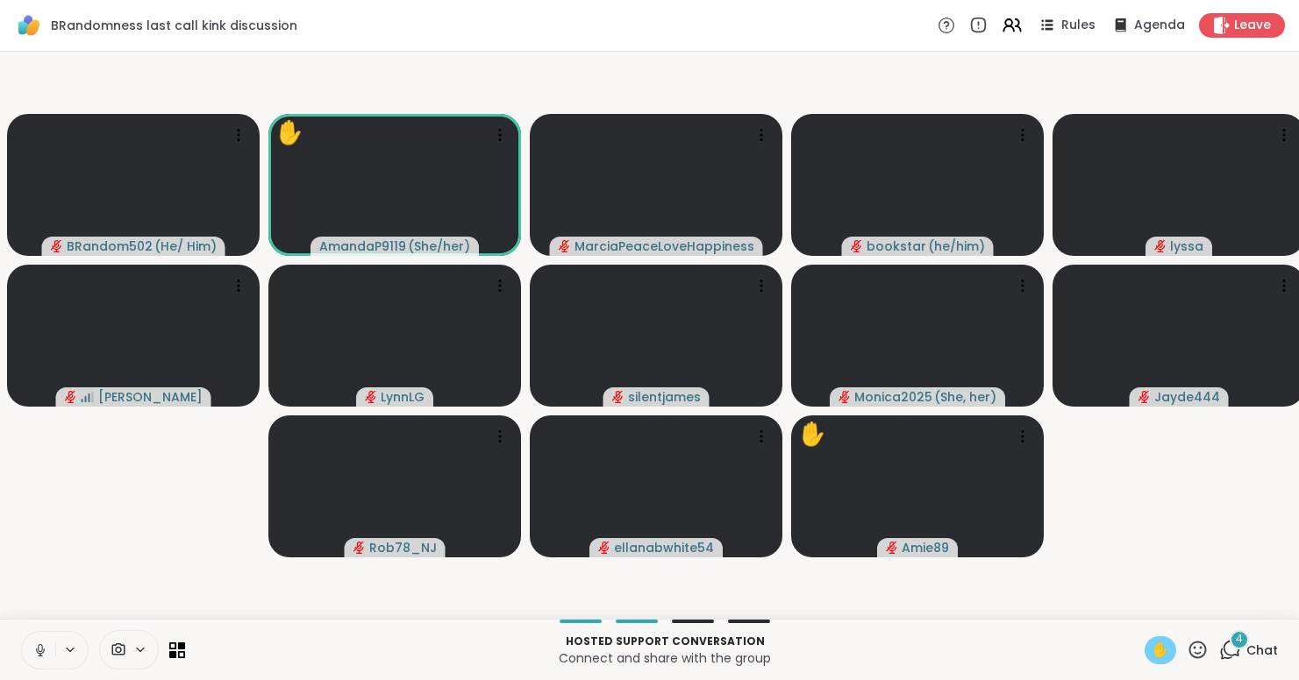
click at [29, 649] on button at bounding box center [38, 650] width 33 height 37
click at [1157, 645] on span "✋" at bounding box center [1160, 650] width 18 height 21
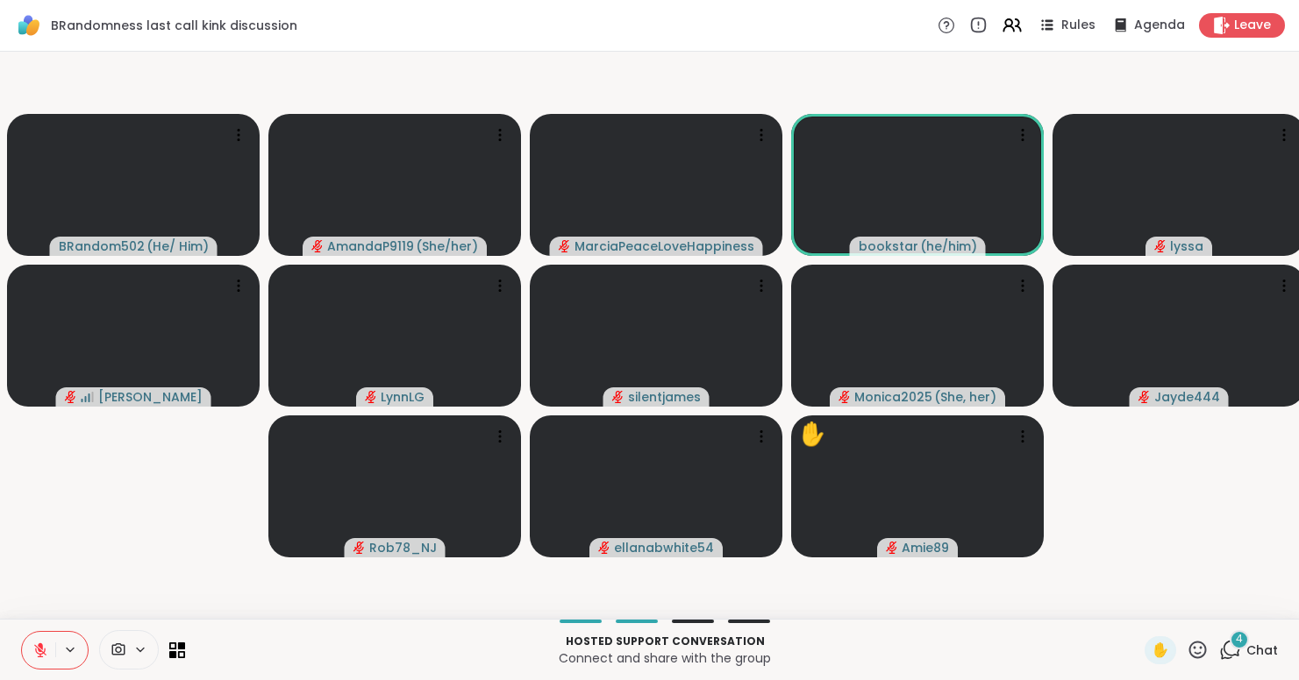
click at [1236, 648] on div "4" at bounding box center [1238, 639] width 19 height 19
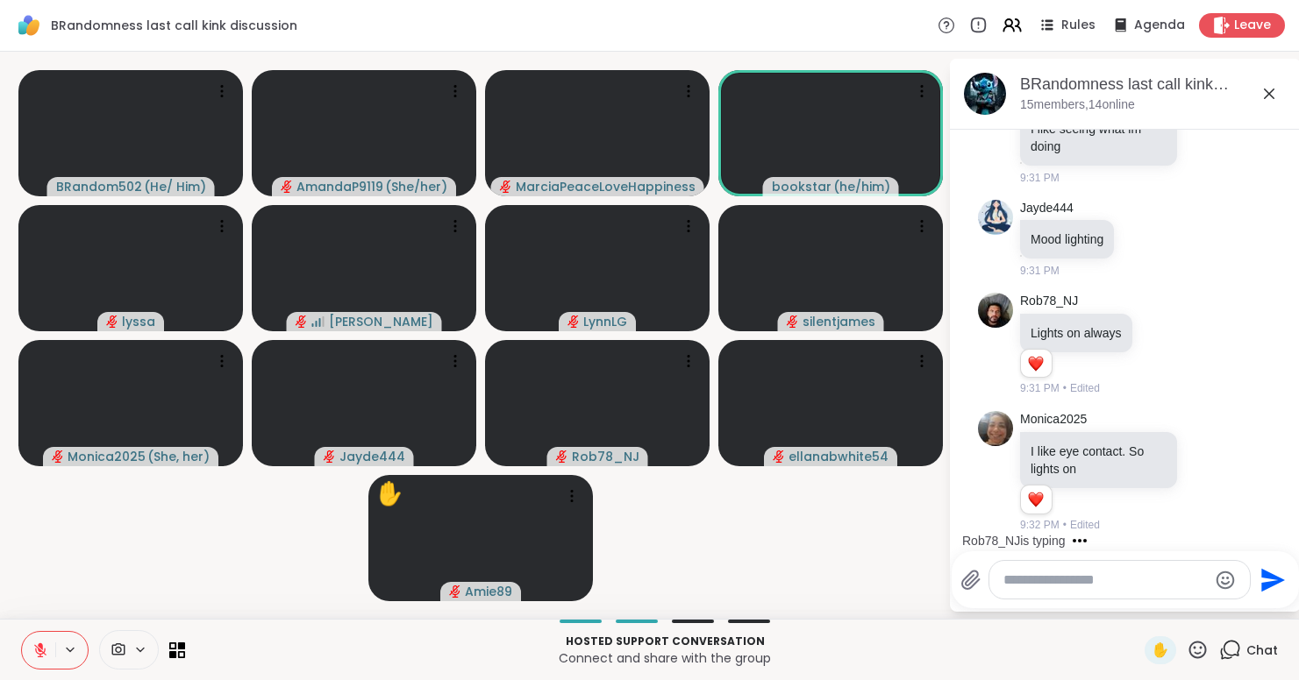
scroll to position [3964, 0]
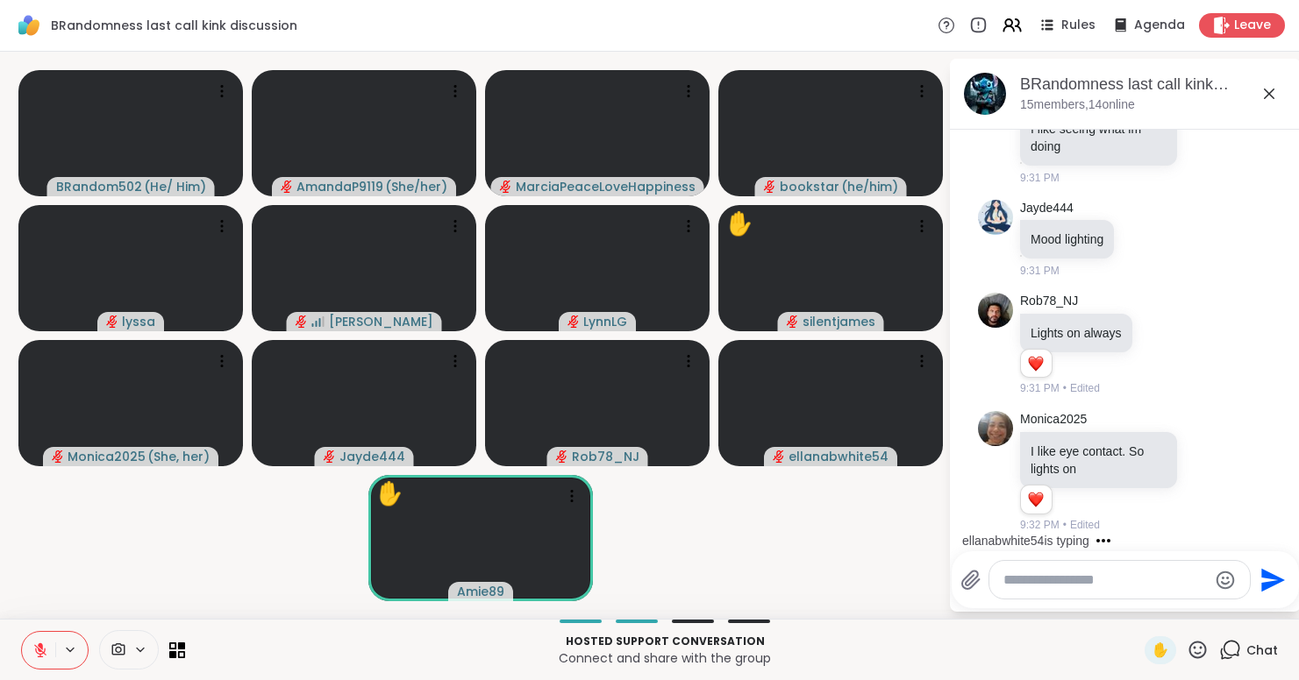
click at [1278, 96] on icon at bounding box center [1268, 93] width 21 height 21
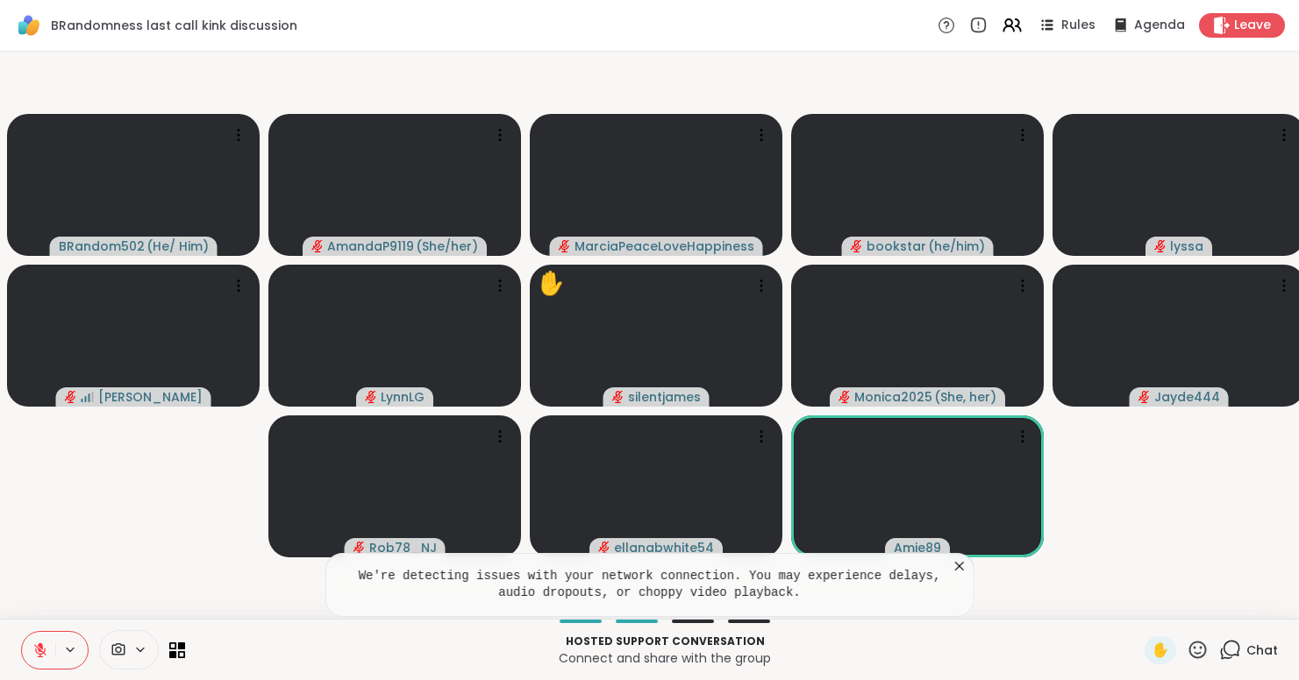
click at [964, 568] on icon at bounding box center [959, 566] width 9 height 9
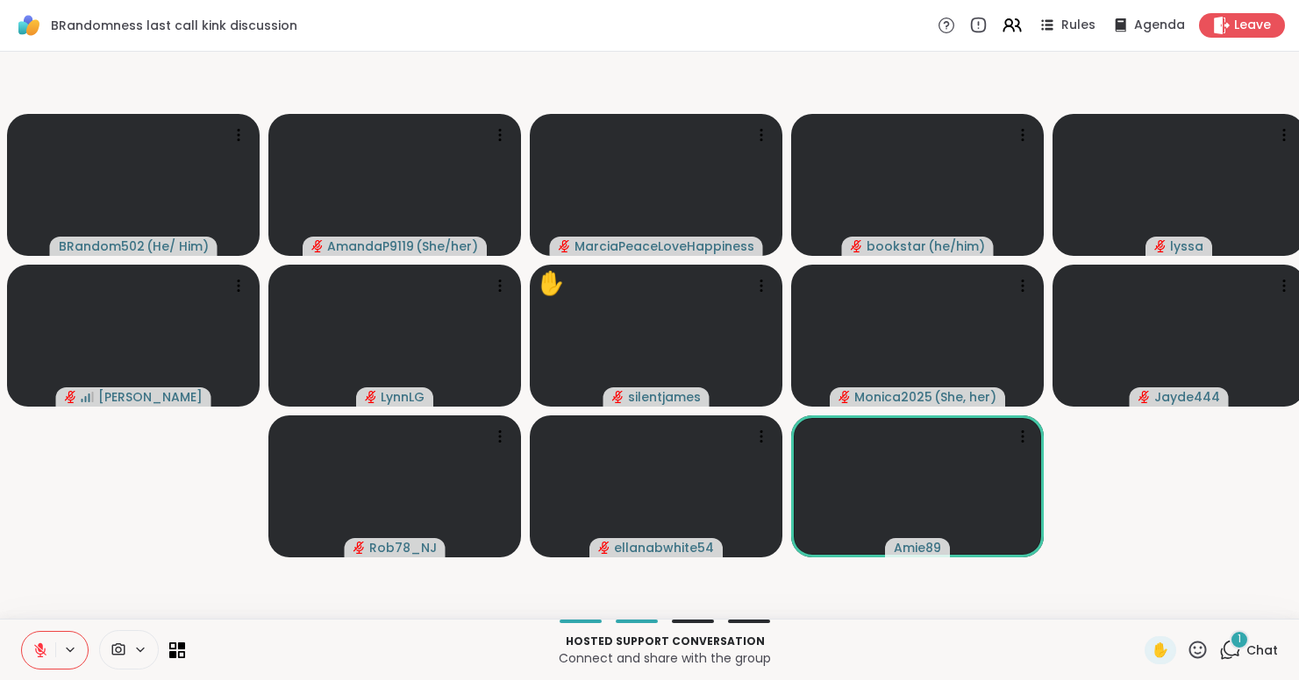
click at [1241, 653] on icon at bounding box center [1230, 650] width 22 height 22
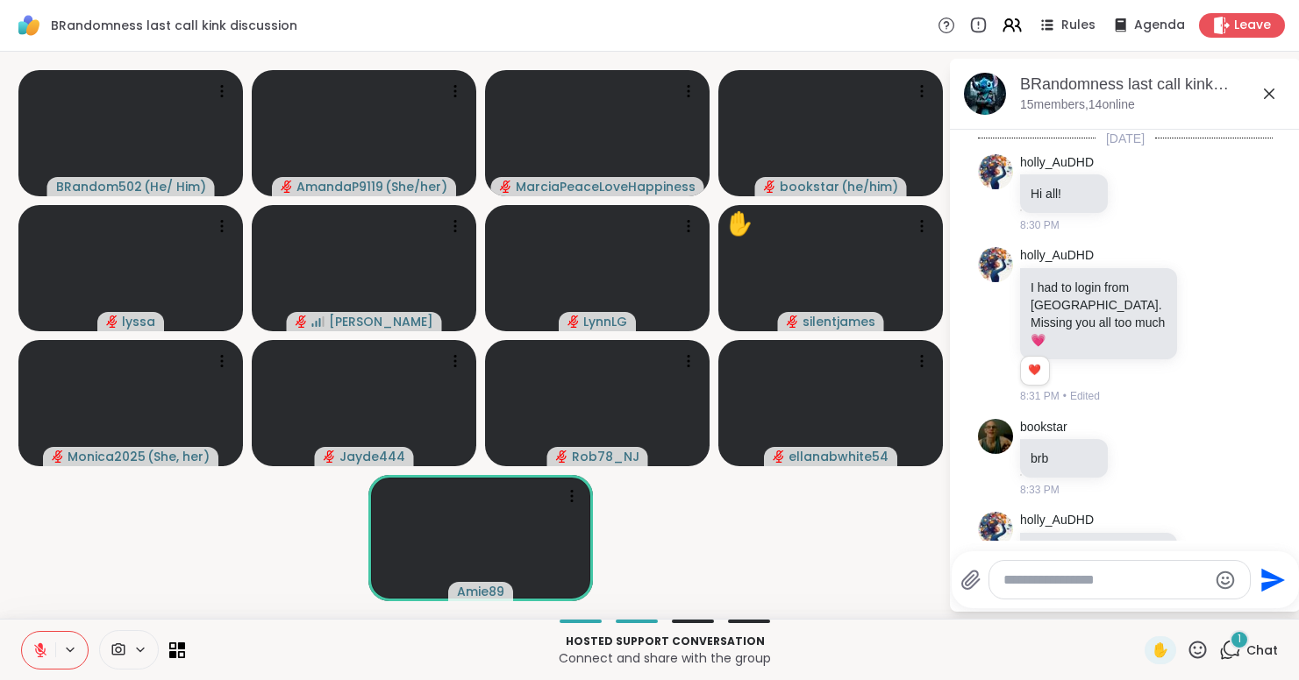
scroll to position [4212, 0]
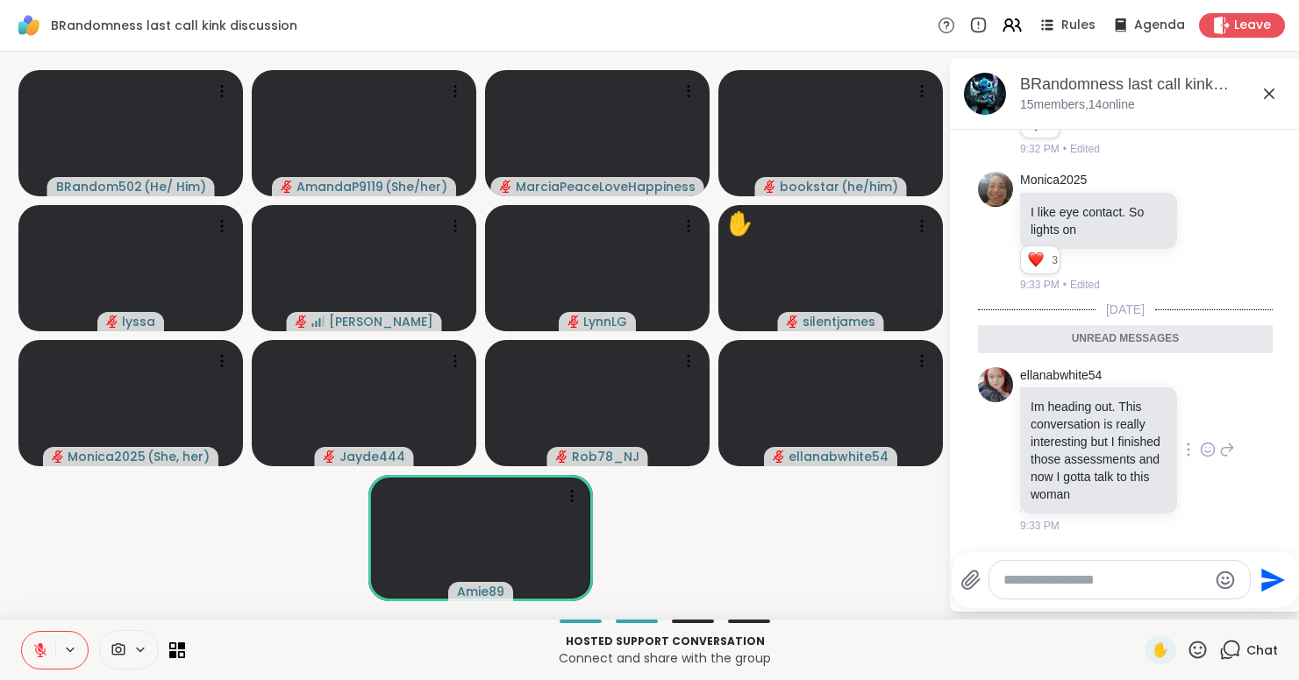
click at [1205, 452] on icon at bounding box center [1207, 453] width 5 height 2
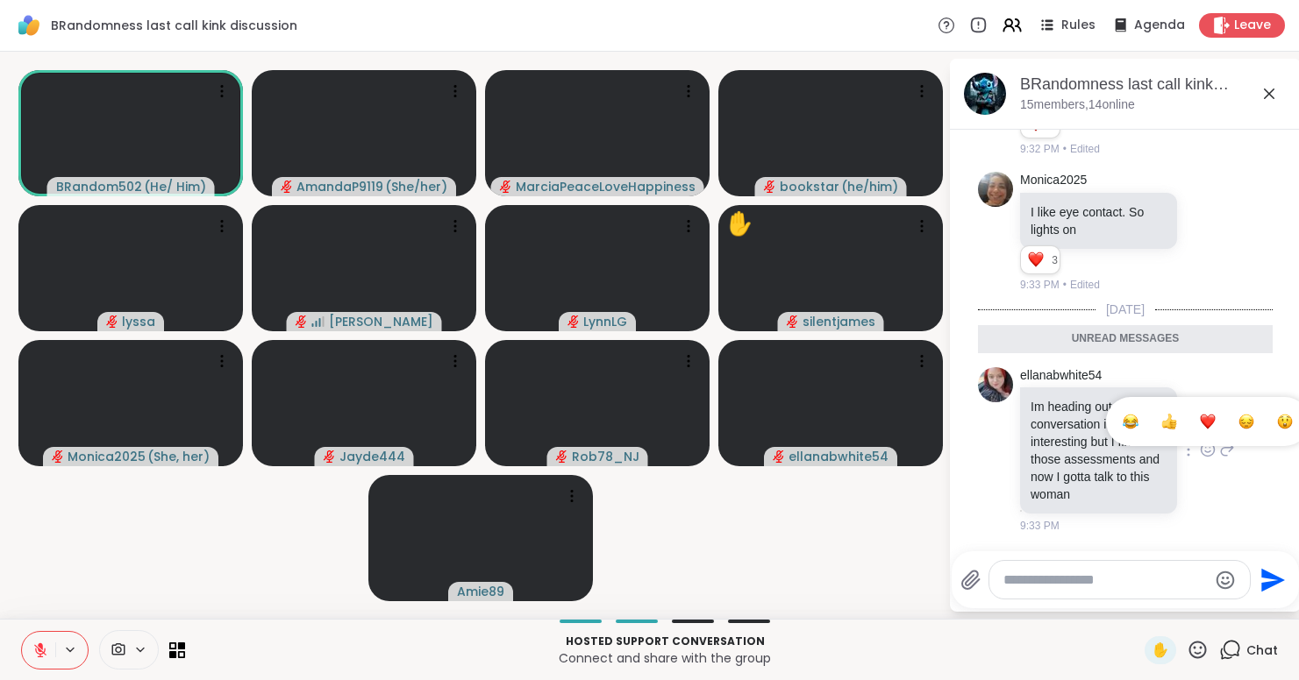
click at [1165, 414] on div "Select Reaction: Thumbs up" at bounding box center [1169, 422] width 16 height 16
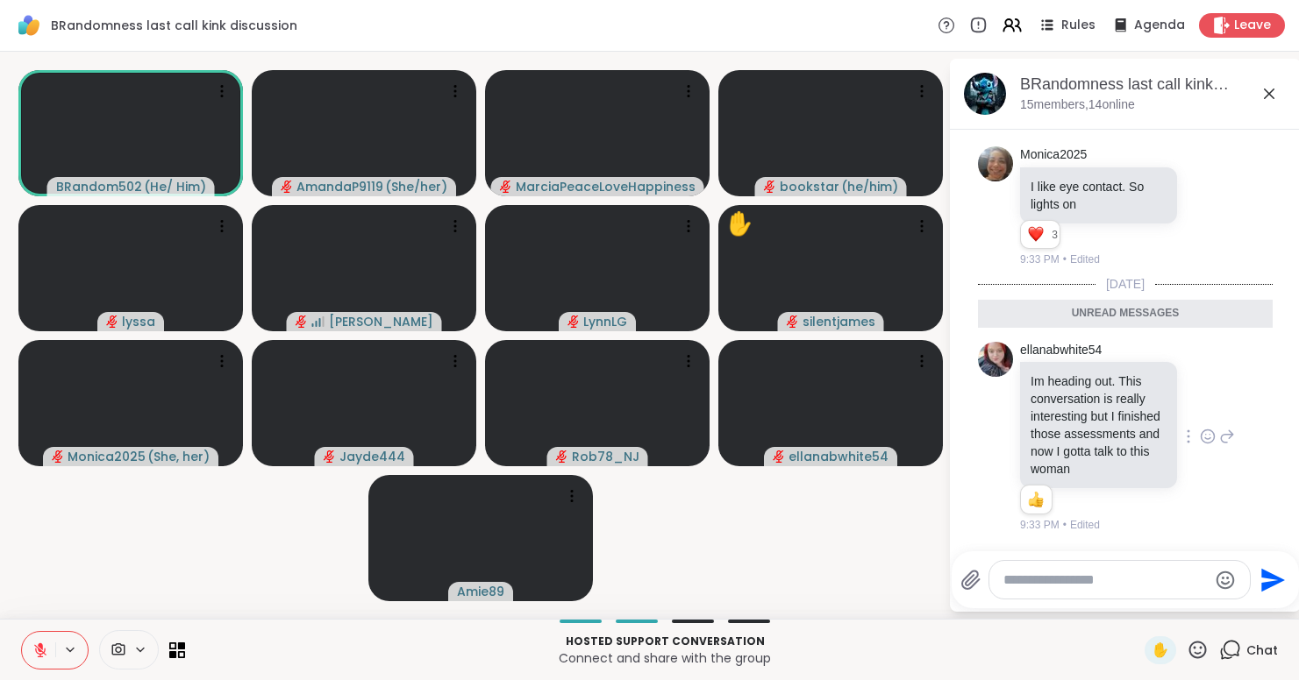
scroll to position [4236, 0]
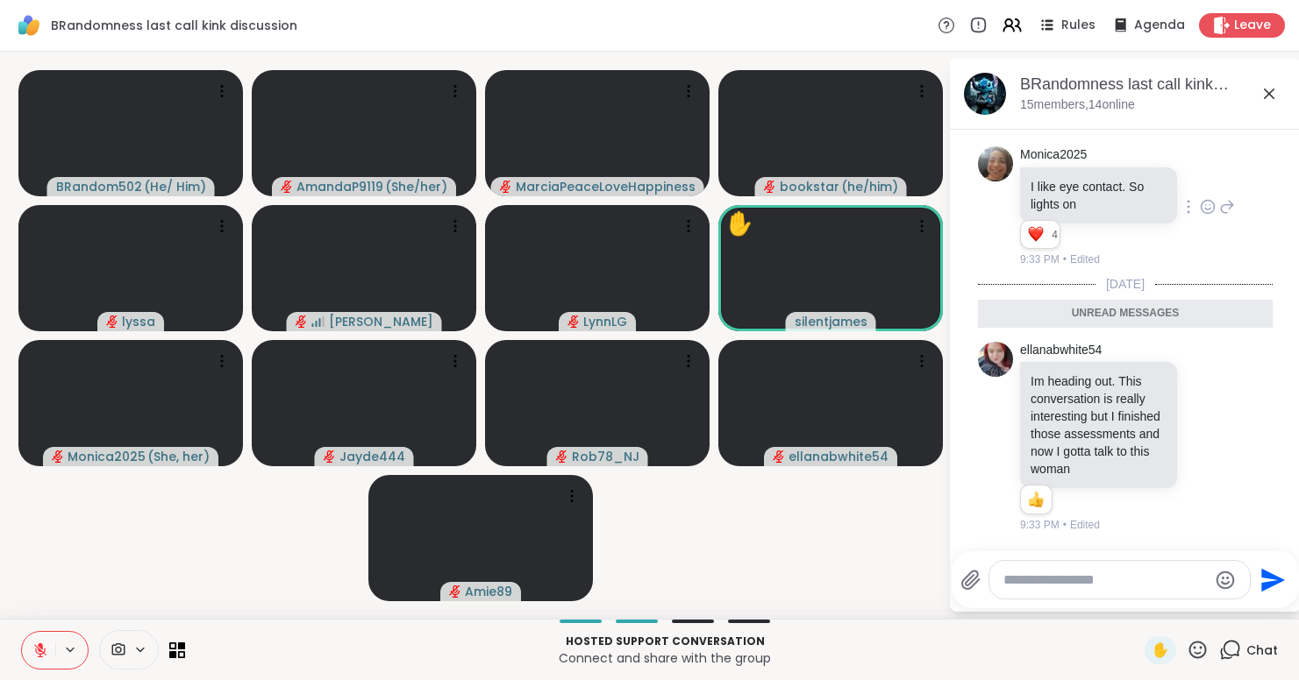
click at [1203, 198] on icon at bounding box center [1208, 207] width 16 height 18
click at [1203, 171] on div "Select Reaction: Heart" at bounding box center [1208, 179] width 16 height 16
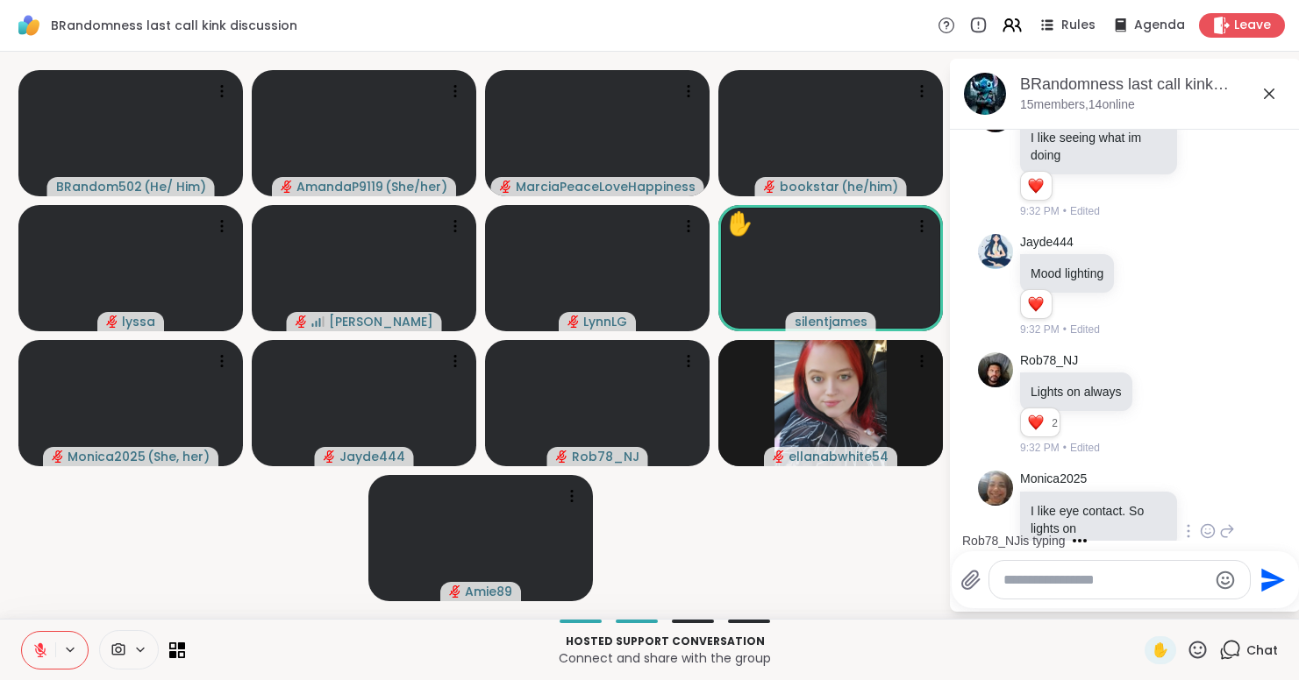
scroll to position [3839, 0]
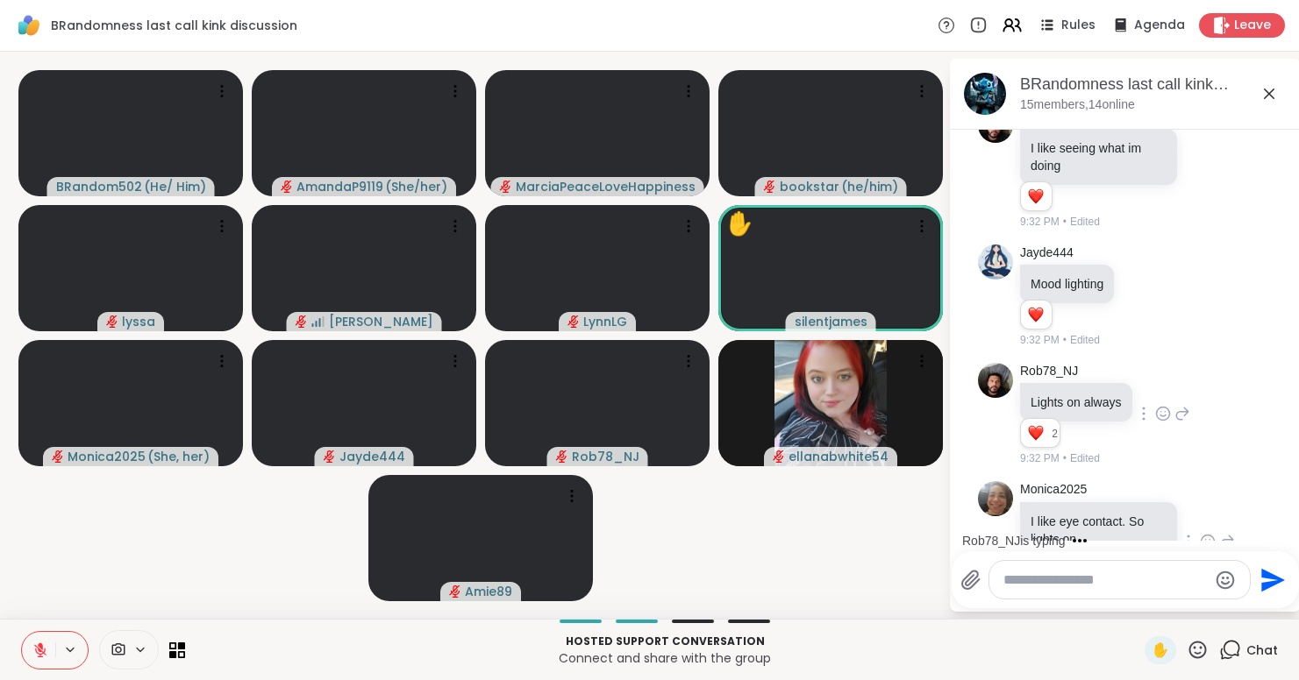
click at [1171, 423] on icon at bounding box center [1163, 414] width 16 height 18
click at [1179, 403] on button "Select Reaction: Heart" at bounding box center [1162, 385] width 35 height 35
click at [1147, 299] on icon at bounding box center [1144, 298] width 5 height 2
click at [1152, 275] on div "Select Reaction: Heart" at bounding box center [1144, 268] width 16 height 16
click at [1203, 177] on icon at bounding box center [1208, 169] width 16 height 18
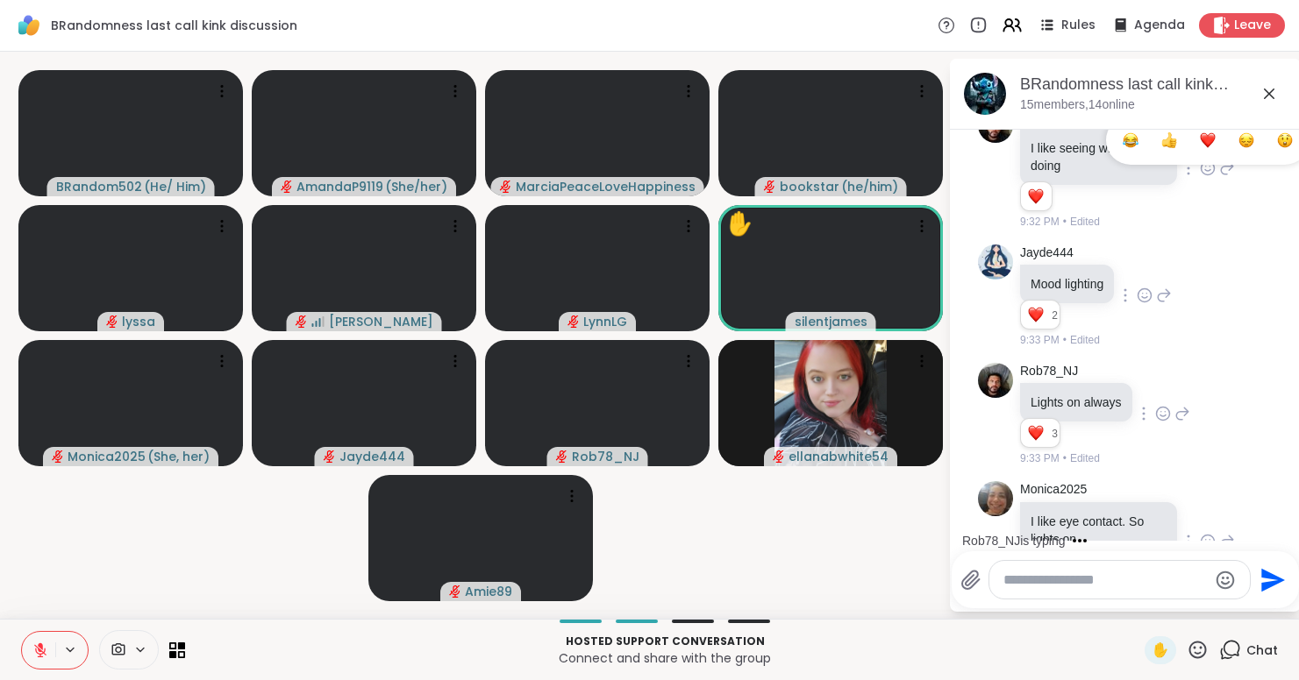
click at [1203, 158] on button "Select Reaction: Heart" at bounding box center [1207, 140] width 35 height 35
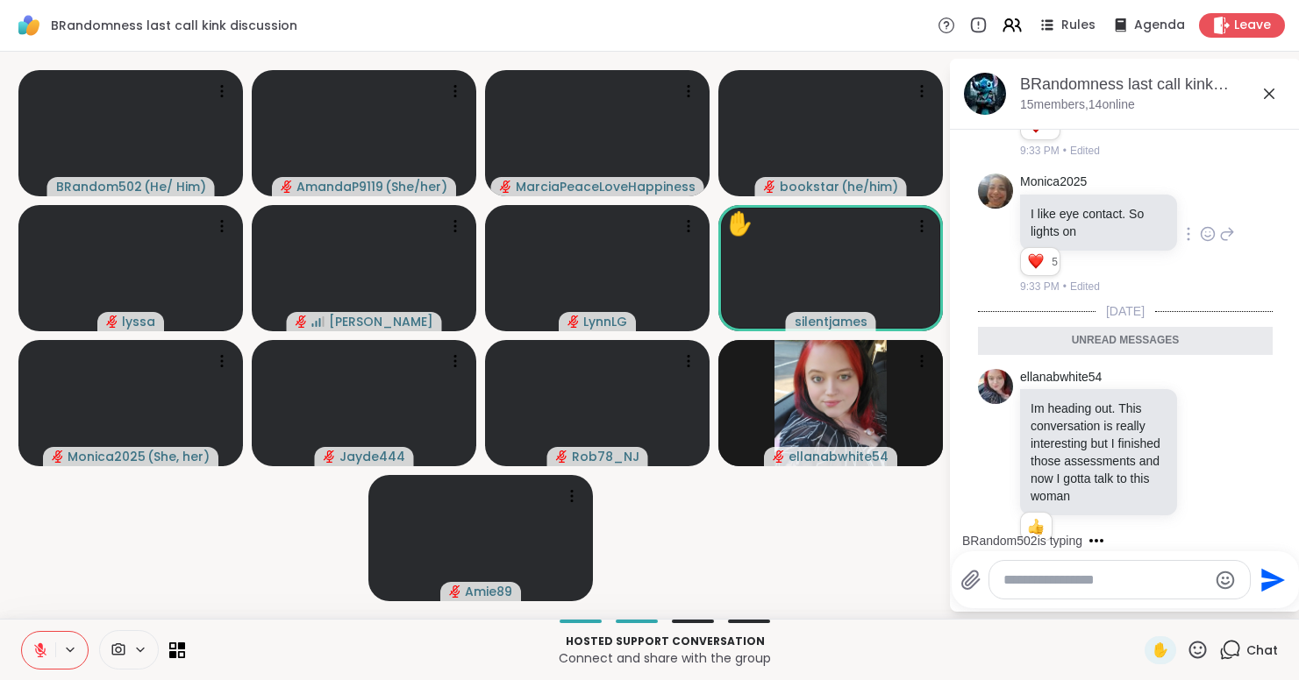
scroll to position [4236, 0]
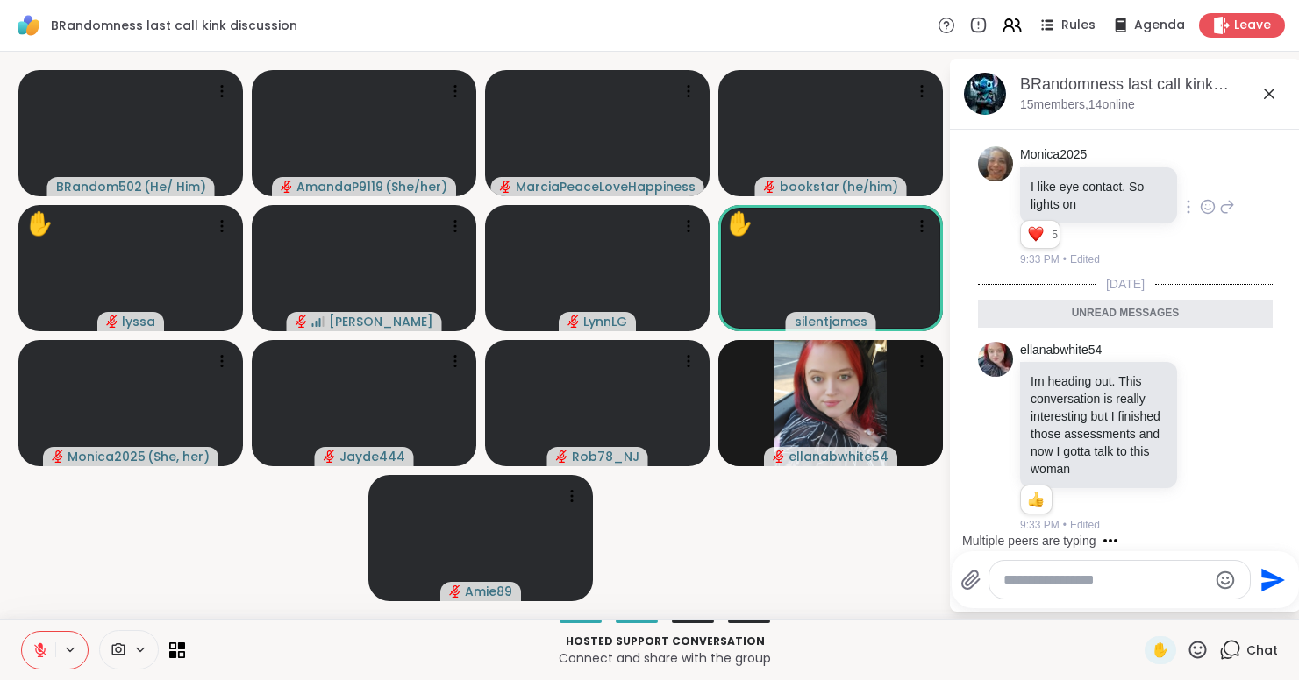
click at [1279, 89] on icon at bounding box center [1268, 93] width 21 height 21
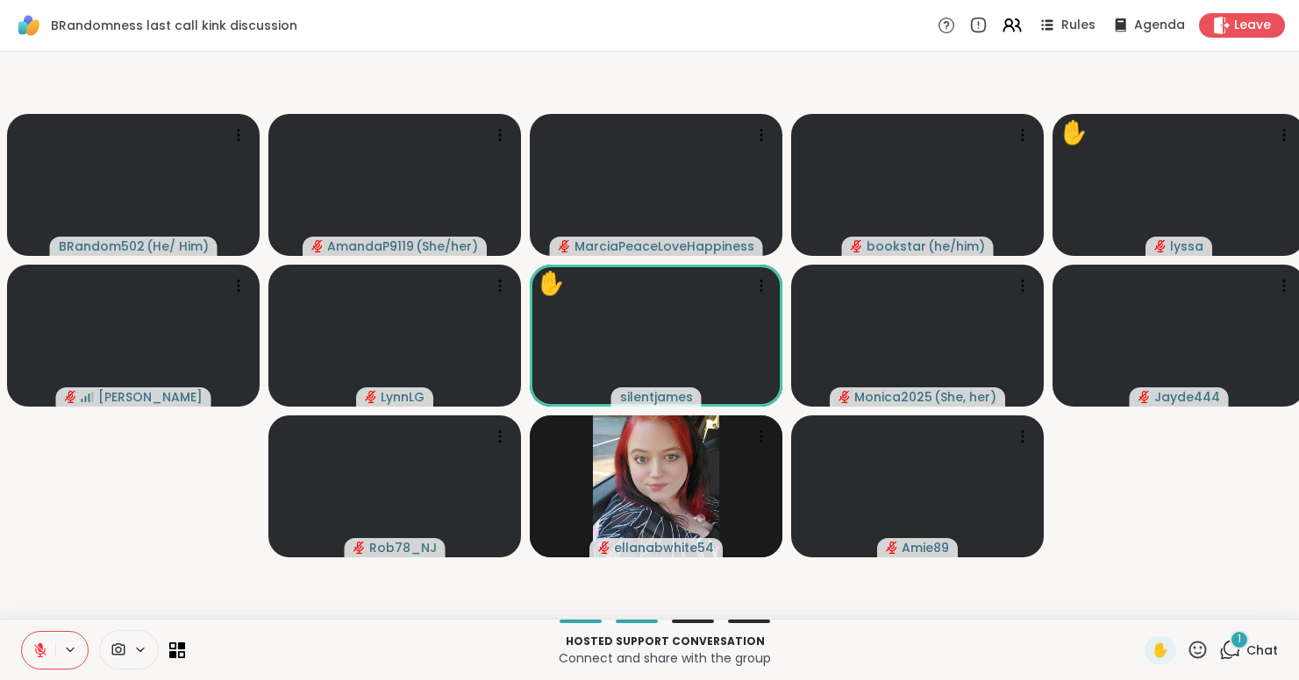
click at [1240, 651] on icon at bounding box center [1231, 649] width 17 height 16
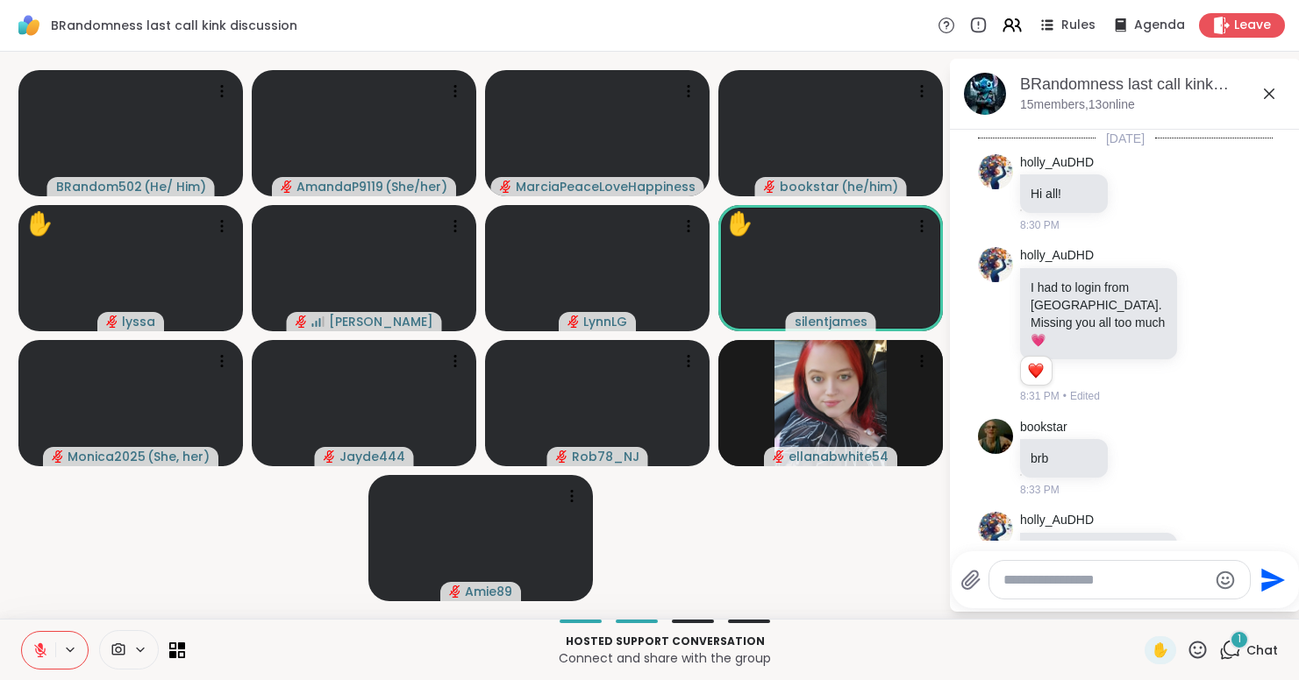
scroll to position [4431, 0]
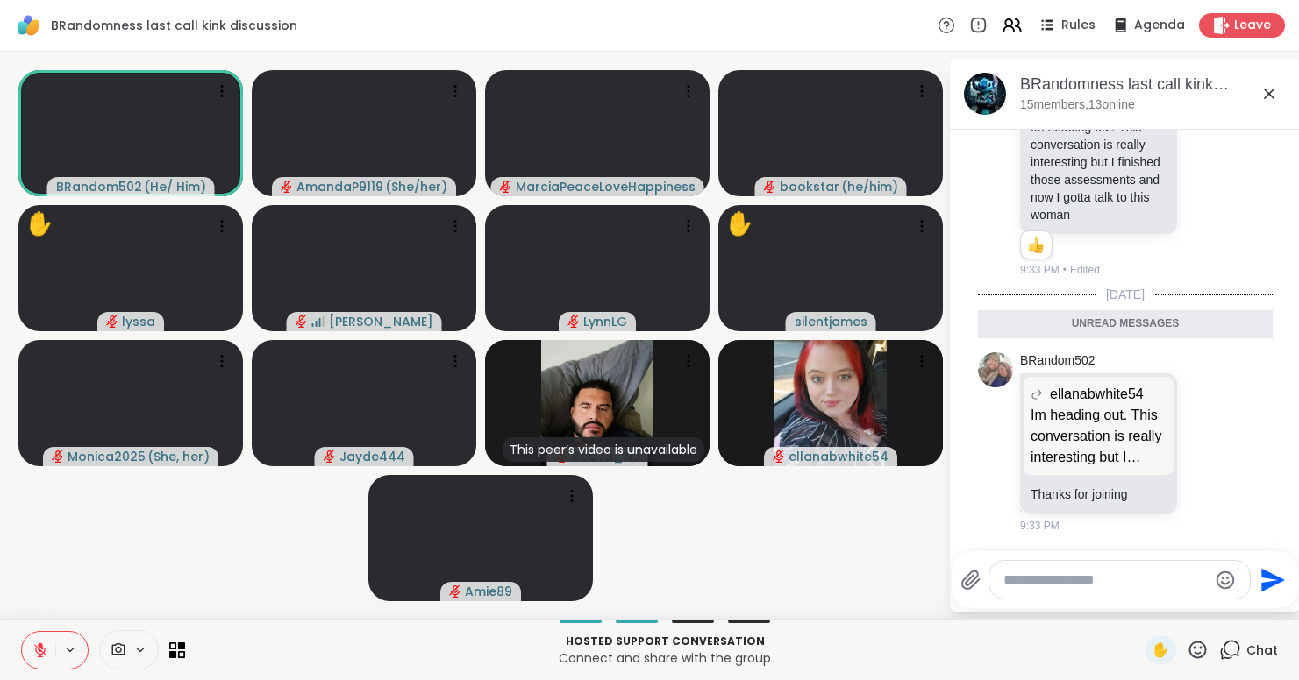
click at [1279, 96] on icon at bounding box center [1268, 93] width 21 height 21
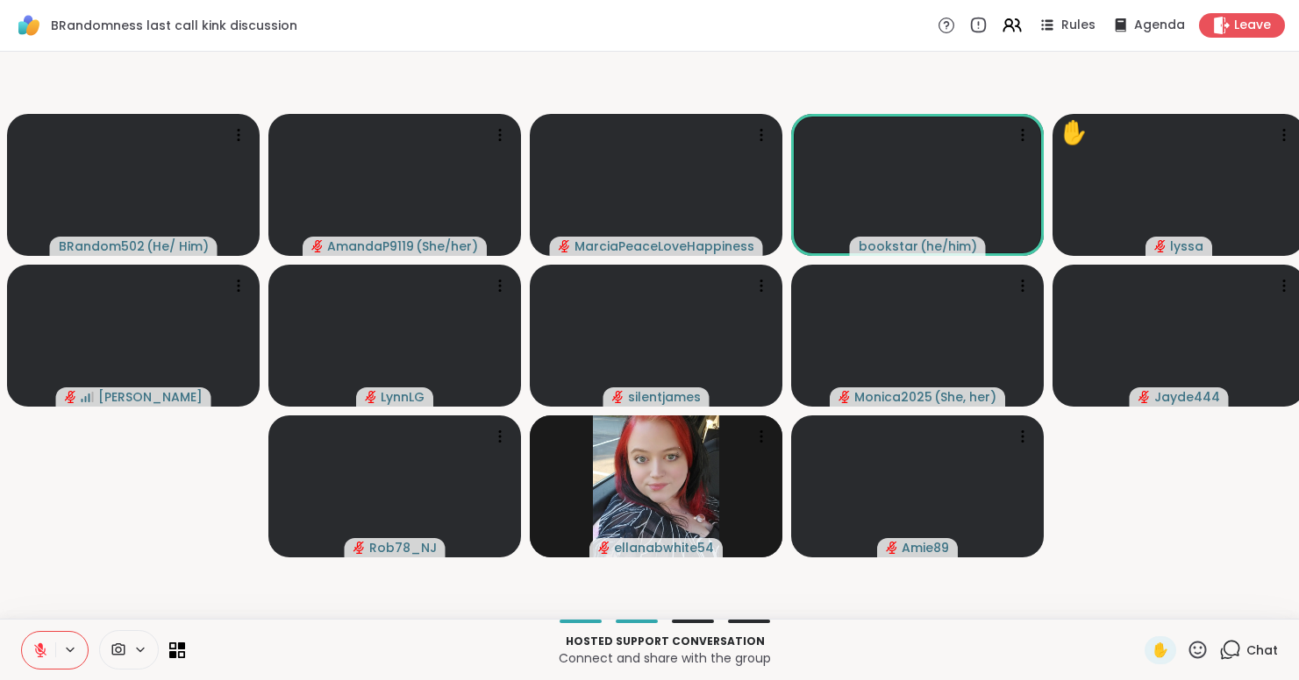
click at [1204, 645] on icon at bounding box center [1198, 650] width 18 height 18
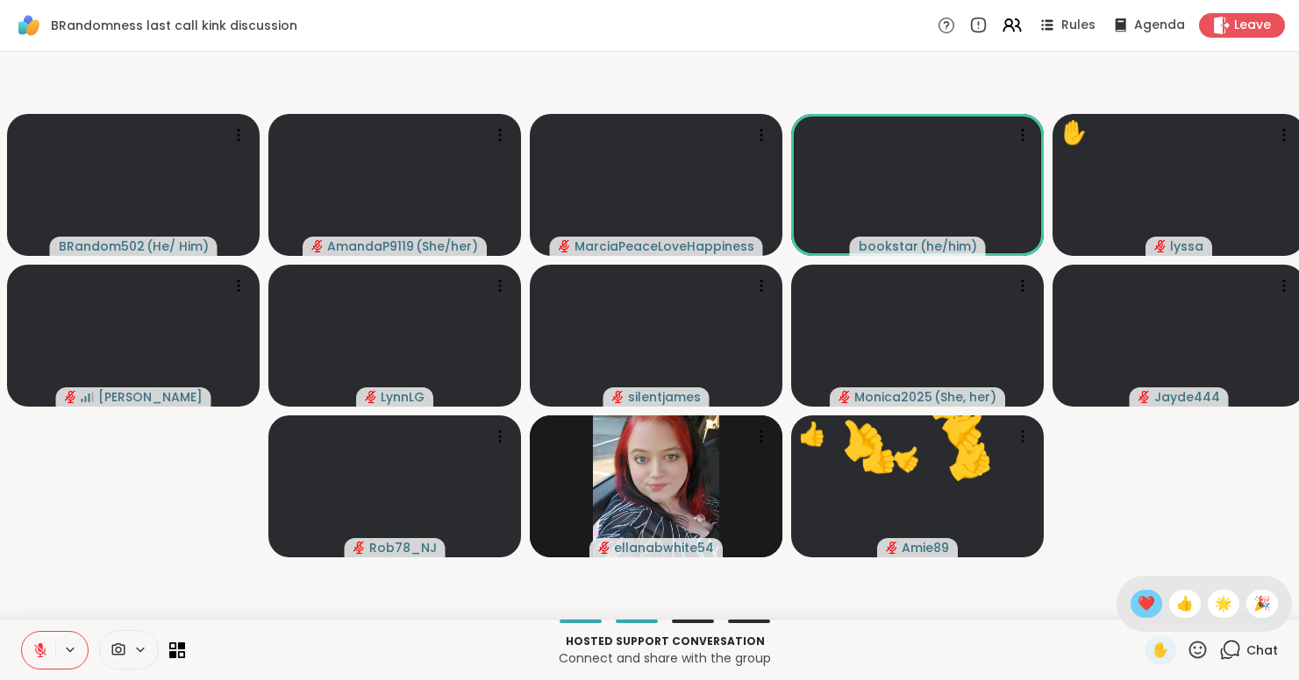
click at [1149, 606] on span "❤️" at bounding box center [1146, 604] width 18 height 21
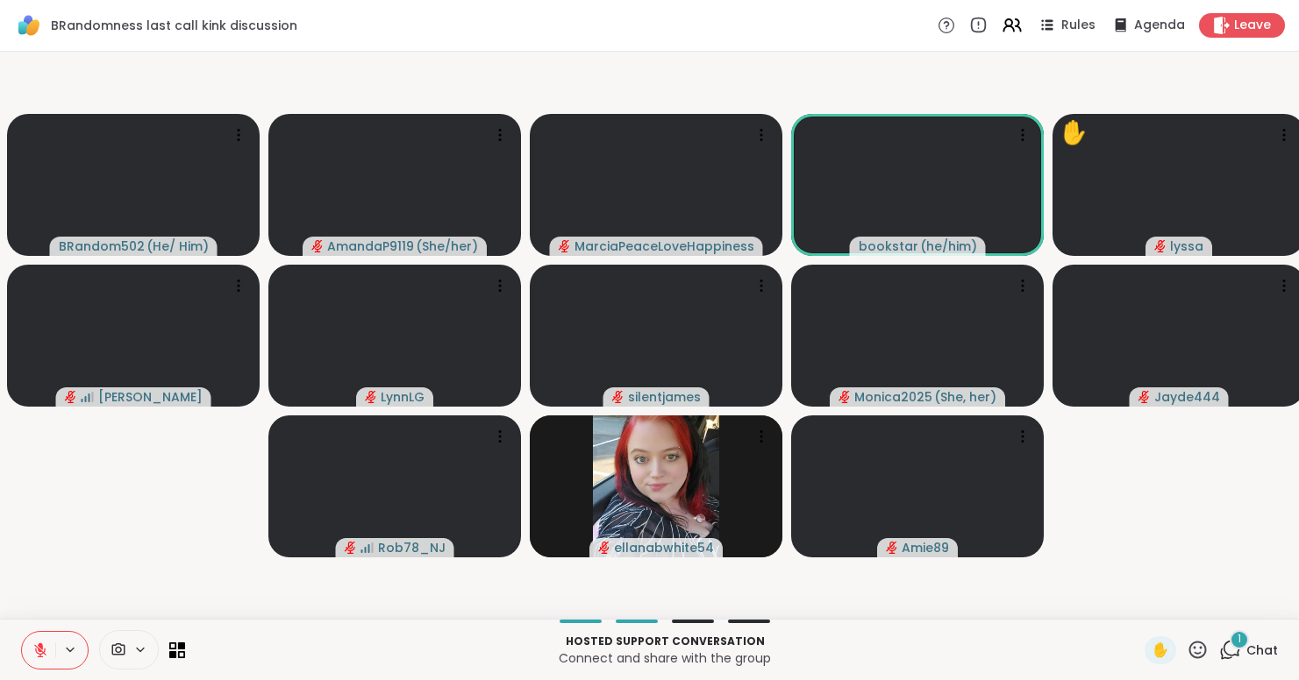
click at [1240, 635] on span "1" at bounding box center [1239, 639] width 4 height 15
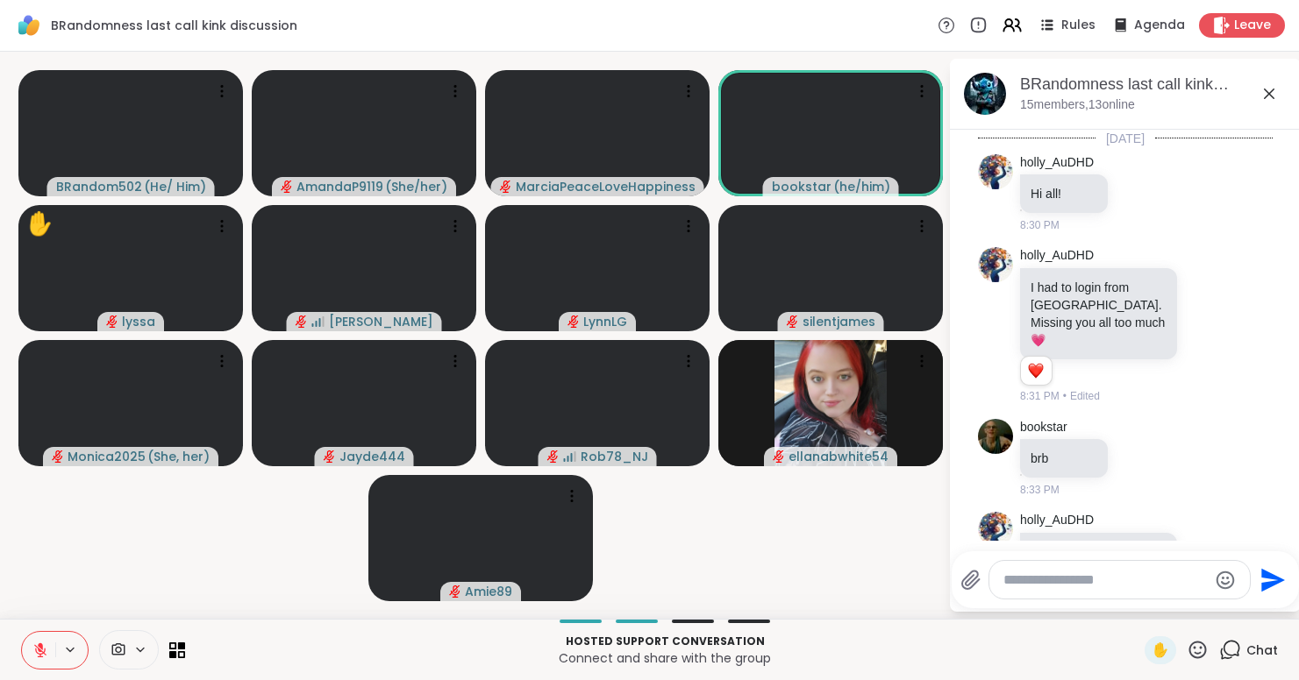
scroll to position [4541, 0]
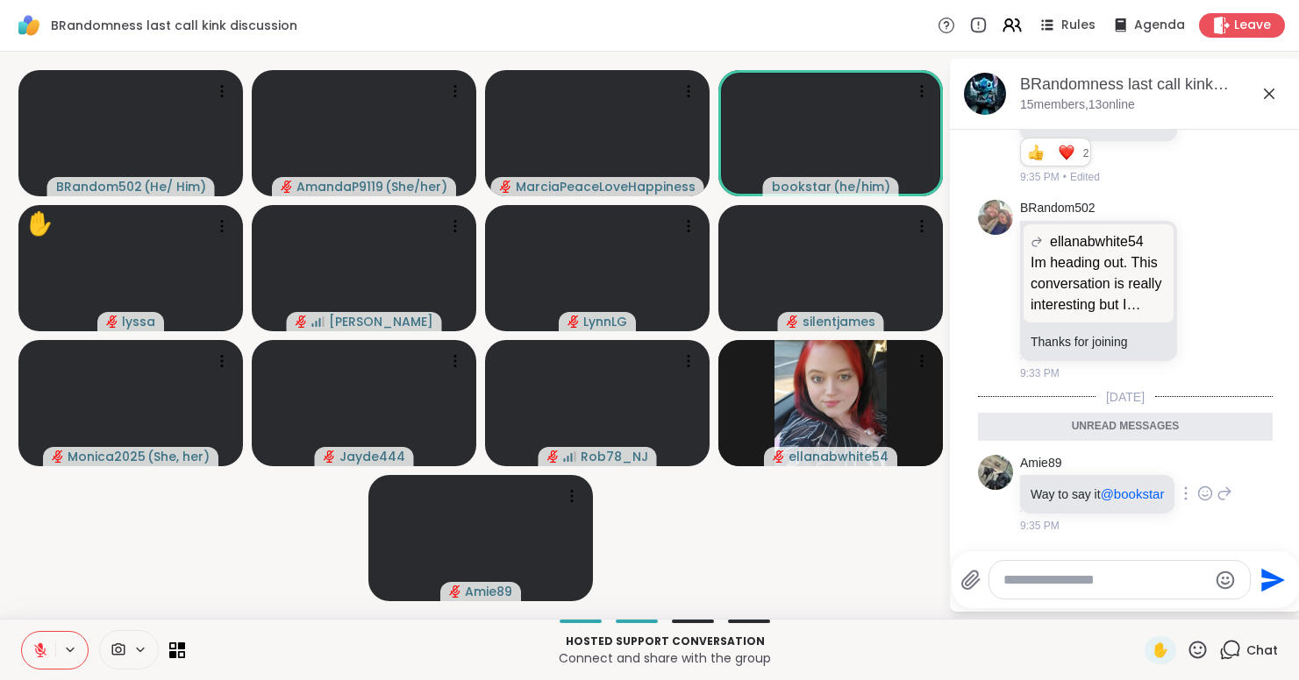
click at [1203, 485] on icon at bounding box center [1205, 494] width 16 height 18
click at [1207, 470] on button "Select Reaction: Heart" at bounding box center [1204, 465] width 35 height 35
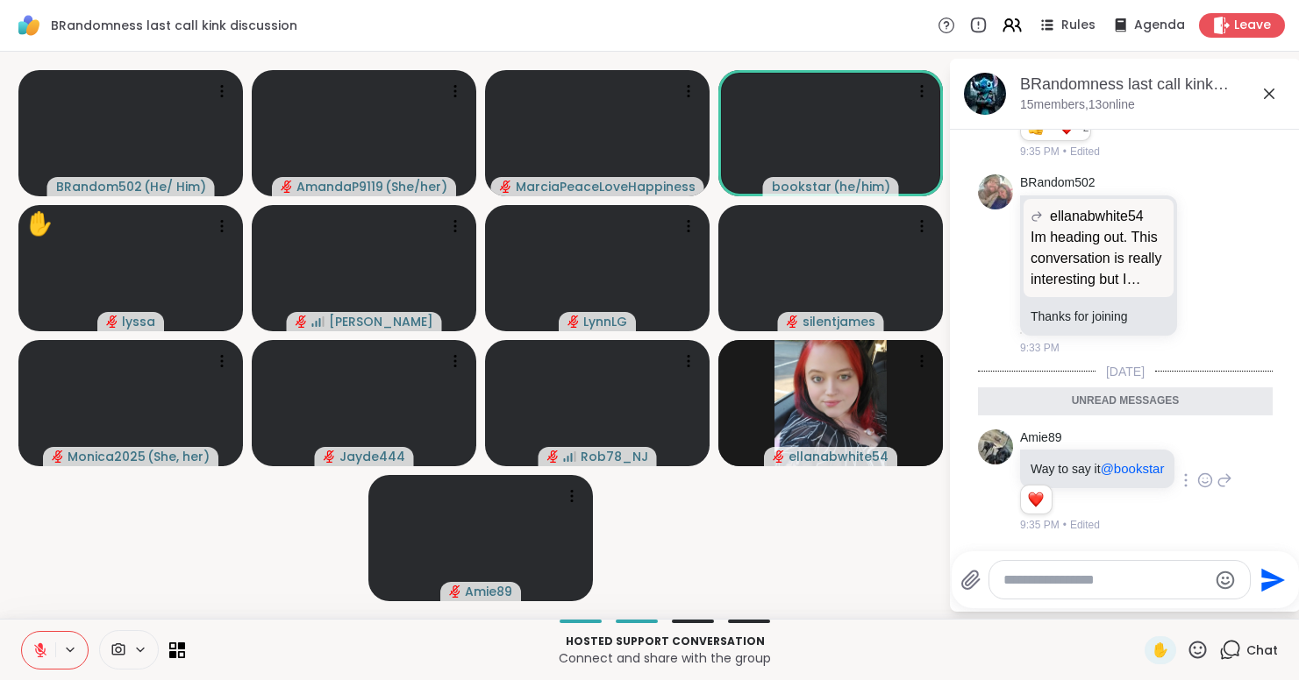
scroll to position [4566, 0]
click at [1279, 97] on icon at bounding box center [1268, 93] width 21 height 21
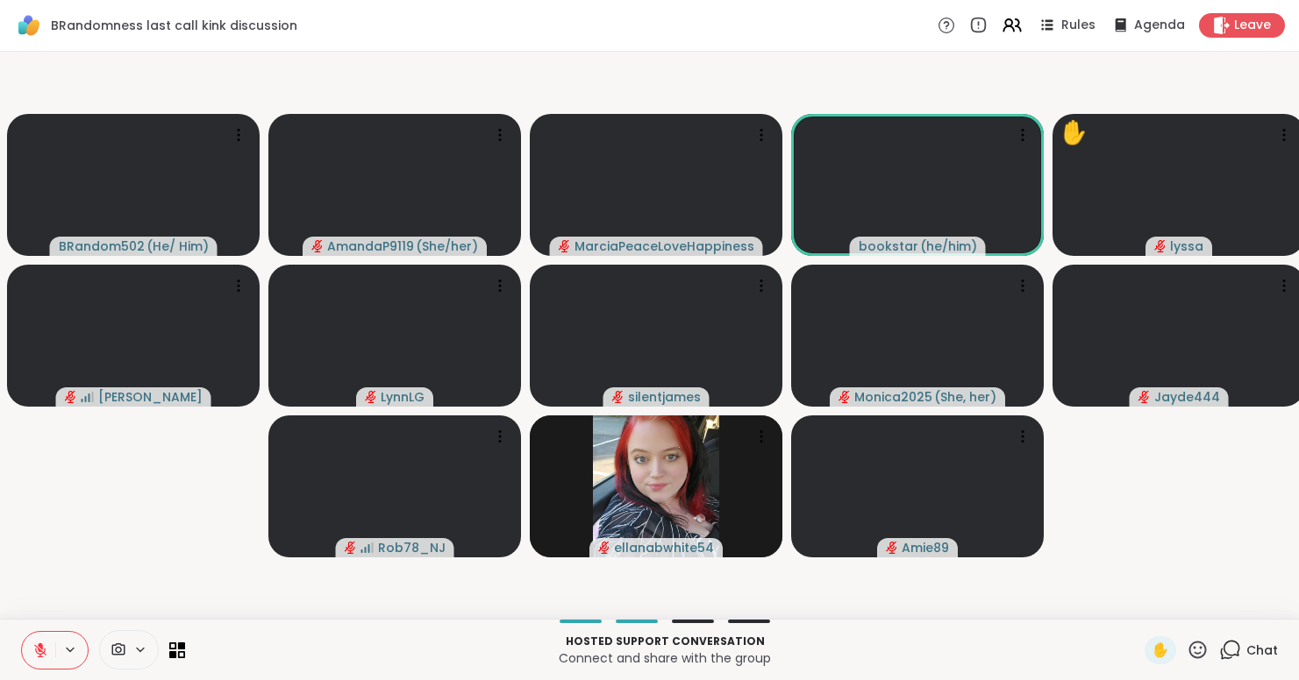
click at [1196, 643] on icon at bounding box center [1198, 650] width 18 height 18
click at [1156, 603] on div "❤️" at bounding box center [1146, 604] width 32 height 28
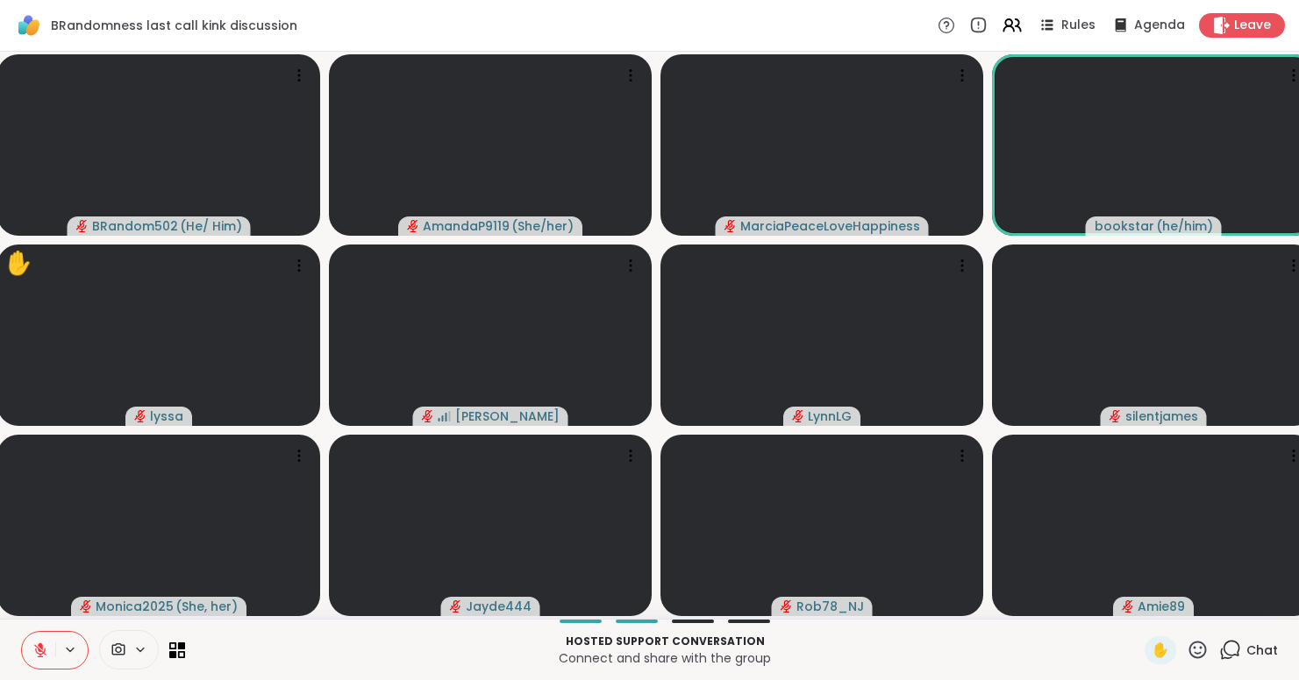
click at [1238, 653] on icon at bounding box center [1231, 649] width 17 height 16
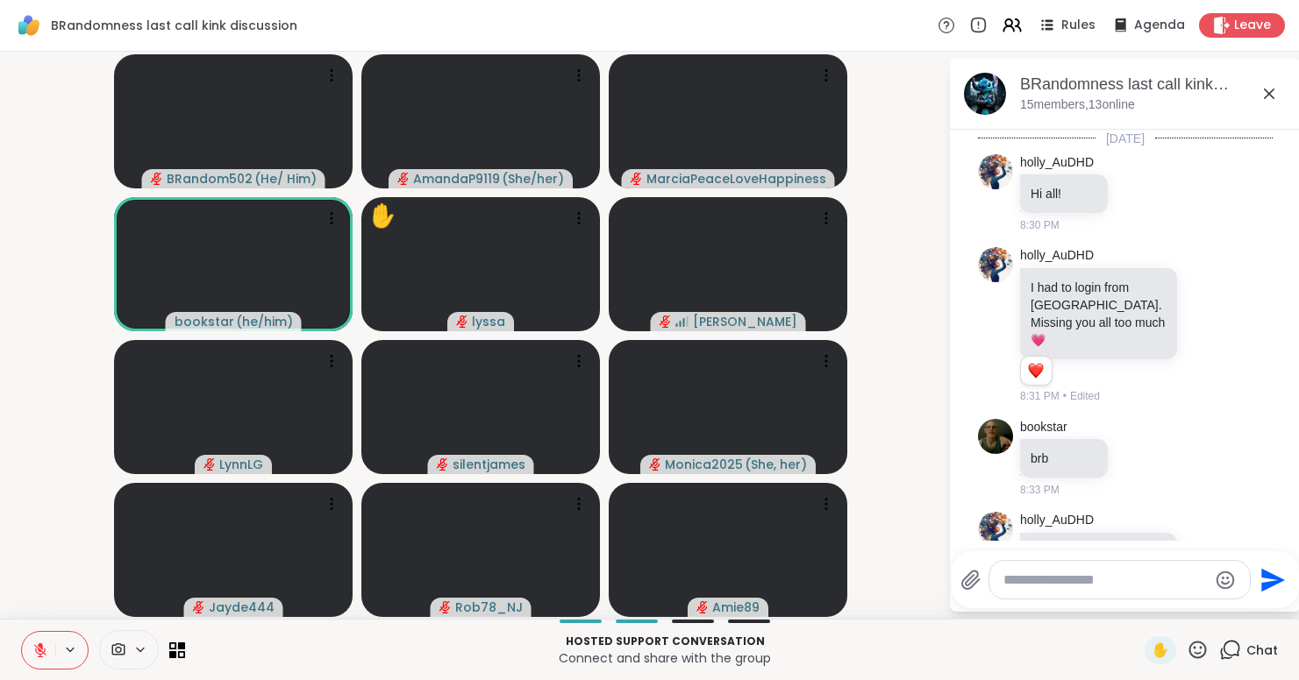
scroll to position [4507, 0]
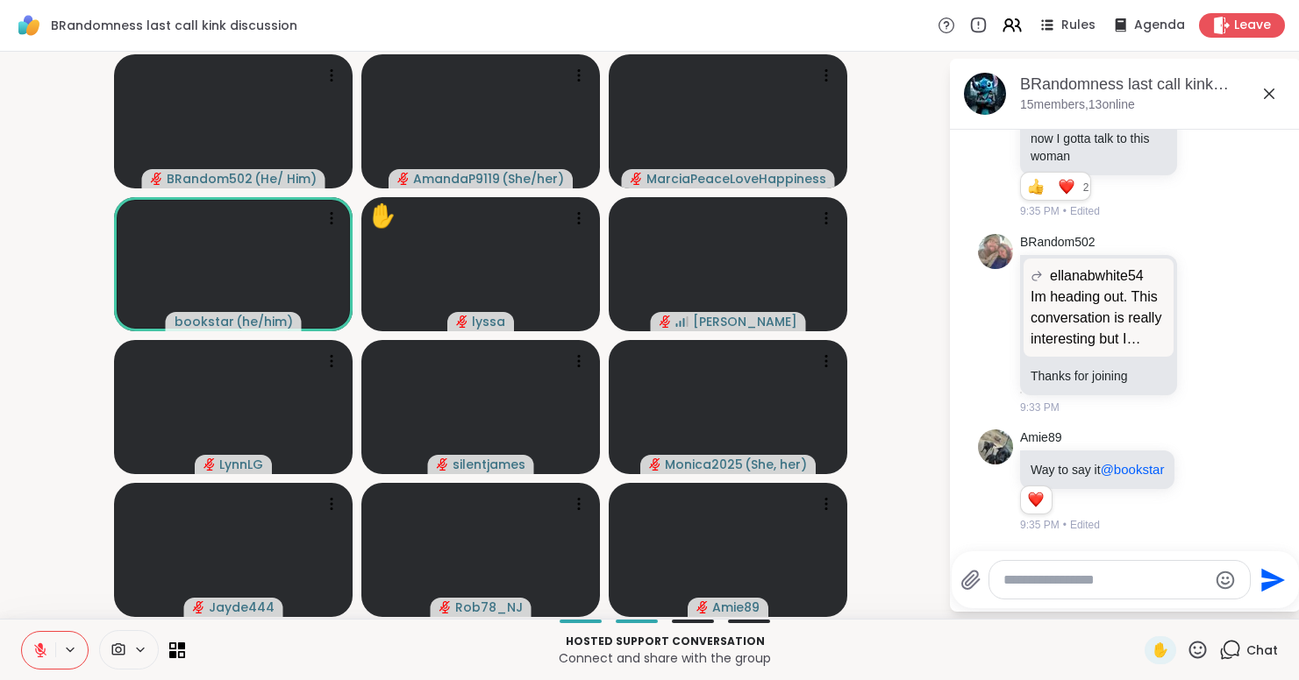
click at [1138, 583] on textarea "Type your message" at bounding box center [1105, 581] width 204 height 18
type textarea "*"
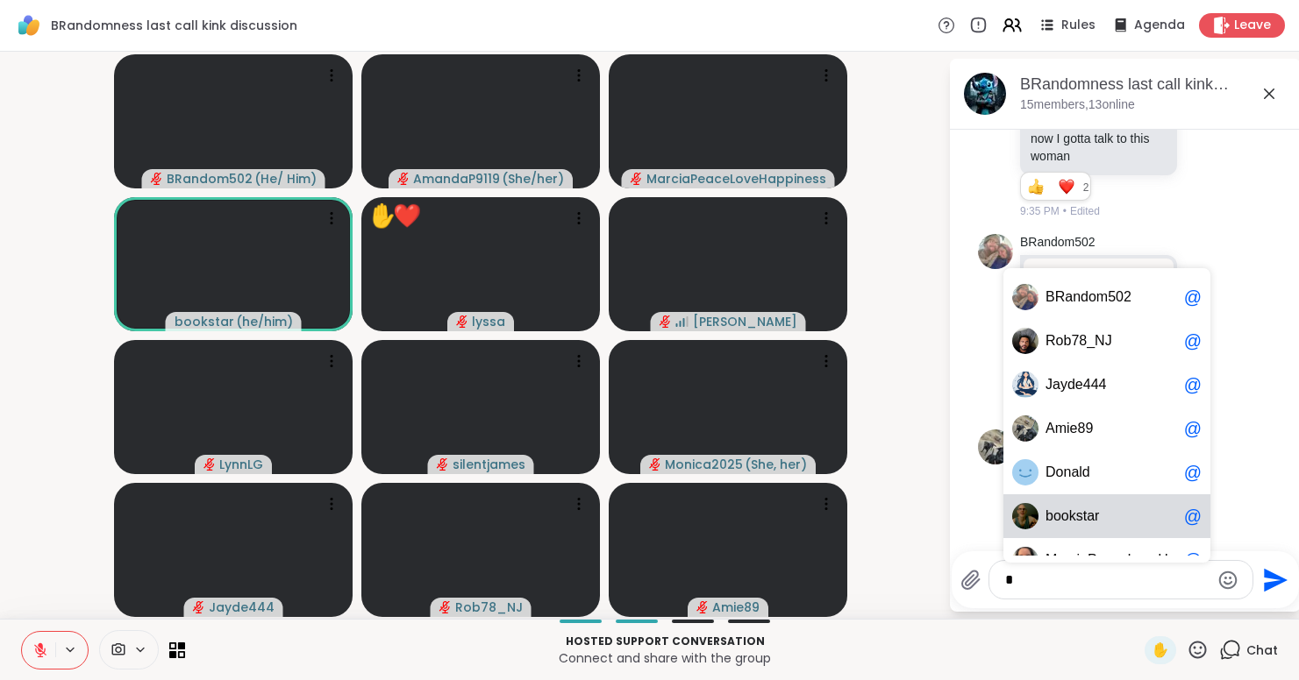
click at [1118, 513] on span "b o o k s t a r" at bounding box center [1111, 517] width 132 height 18
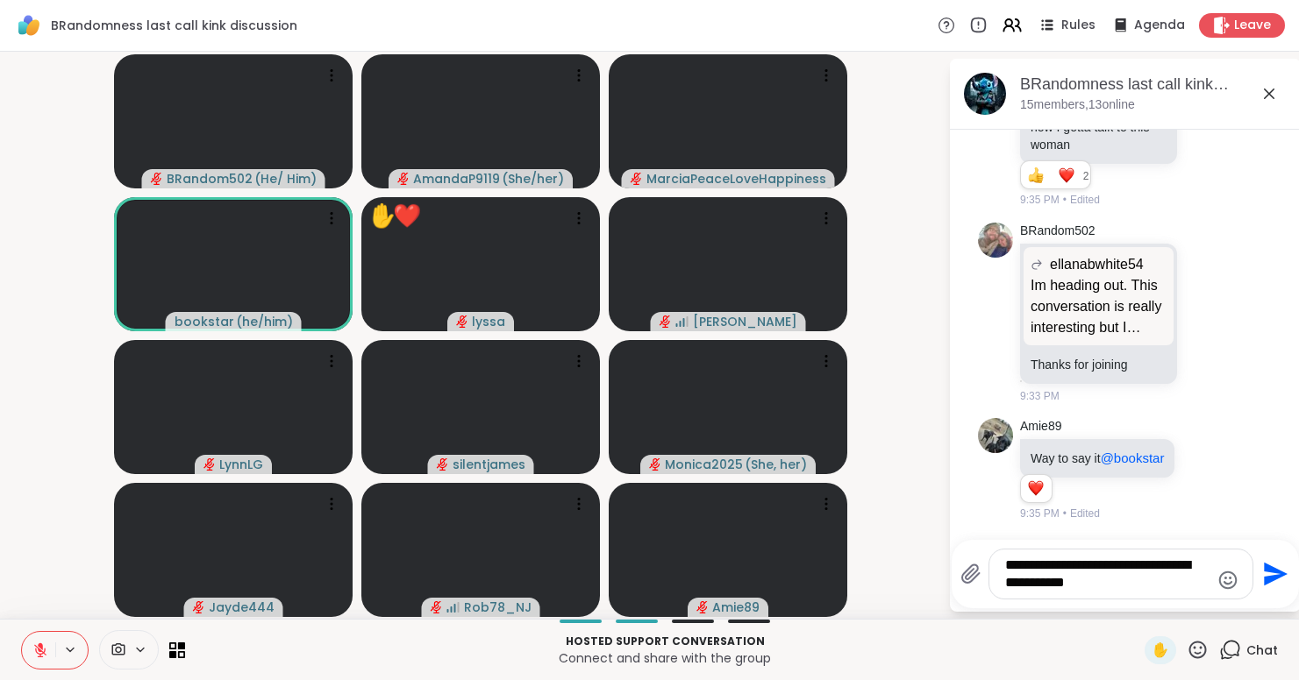
click at [1073, 587] on textarea "**********" at bounding box center [1107, 574] width 204 height 35
click at [1053, 581] on textarea "**********" at bounding box center [1107, 574] width 204 height 35
click at [1152, 586] on textarea "**********" at bounding box center [1107, 574] width 204 height 35
click at [1083, 581] on textarea "**********" at bounding box center [1107, 574] width 204 height 35
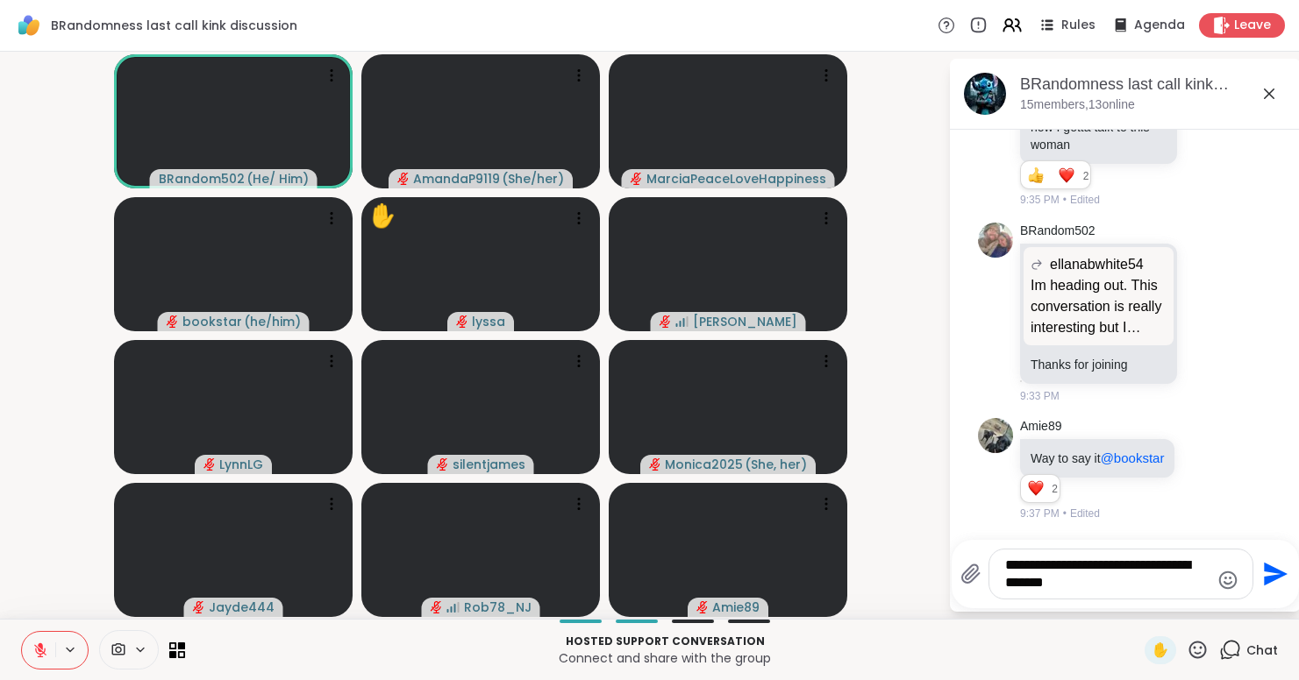
scroll to position [4519, 0]
type textarea "**********"
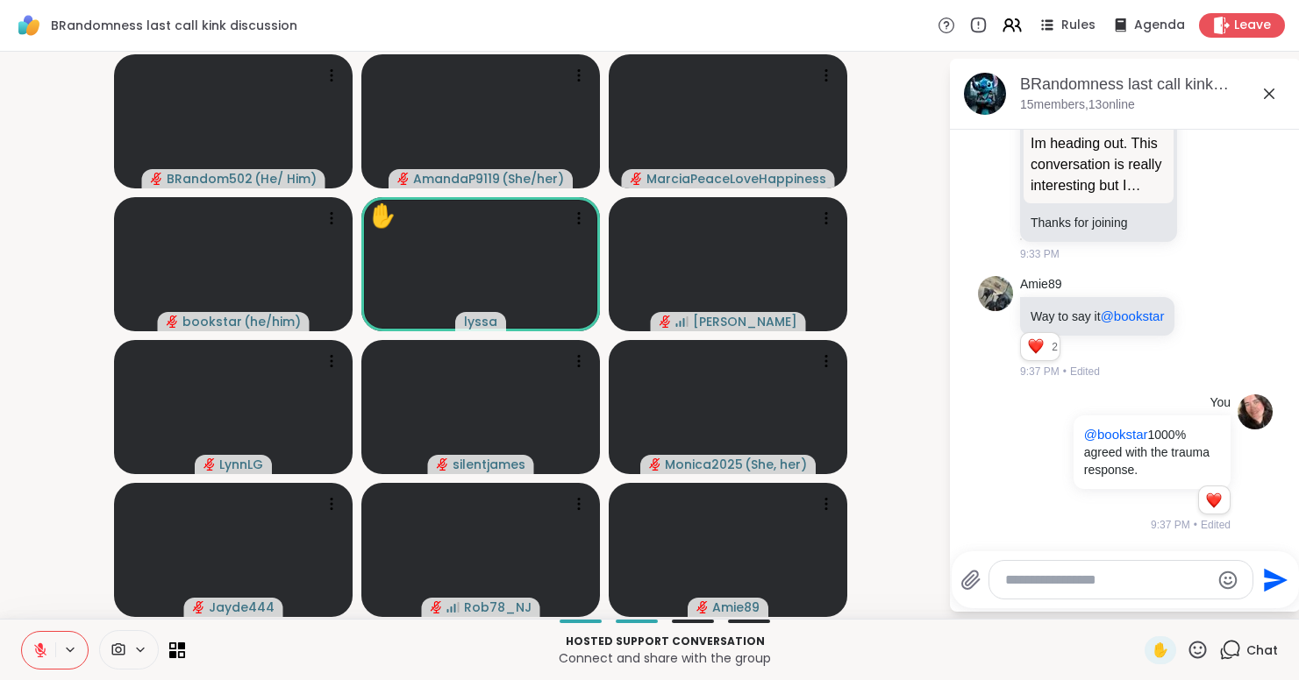
scroll to position [4660, 0]
click at [1165, 642] on span "✋" at bounding box center [1160, 650] width 18 height 21
click at [1279, 94] on icon at bounding box center [1268, 93] width 21 height 21
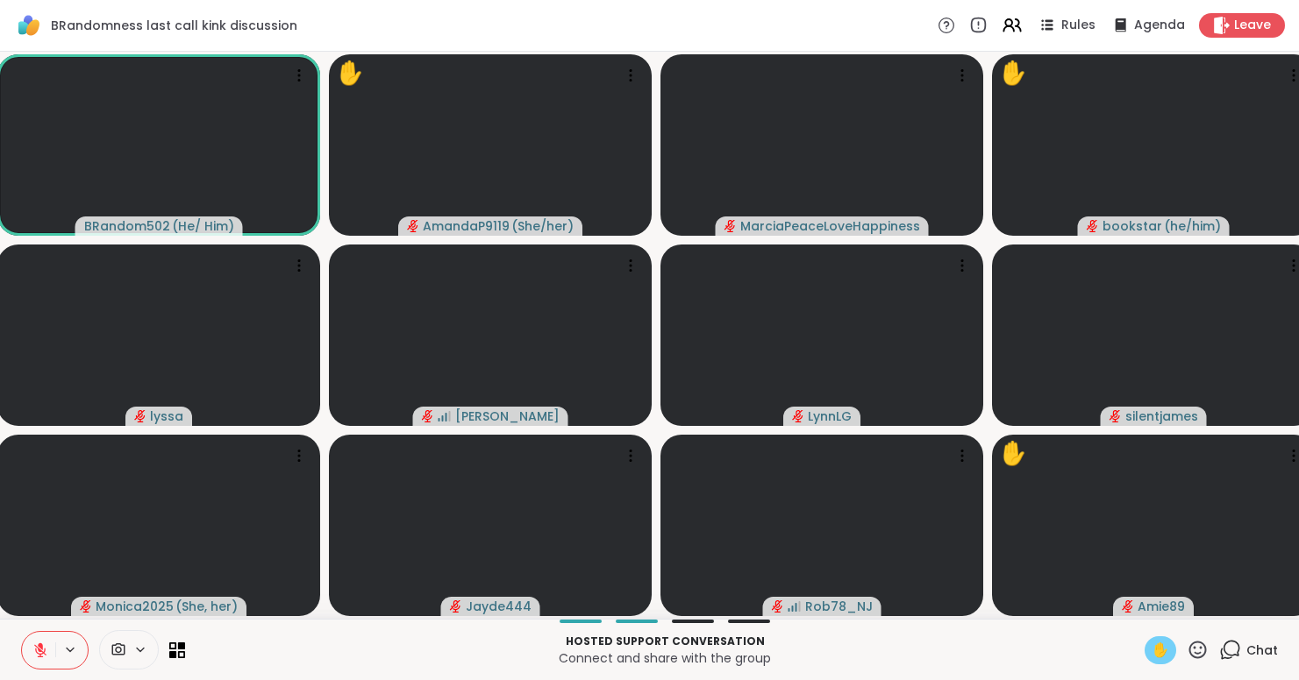
click at [1200, 645] on icon at bounding box center [1197, 650] width 22 height 22
click at [1264, 595] on span "🎉" at bounding box center [1262, 604] width 18 height 21
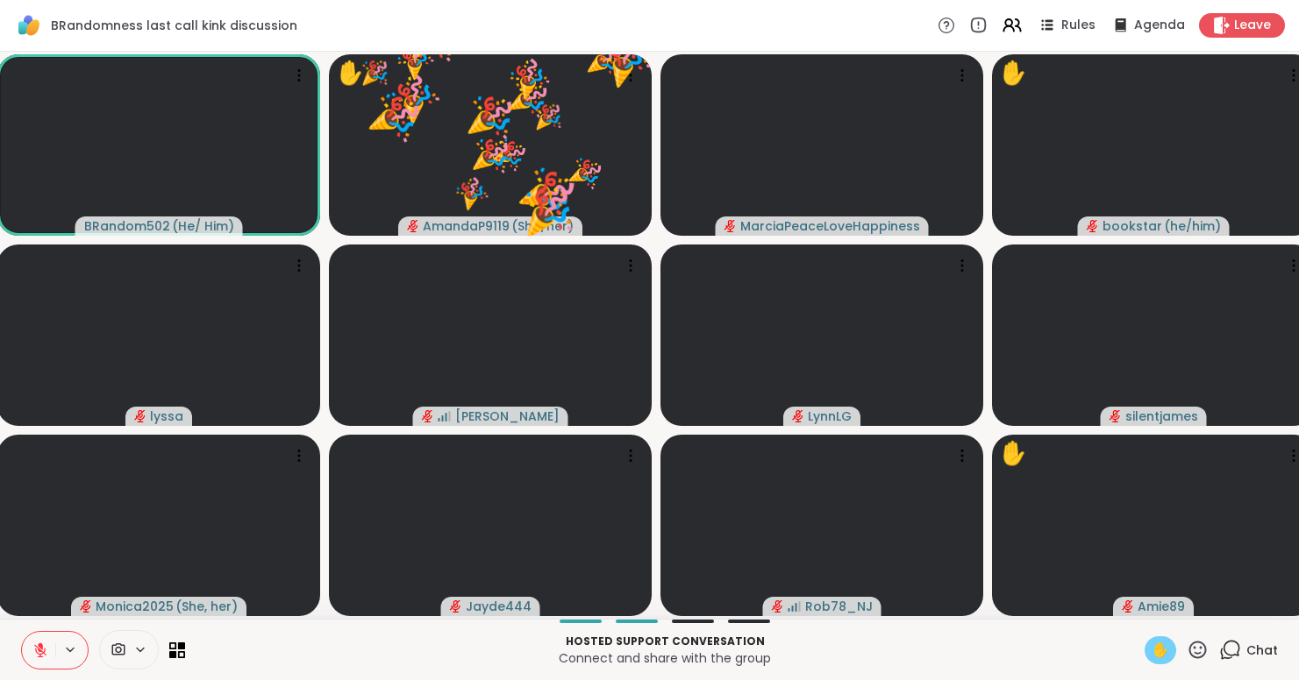
click at [1201, 645] on icon at bounding box center [1197, 650] width 22 height 22
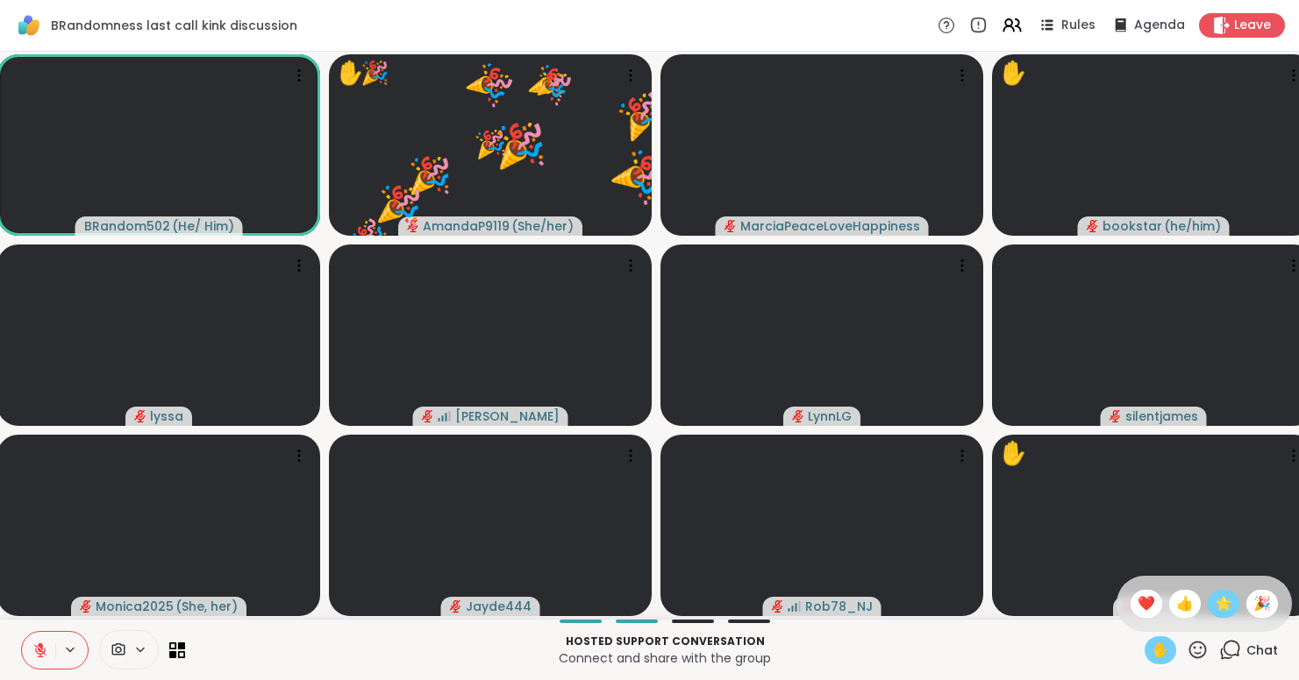
click at [1217, 610] on span "🌟" at bounding box center [1223, 604] width 18 height 21
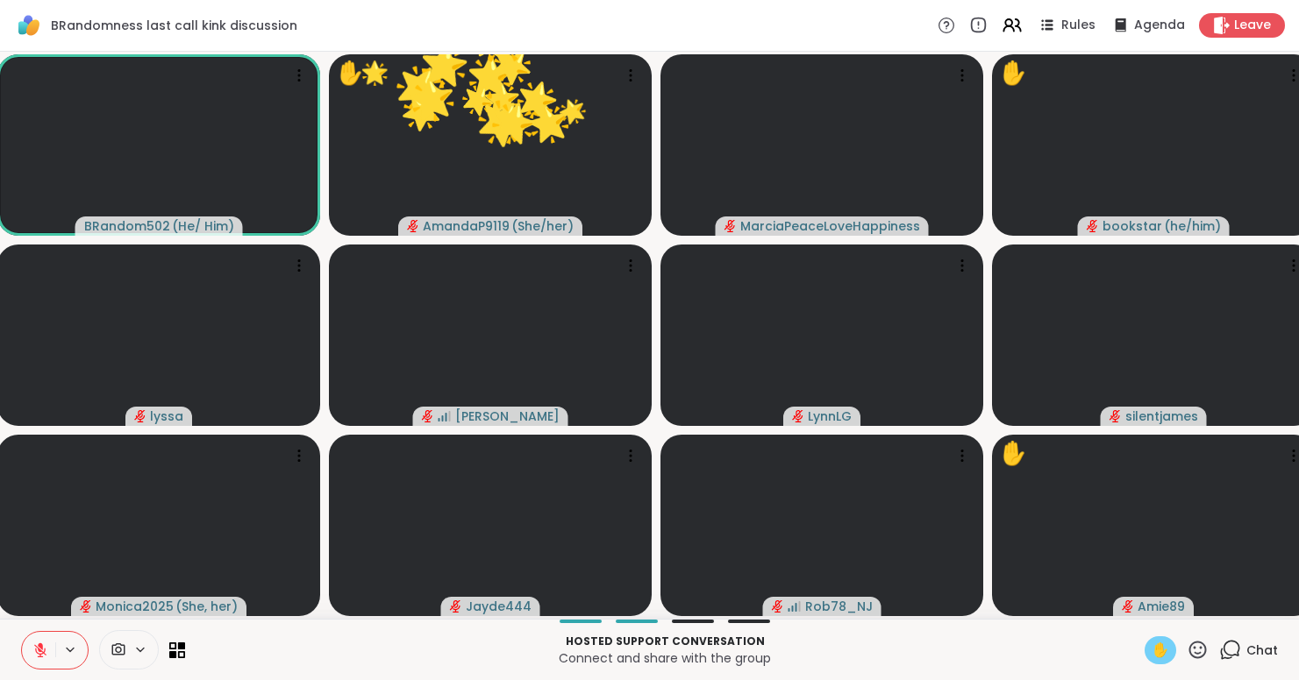
click at [1202, 652] on icon at bounding box center [1197, 650] width 22 height 22
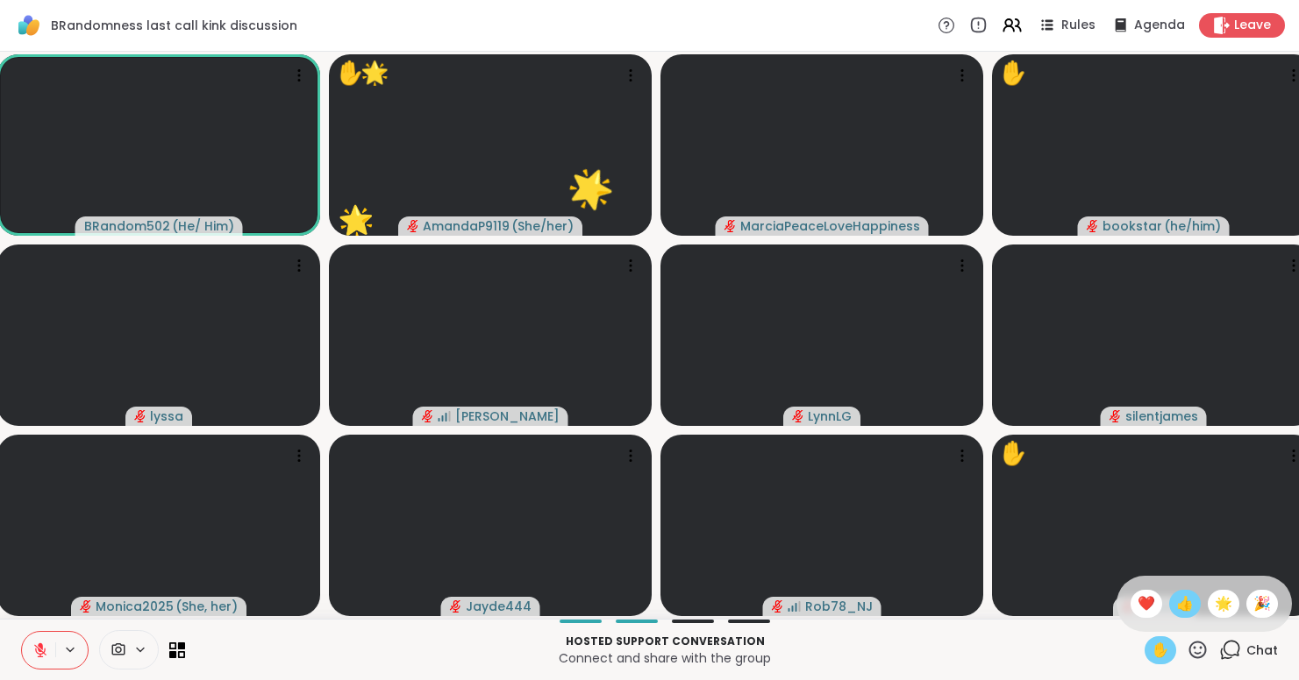
click at [1181, 607] on span "👍" at bounding box center [1185, 604] width 18 height 21
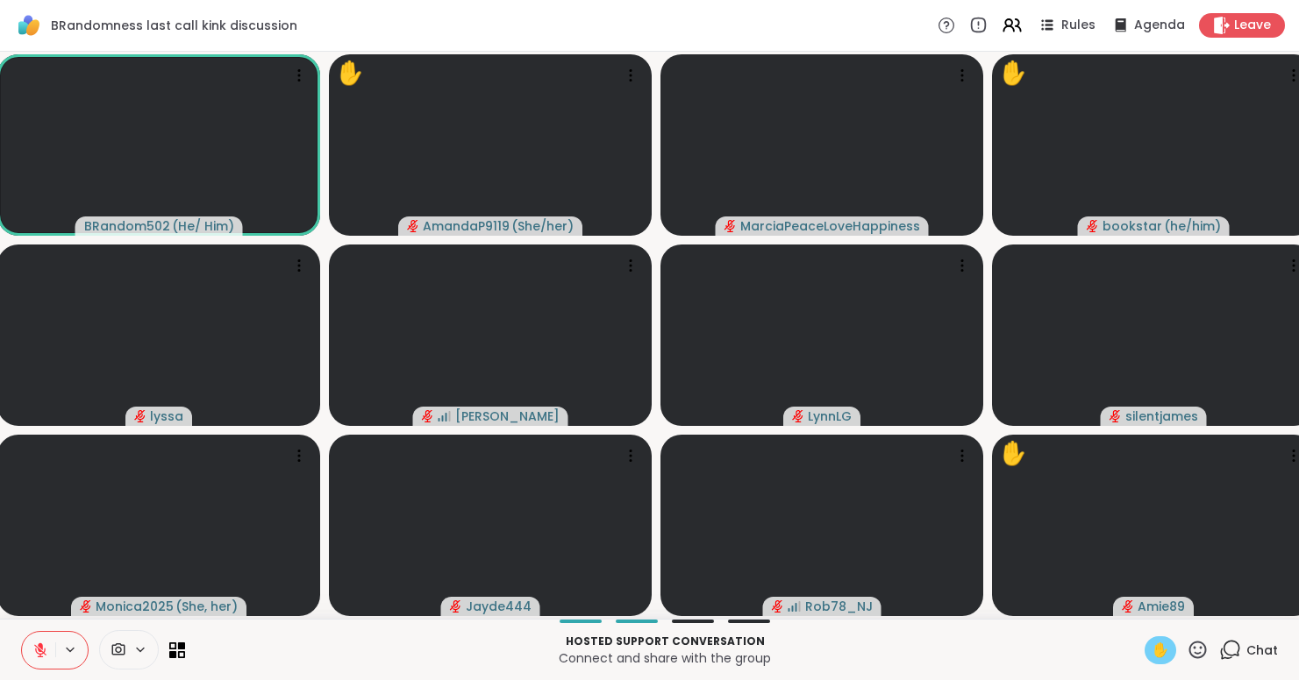
click at [39, 652] on icon at bounding box center [40, 651] width 16 height 16
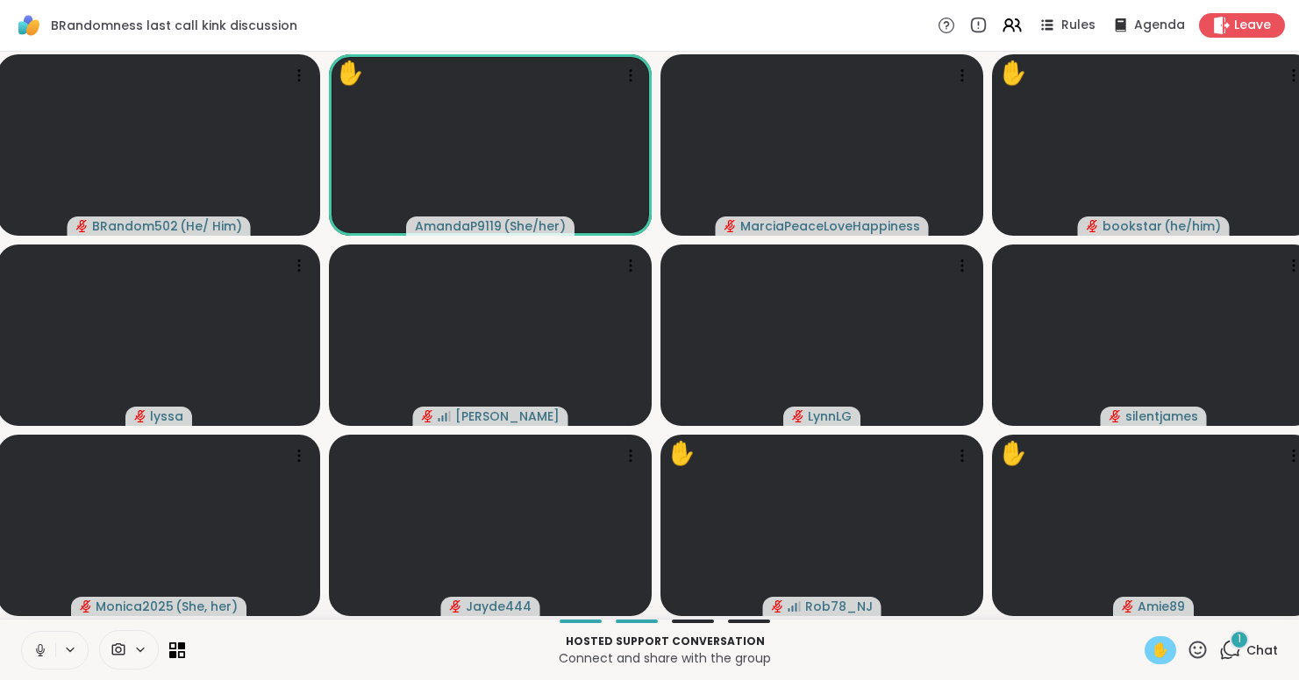
click at [35, 652] on icon at bounding box center [40, 651] width 16 height 16
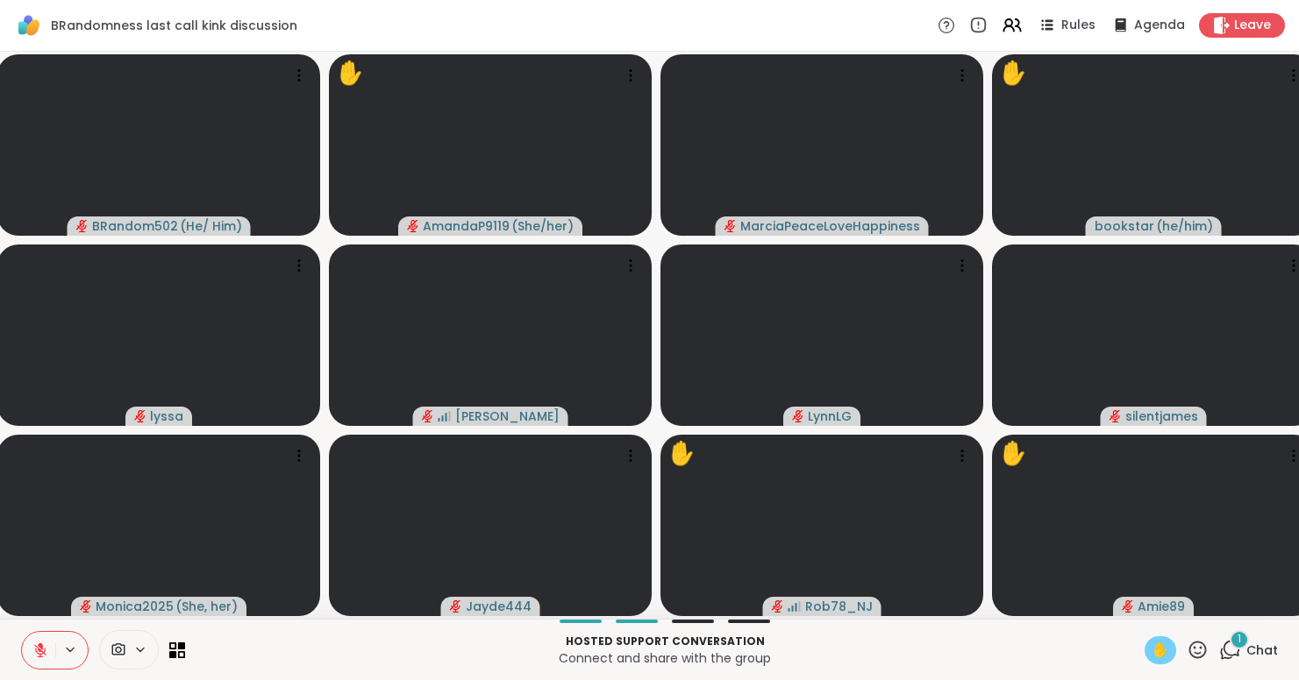
click at [1239, 646] on span "1" at bounding box center [1239, 639] width 4 height 15
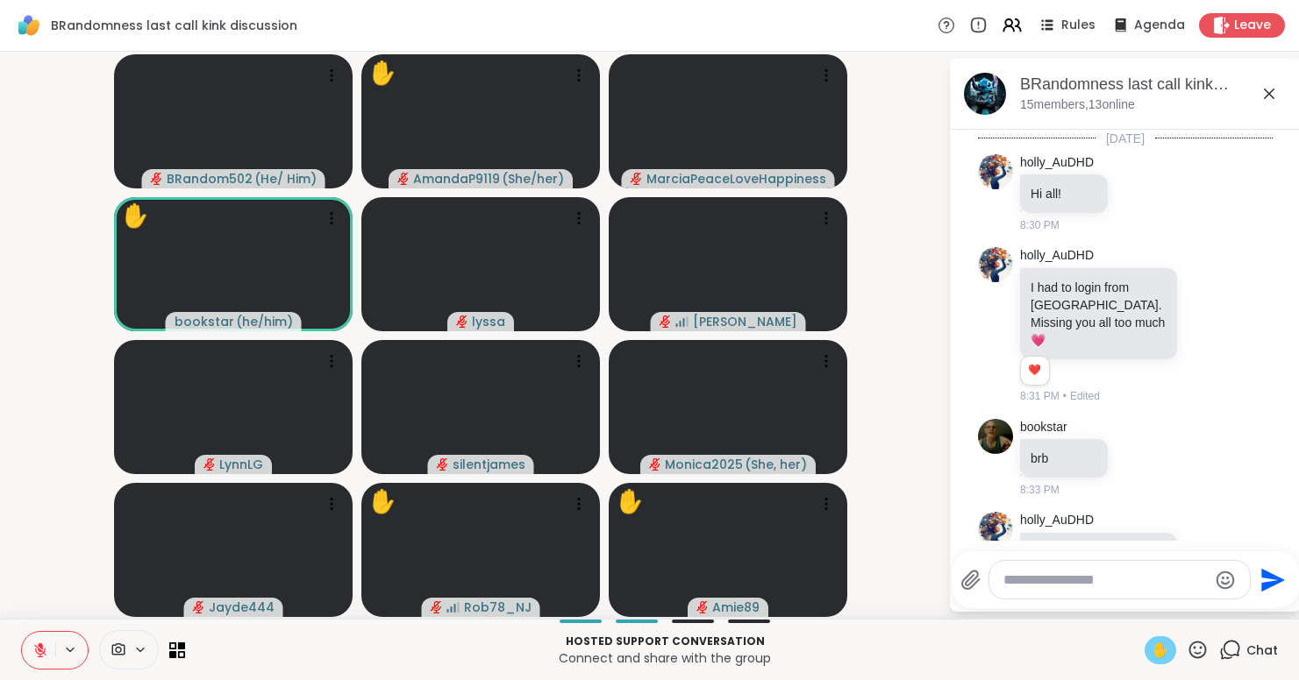
scroll to position [4871, 0]
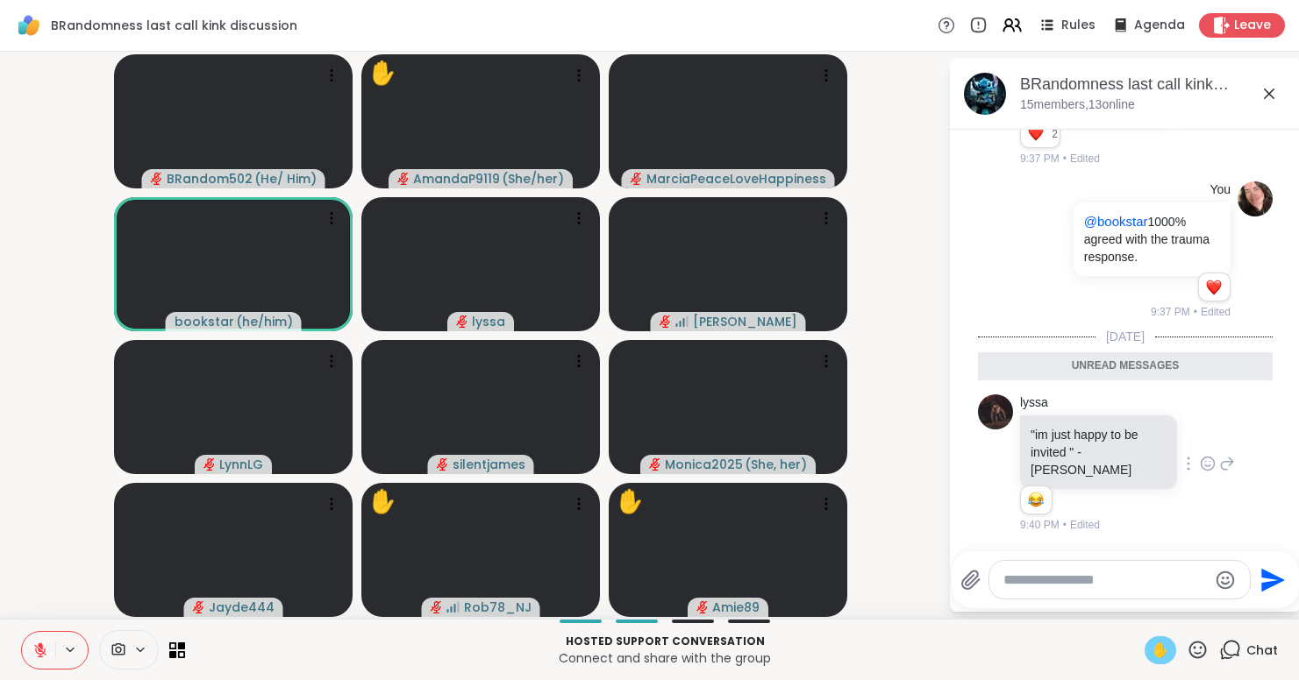
click at [1205, 467] on icon at bounding box center [1207, 466] width 5 height 2
click at [1211, 443] on button "Select Reaction: Heart" at bounding box center [1207, 435] width 35 height 35
click at [1230, 651] on icon at bounding box center [1230, 650] width 22 height 22
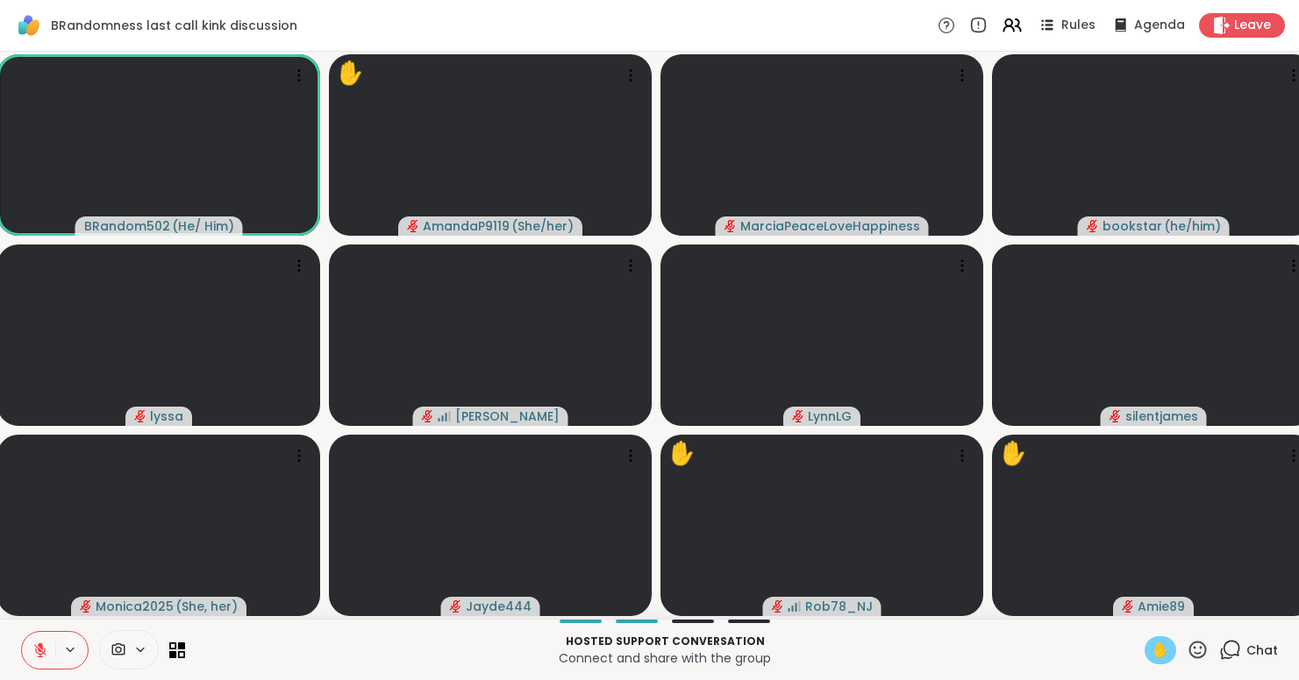
click at [1154, 648] on span "✋" at bounding box center [1160, 650] width 18 height 21
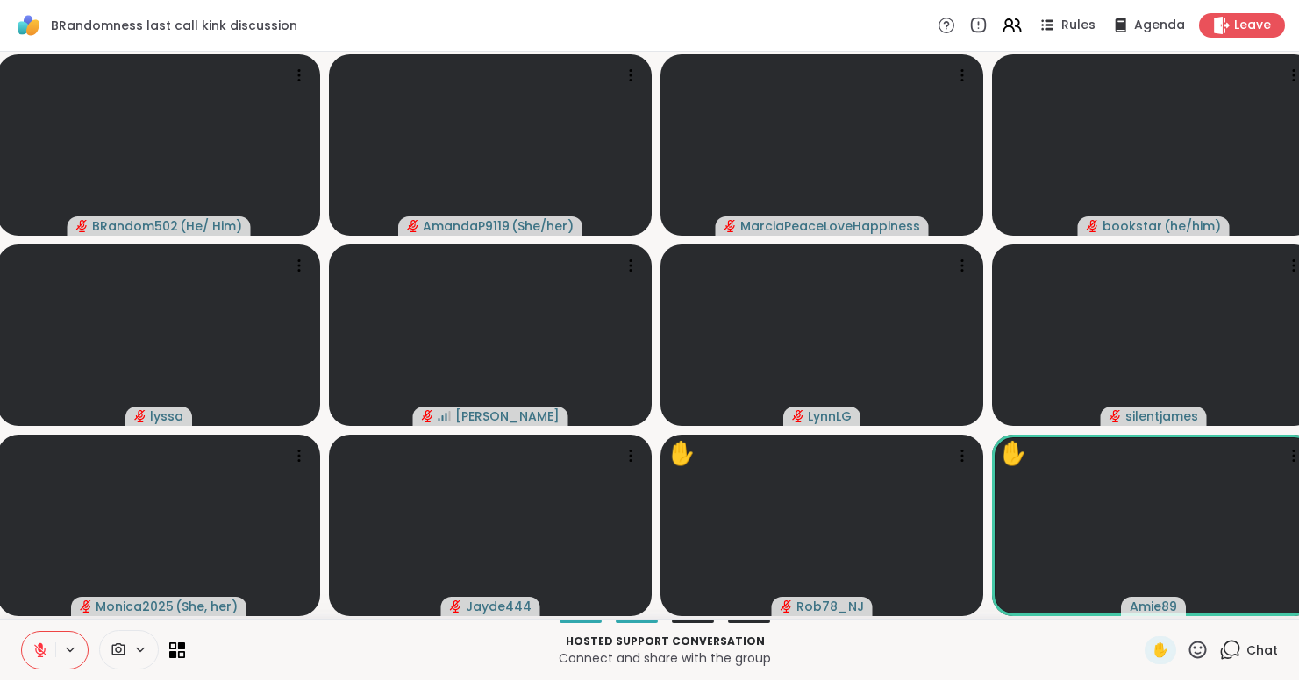
click at [1195, 647] on icon at bounding box center [1198, 650] width 18 height 18
click at [1150, 607] on span "❤️" at bounding box center [1146, 604] width 18 height 21
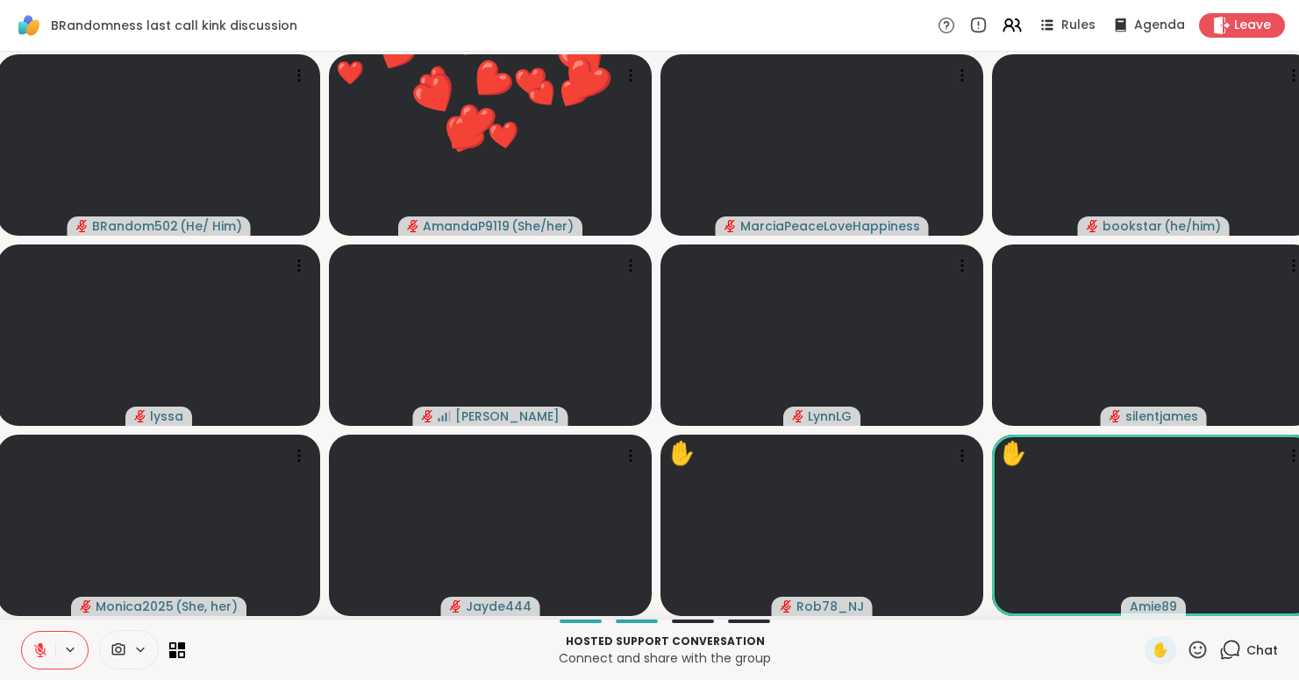
click at [1199, 643] on icon at bounding box center [1198, 650] width 18 height 18
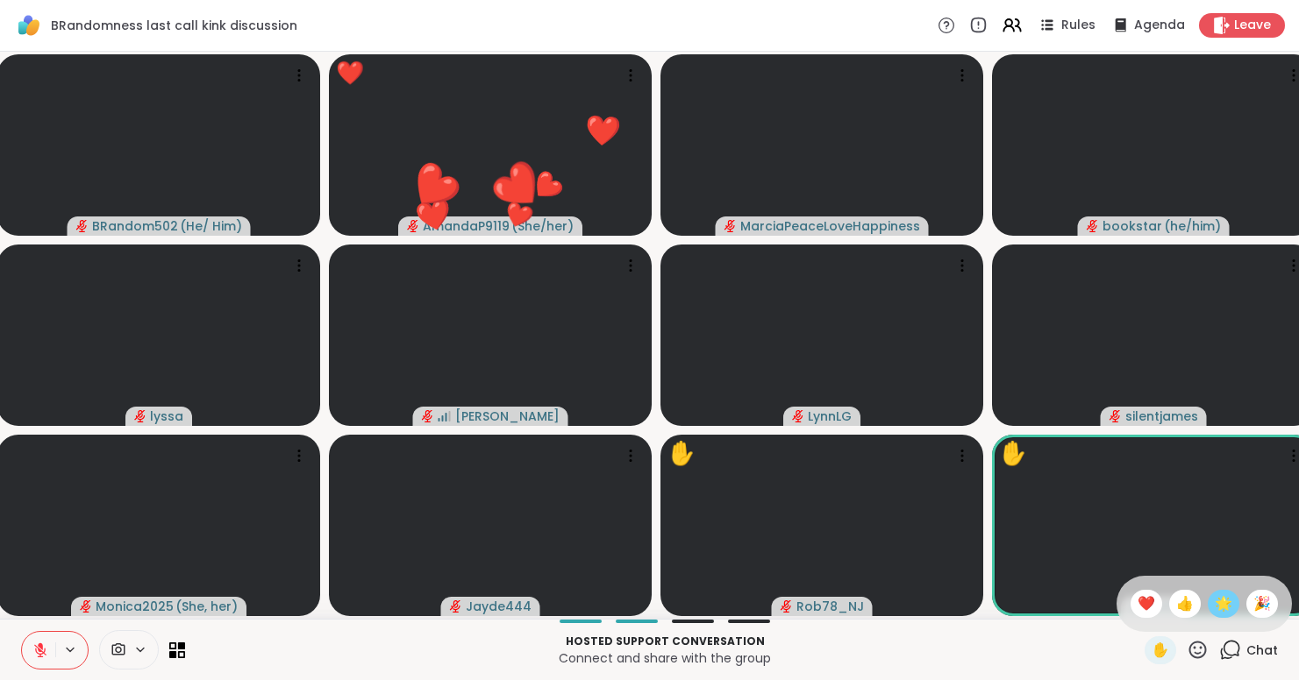
click at [1229, 606] on span "🌟" at bounding box center [1223, 604] width 18 height 21
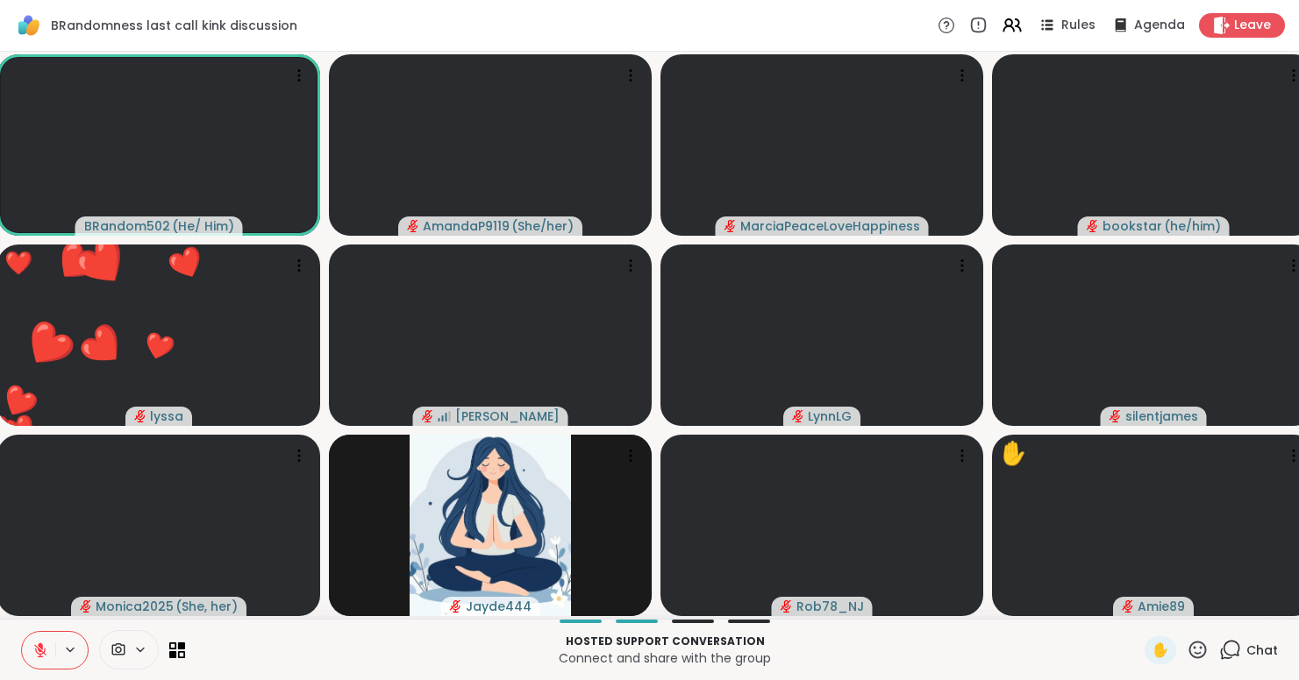
click at [1235, 655] on icon at bounding box center [1231, 649] width 17 height 16
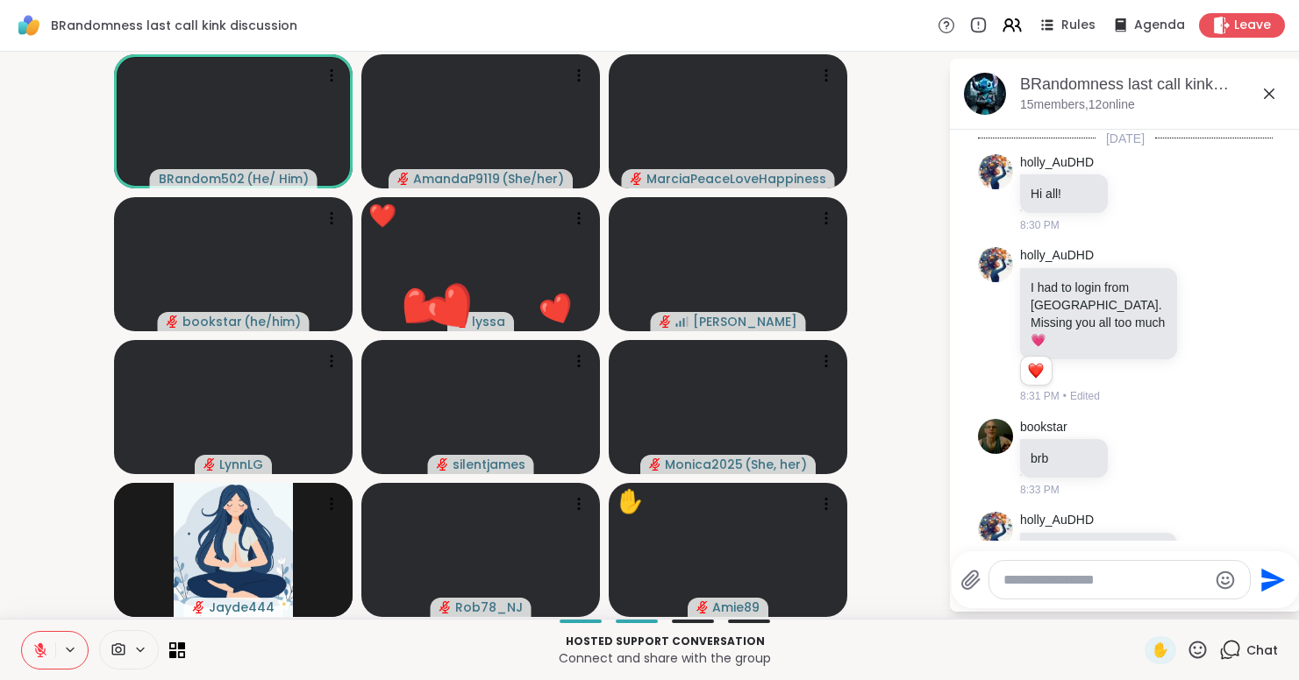
scroll to position [4812, 0]
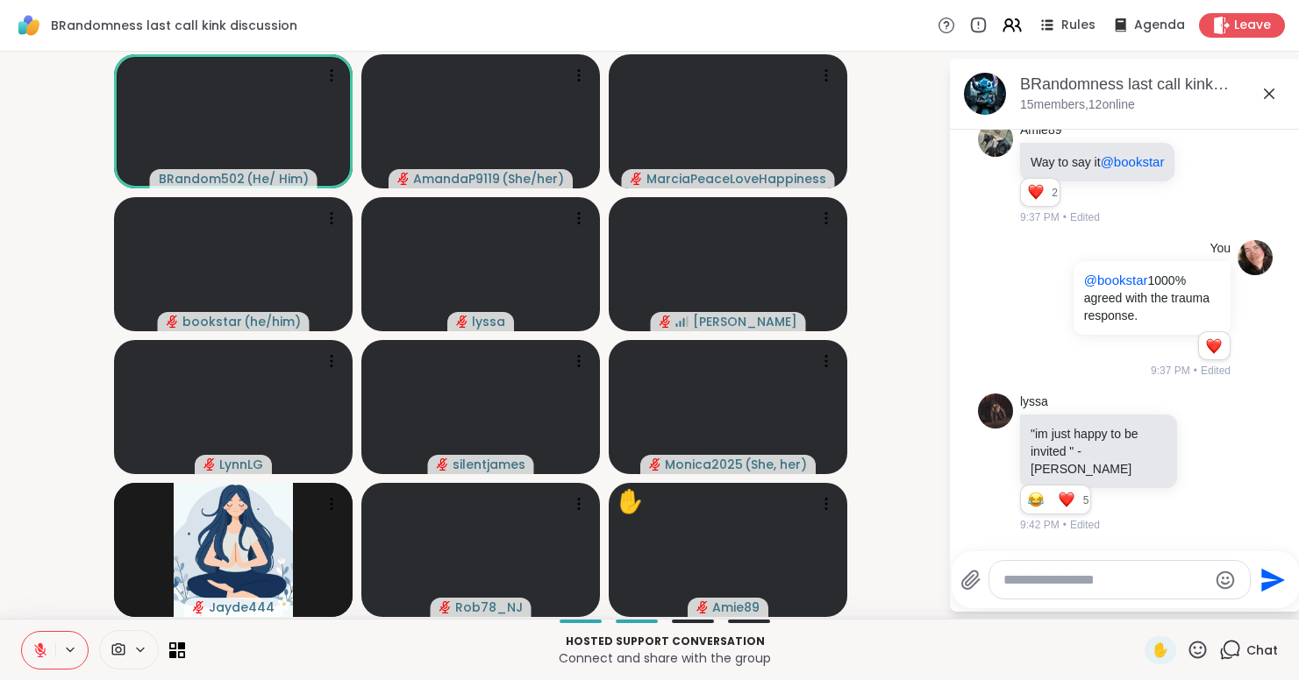
click at [1127, 581] on textarea "Type your message" at bounding box center [1105, 581] width 204 height 18
type textarea "*"
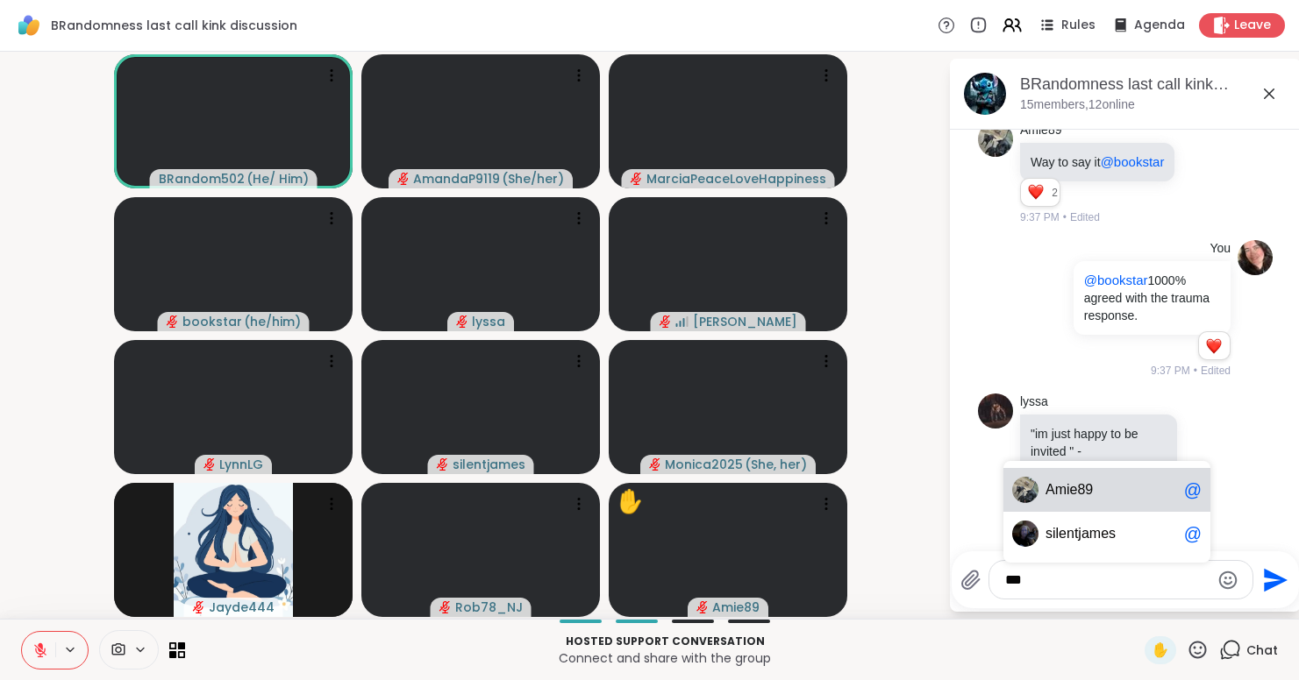
click at [1147, 495] on span "Am ie89" at bounding box center [1111, 490] width 132 height 18
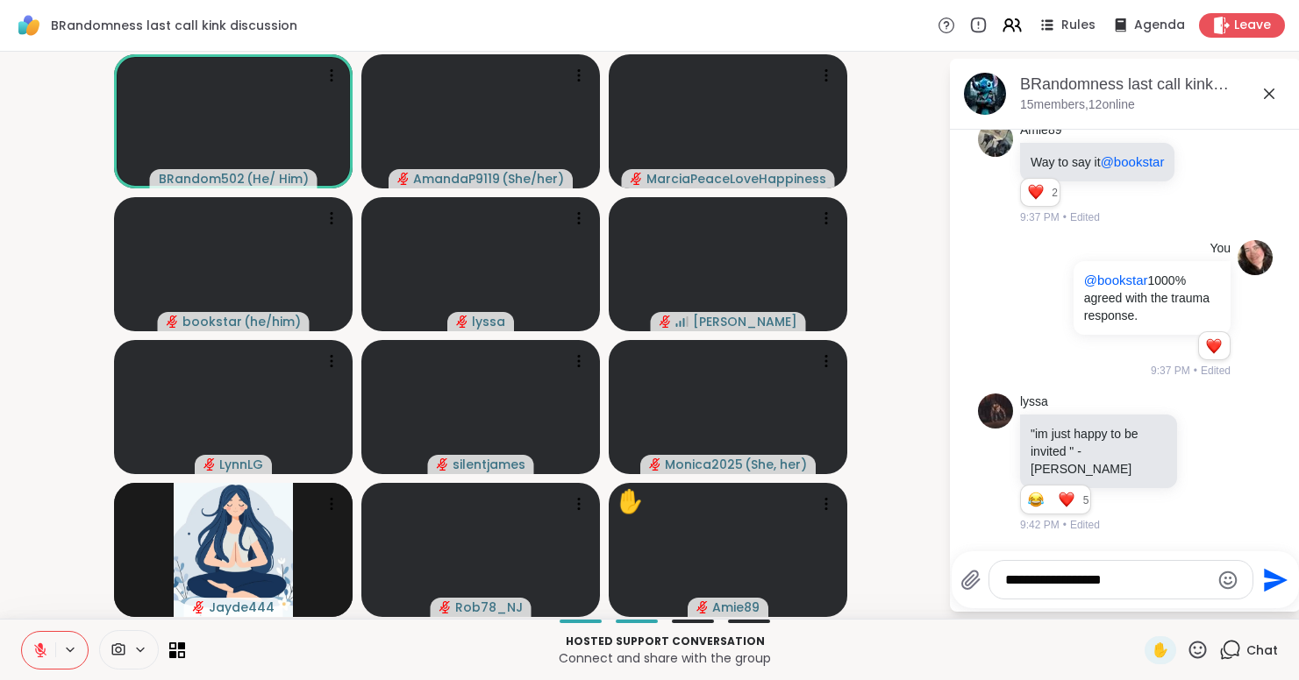
type textarea "**********"
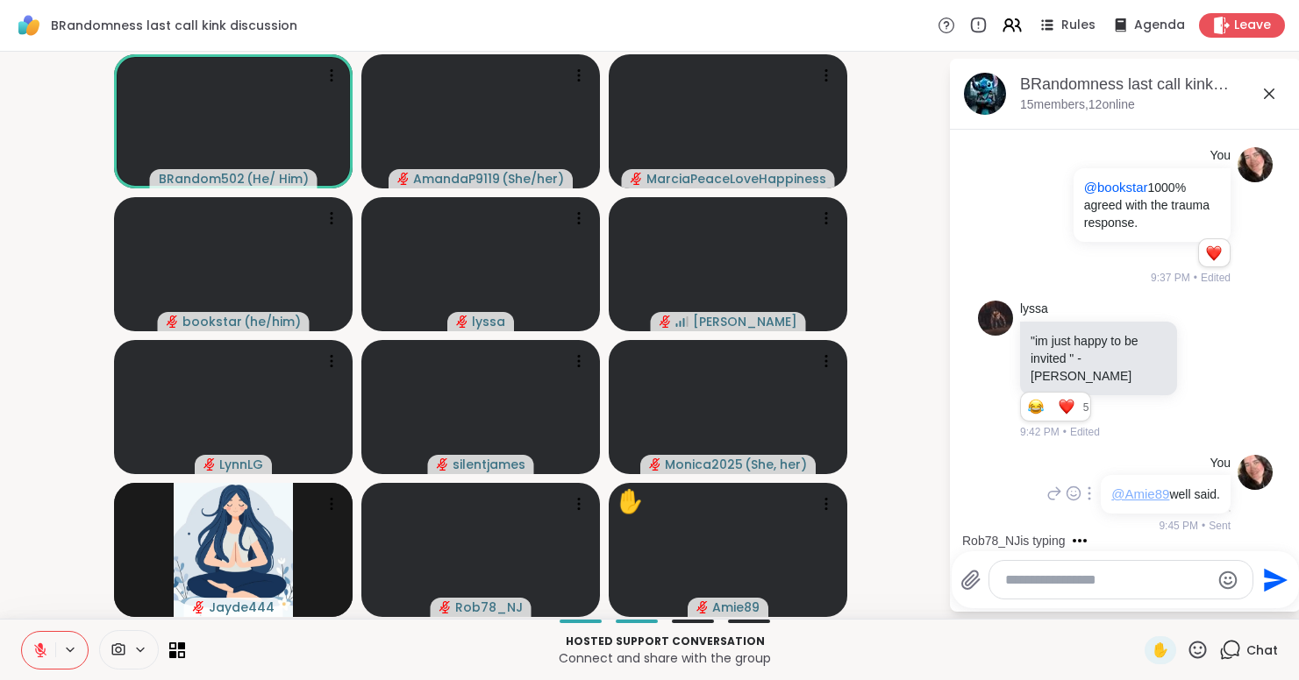
scroll to position [4930, 0]
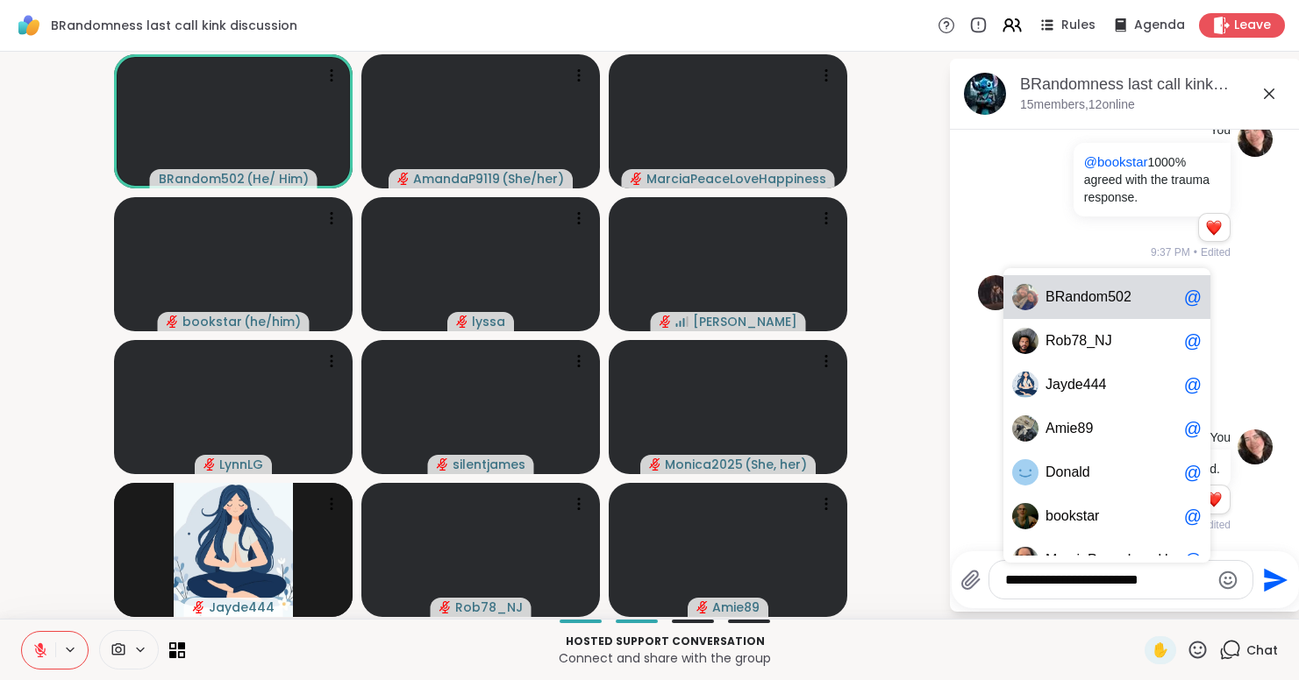
click at [1115, 302] on span "5" at bounding box center [1112, 297] width 8 height 18
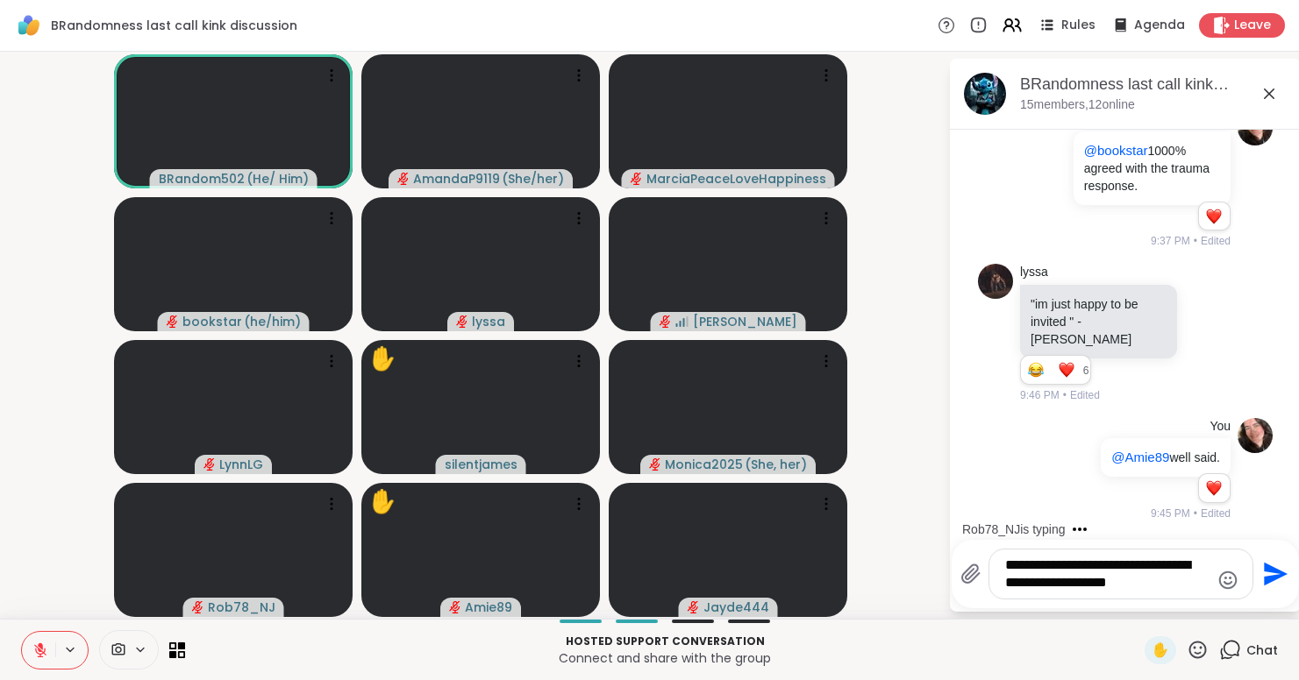
scroll to position [5136, 0]
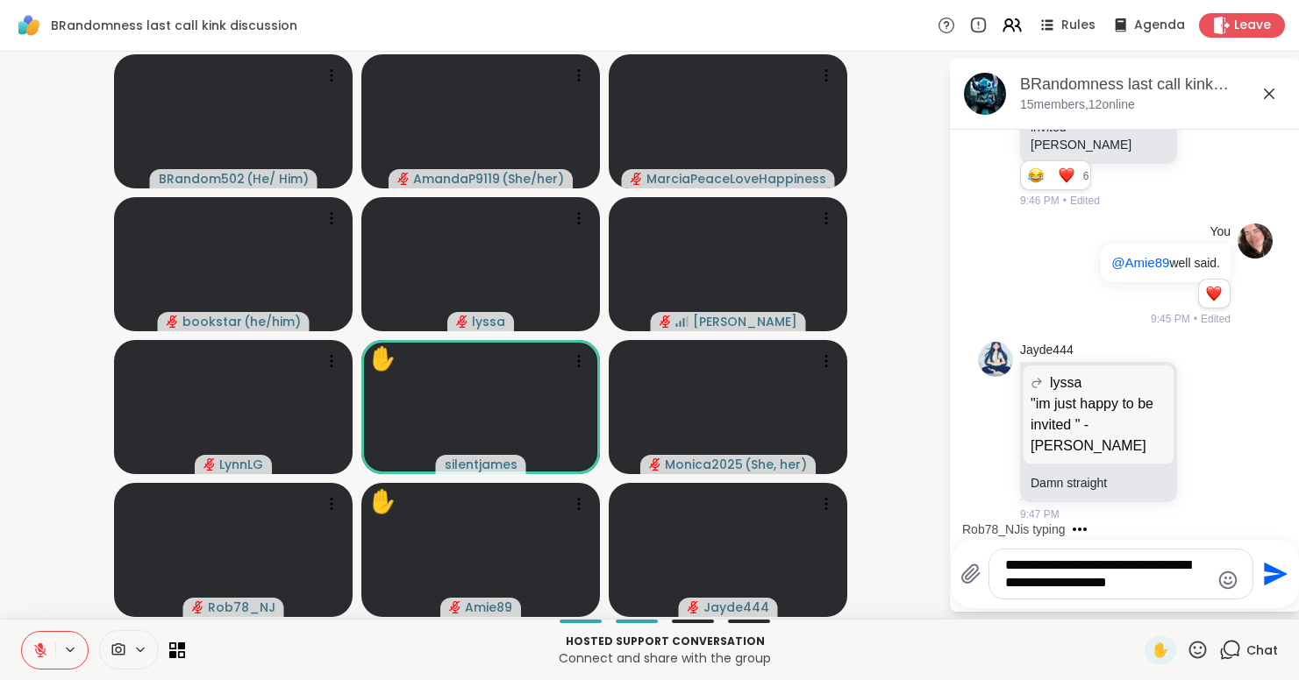
type textarea "**********"
click at [1284, 580] on icon "Send" at bounding box center [1276, 575] width 24 height 24
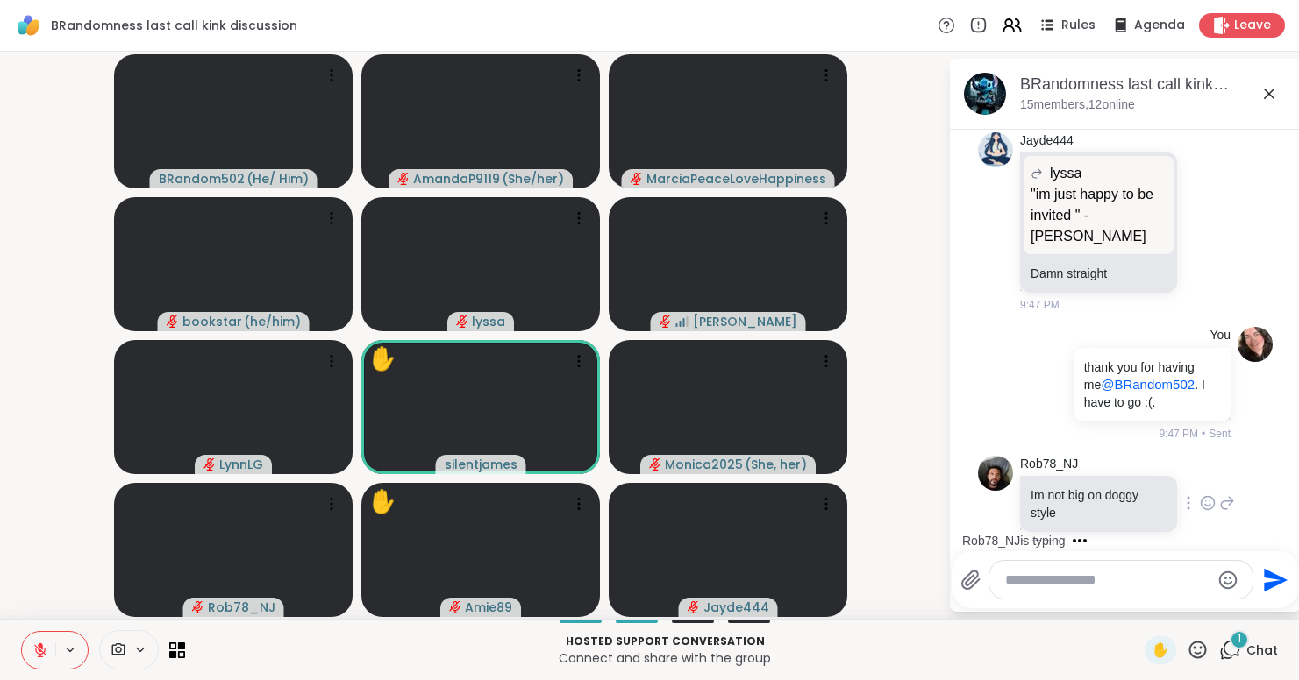
scroll to position [5381, 0]
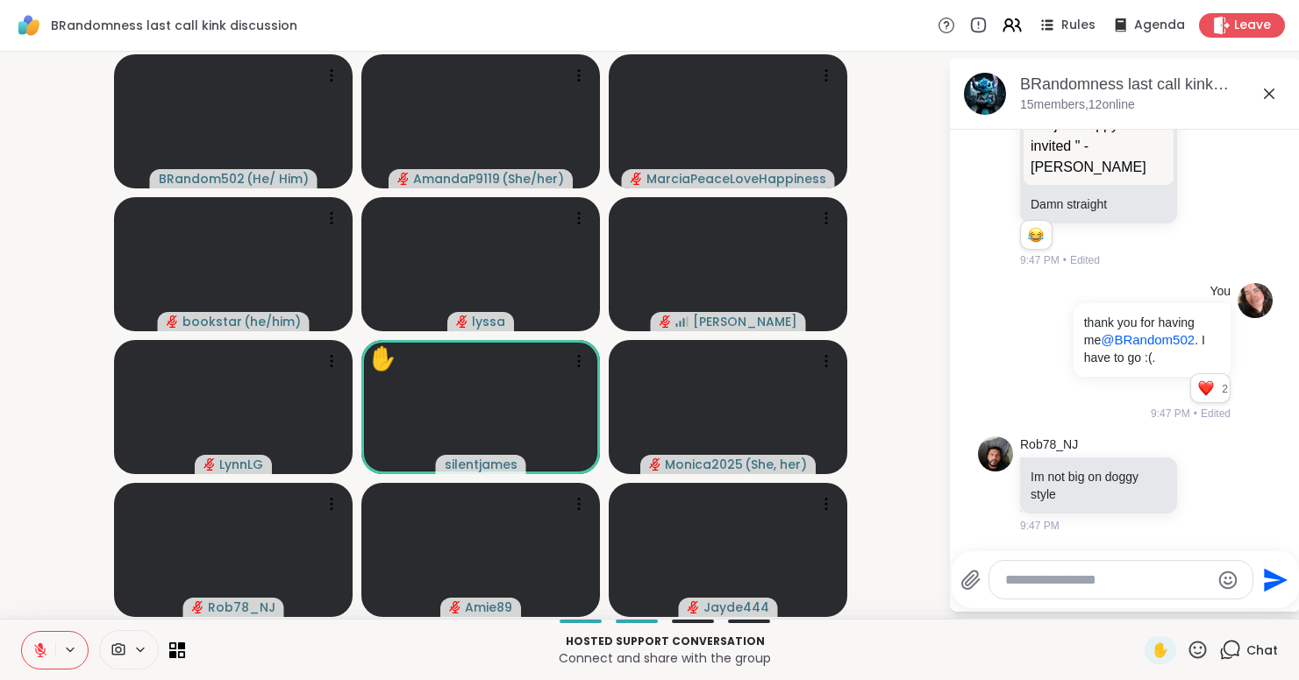
click at [1279, 97] on icon at bounding box center [1268, 93] width 21 height 21
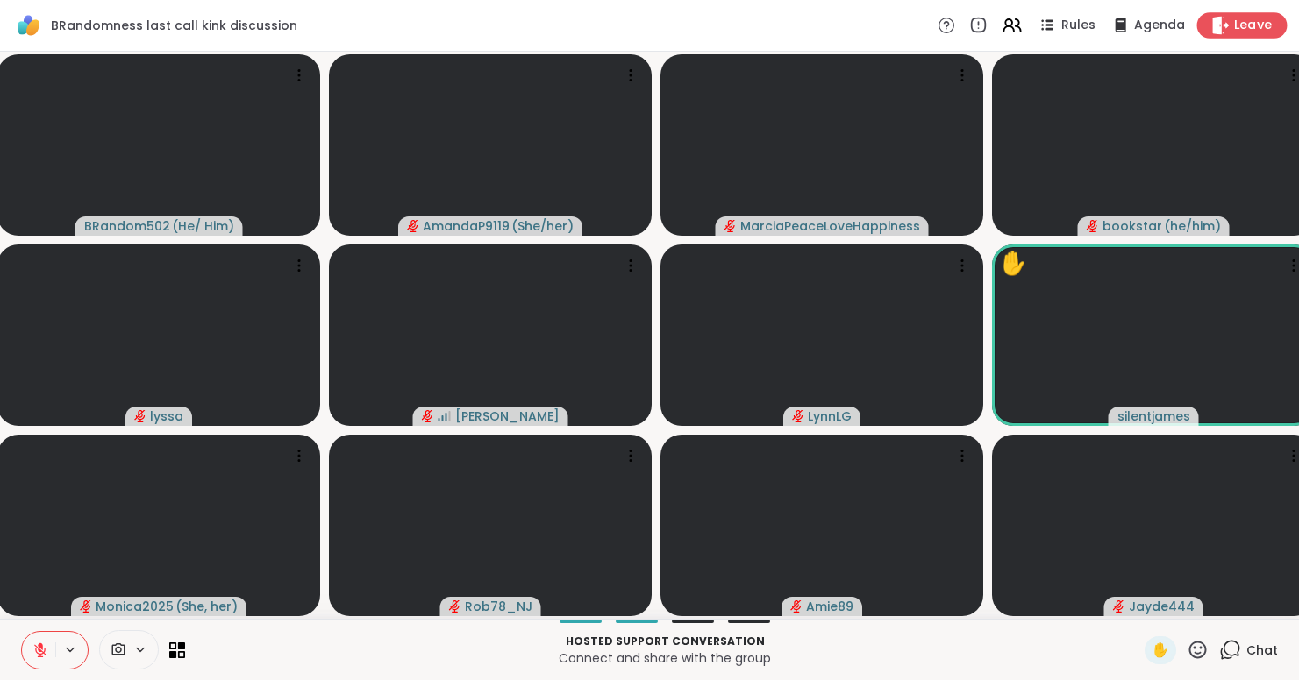
click at [1258, 37] on div "Leave" at bounding box center [1242, 24] width 90 height 25
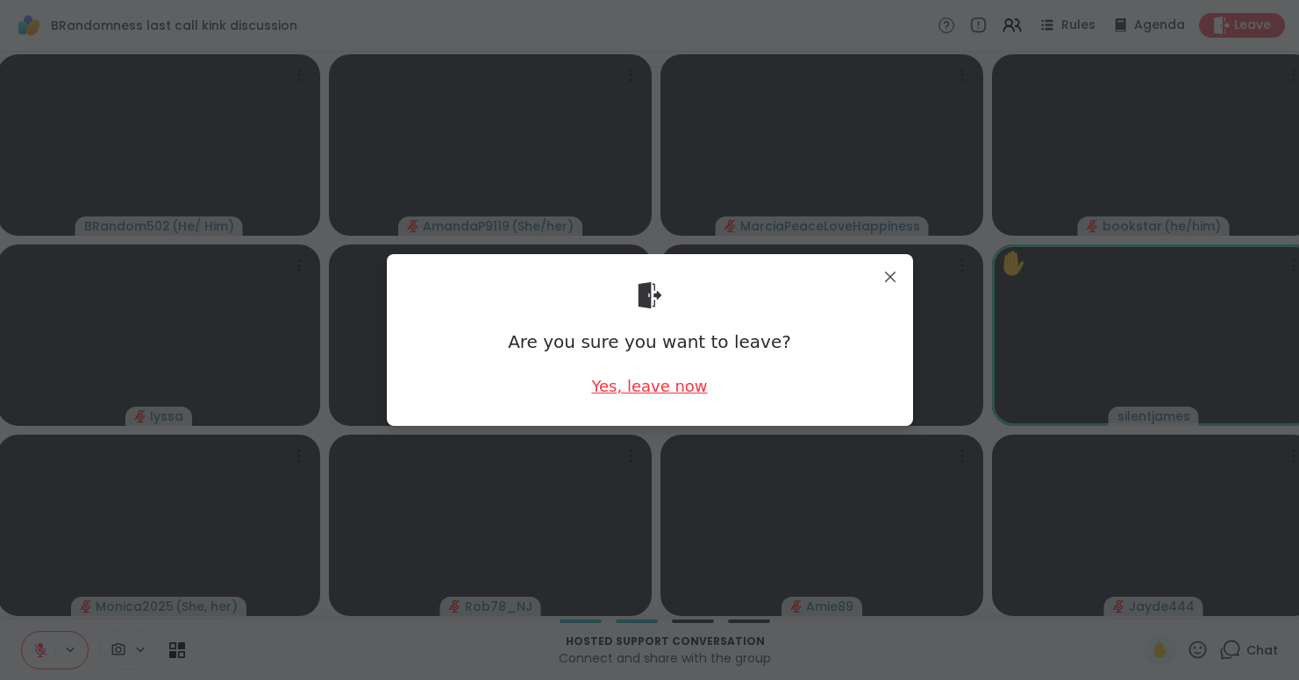
click at [687, 390] on div "Yes, leave now" at bounding box center [649, 386] width 116 height 22
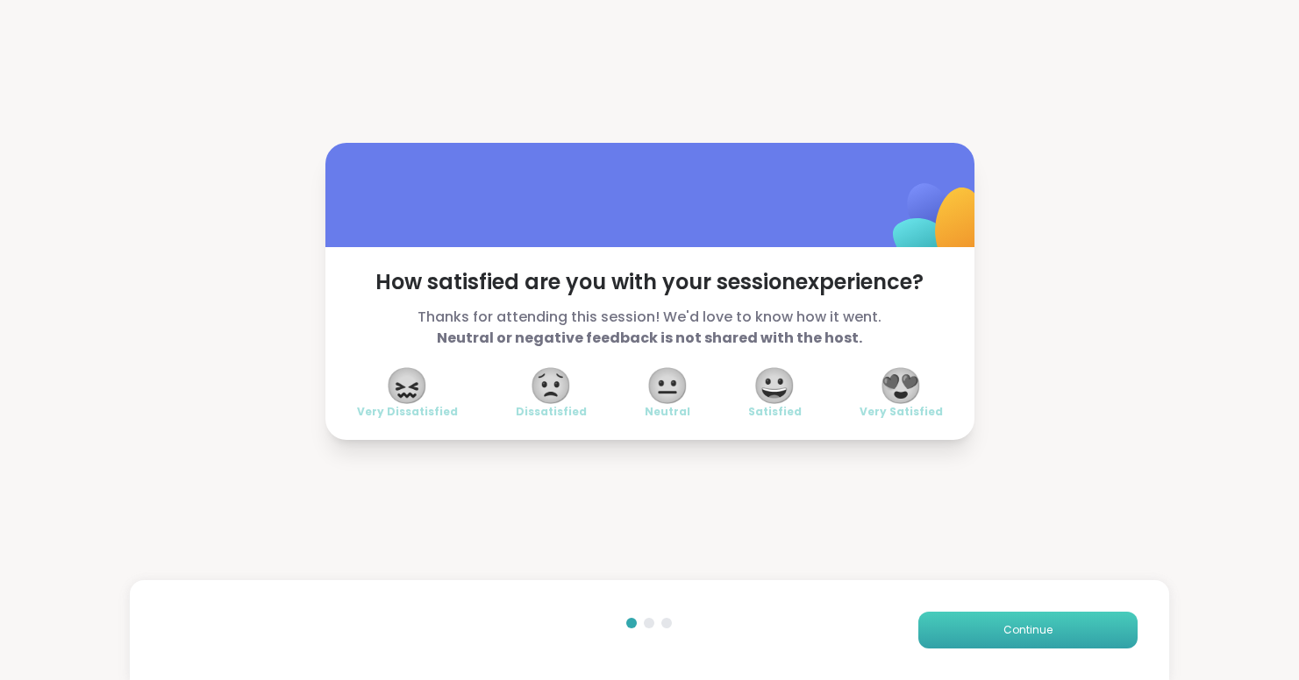
click at [1013, 639] on button "Continue" at bounding box center [1027, 630] width 219 height 37
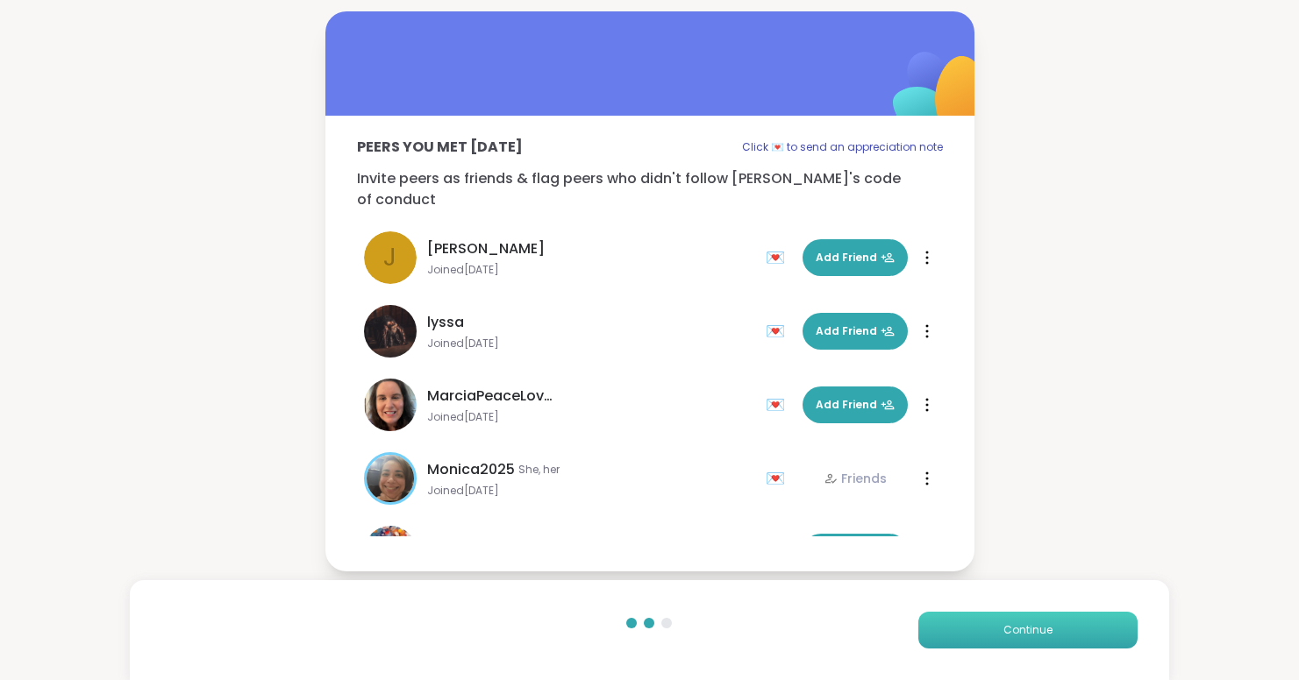
click at [991, 647] on button "Continue" at bounding box center [1027, 630] width 219 height 37
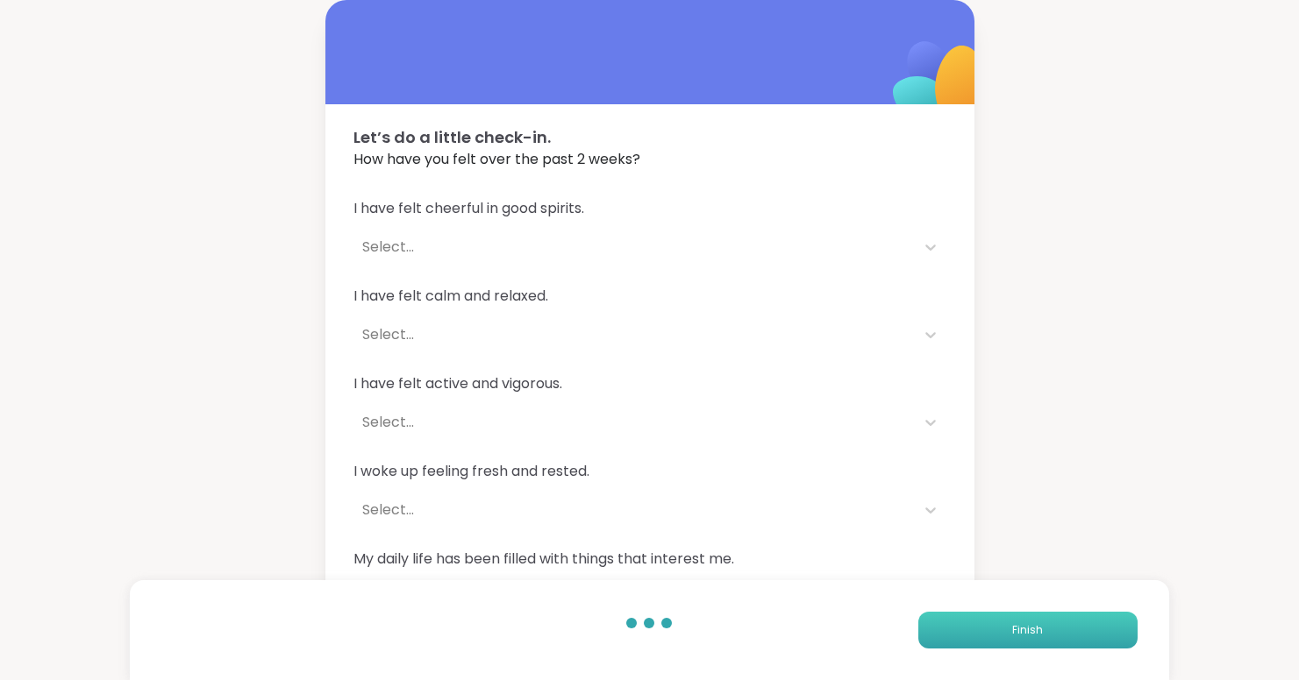
click at [992, 640] on button "Finish" at bounding box center [1027, 630] width 219 height 37
